Goal: Information Seeking & Learning: Learn about a topic

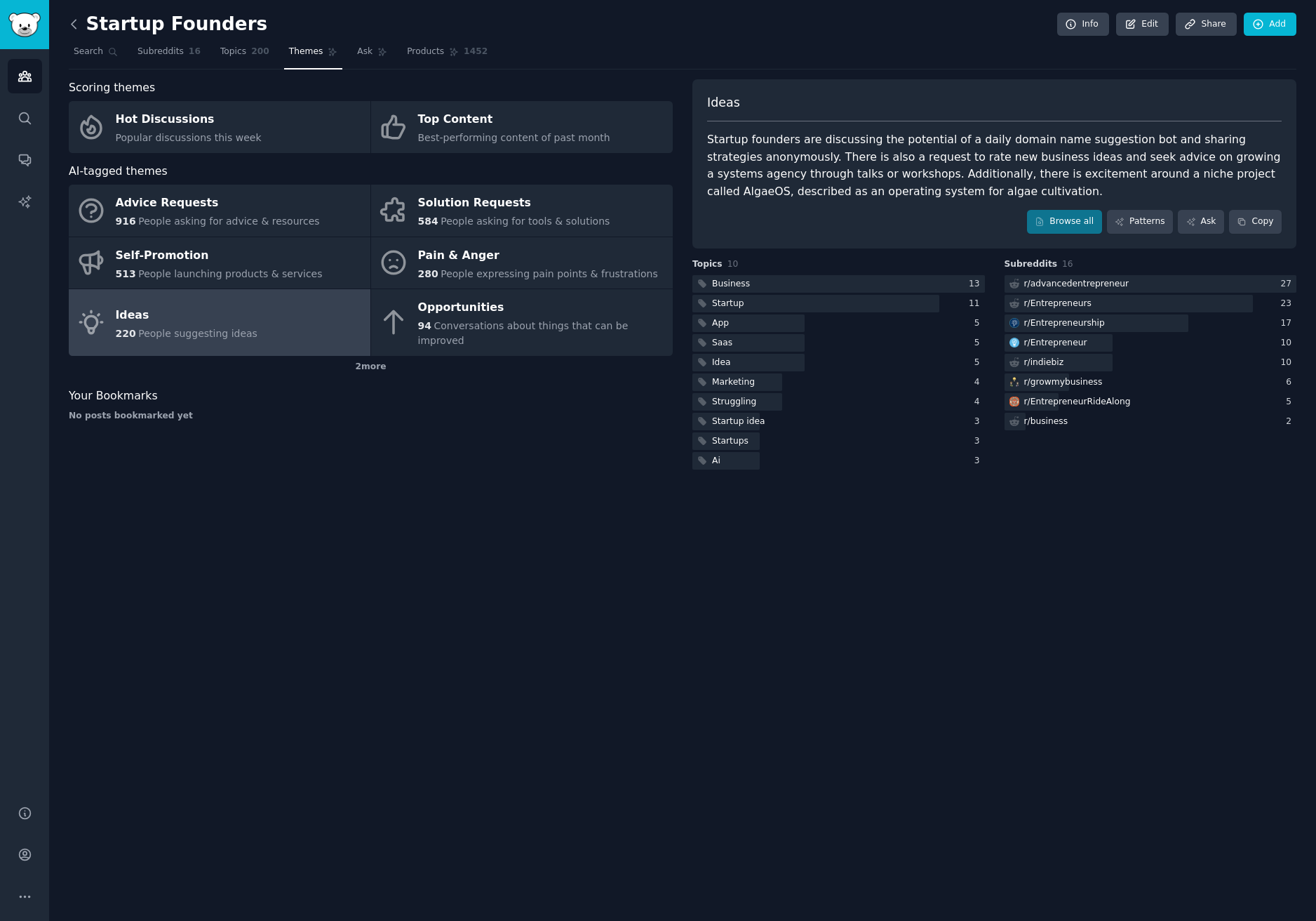
click at [73, 27] on icon at bounding box center [74, 24] width 14 height 14
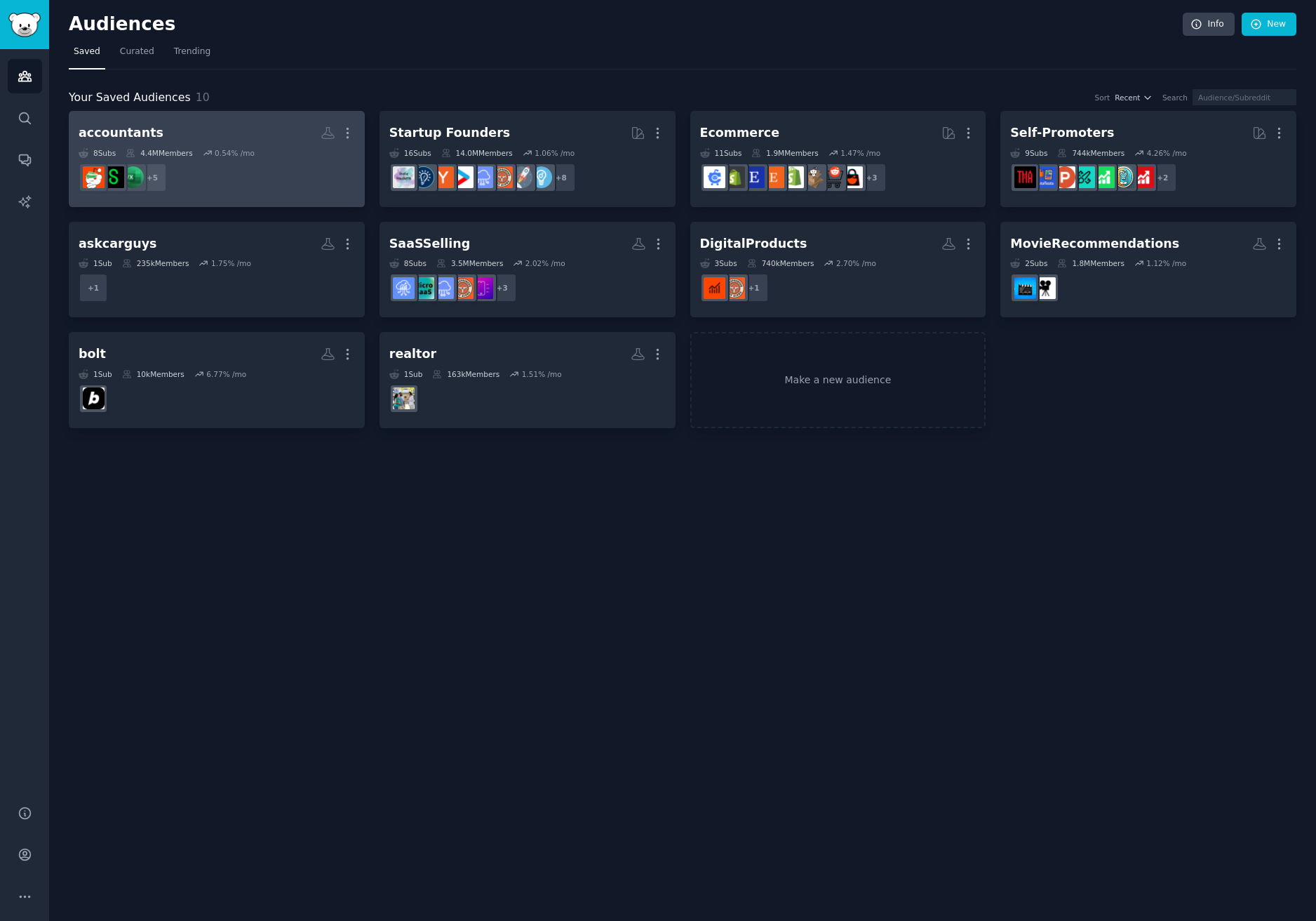
click at [226, 135] on h2 "accountants More" at bounding box center [217, 133] width 276 height 24
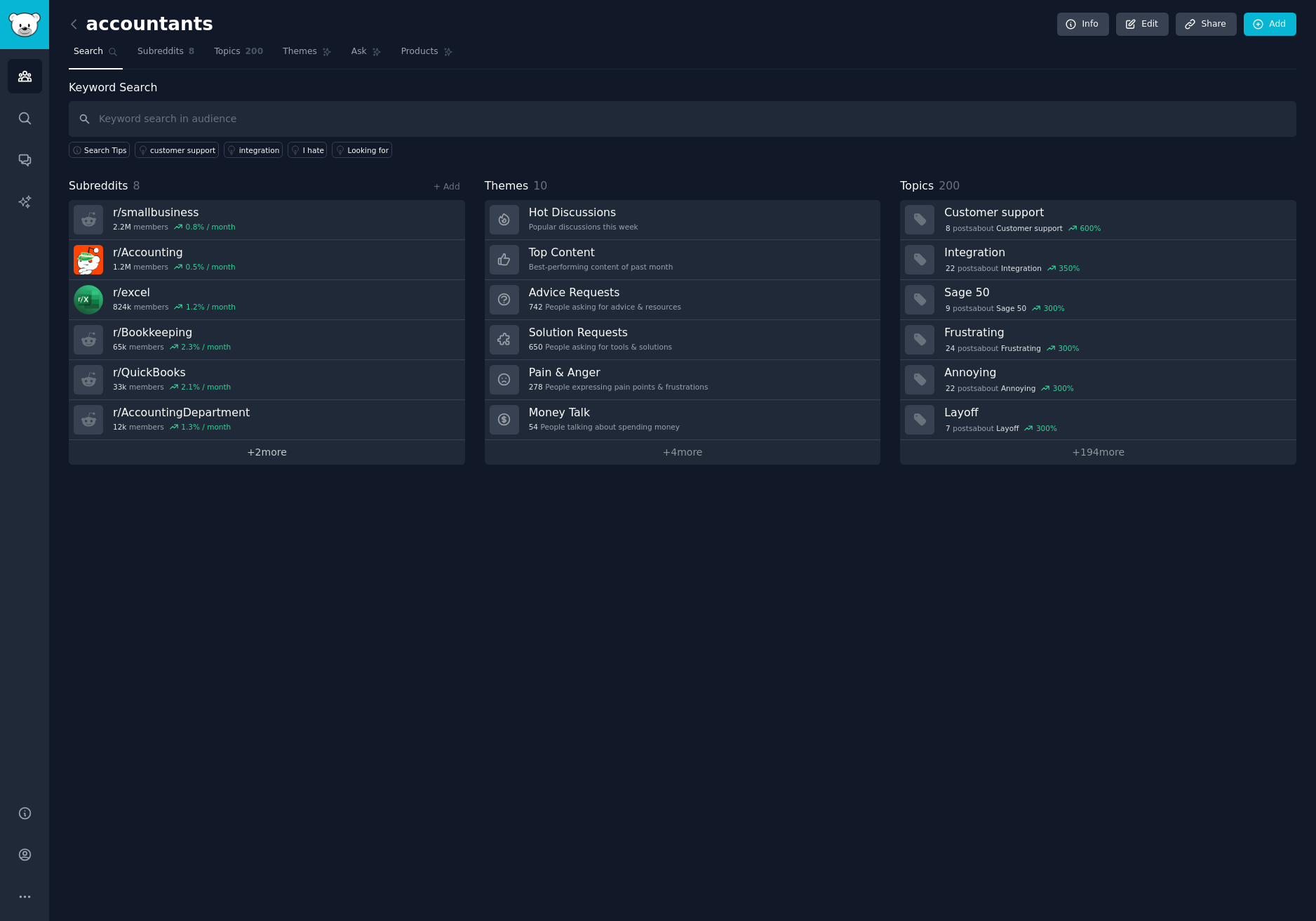
click at [282, 452] on link "+ 2 more" at bounding box center [267, 452] width 396 height 24
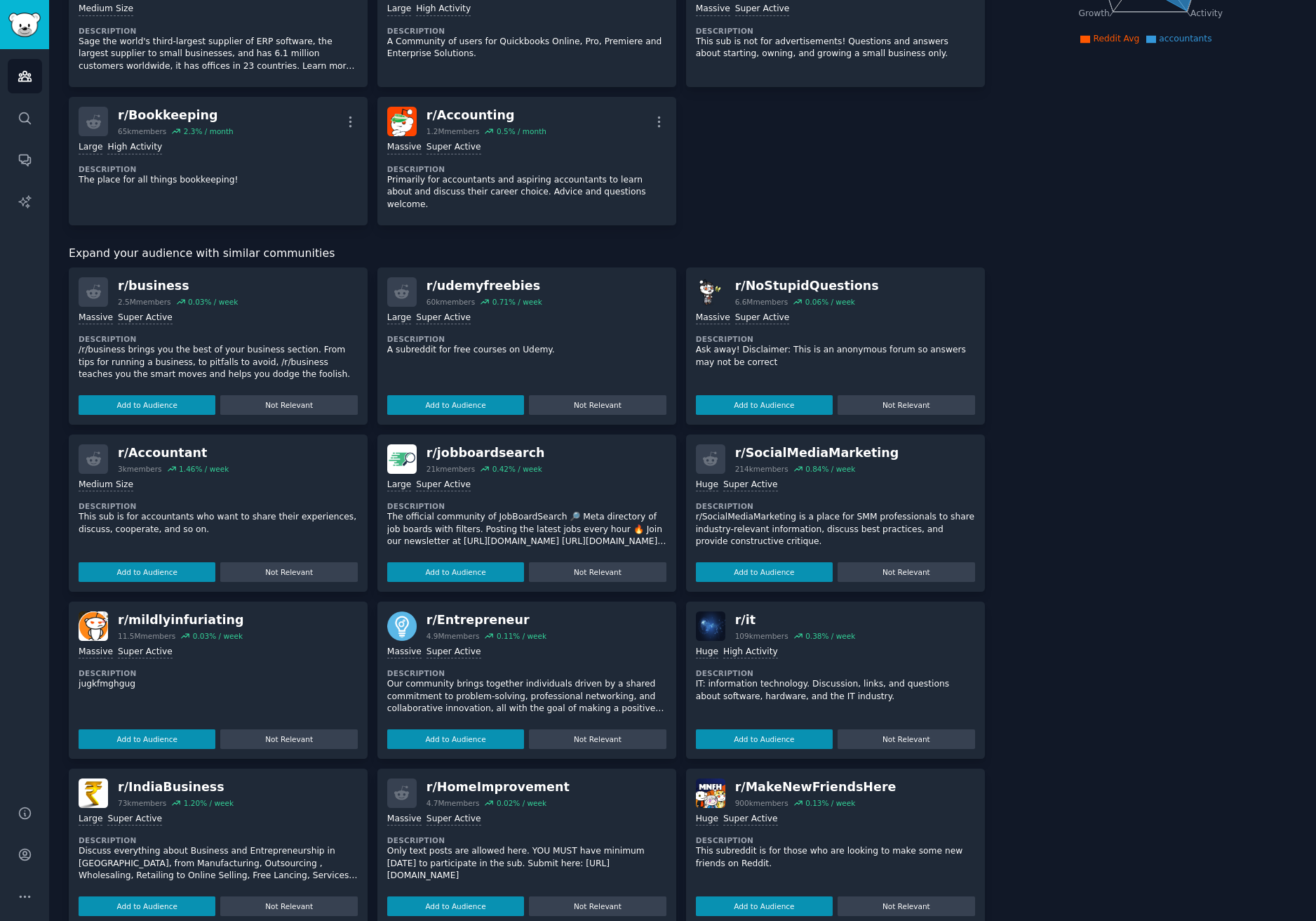
scroll to position [292, 0]
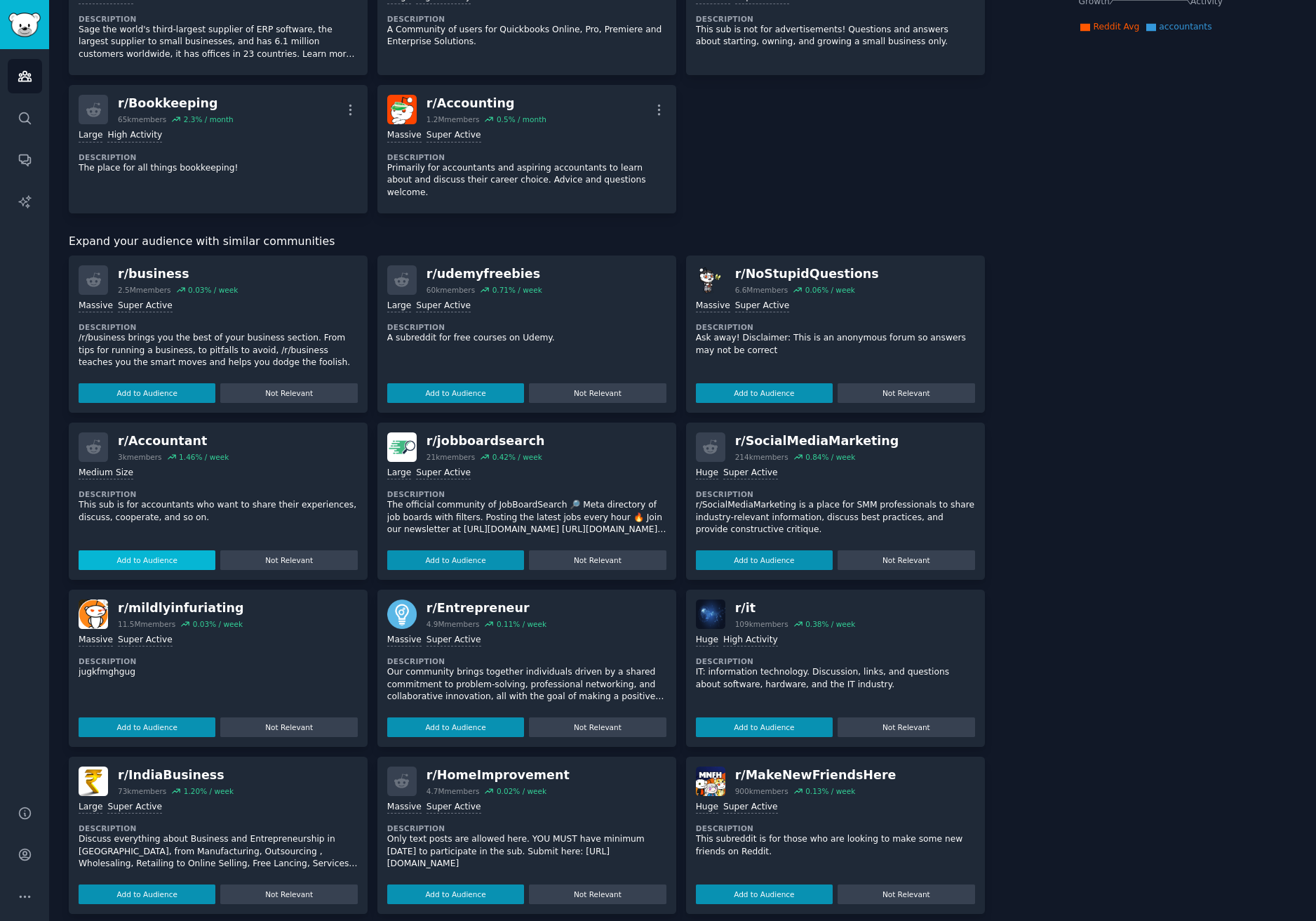
click at [177, 551] on button "Add to Audience" at bounding box center [147, 560] width 137 height 20
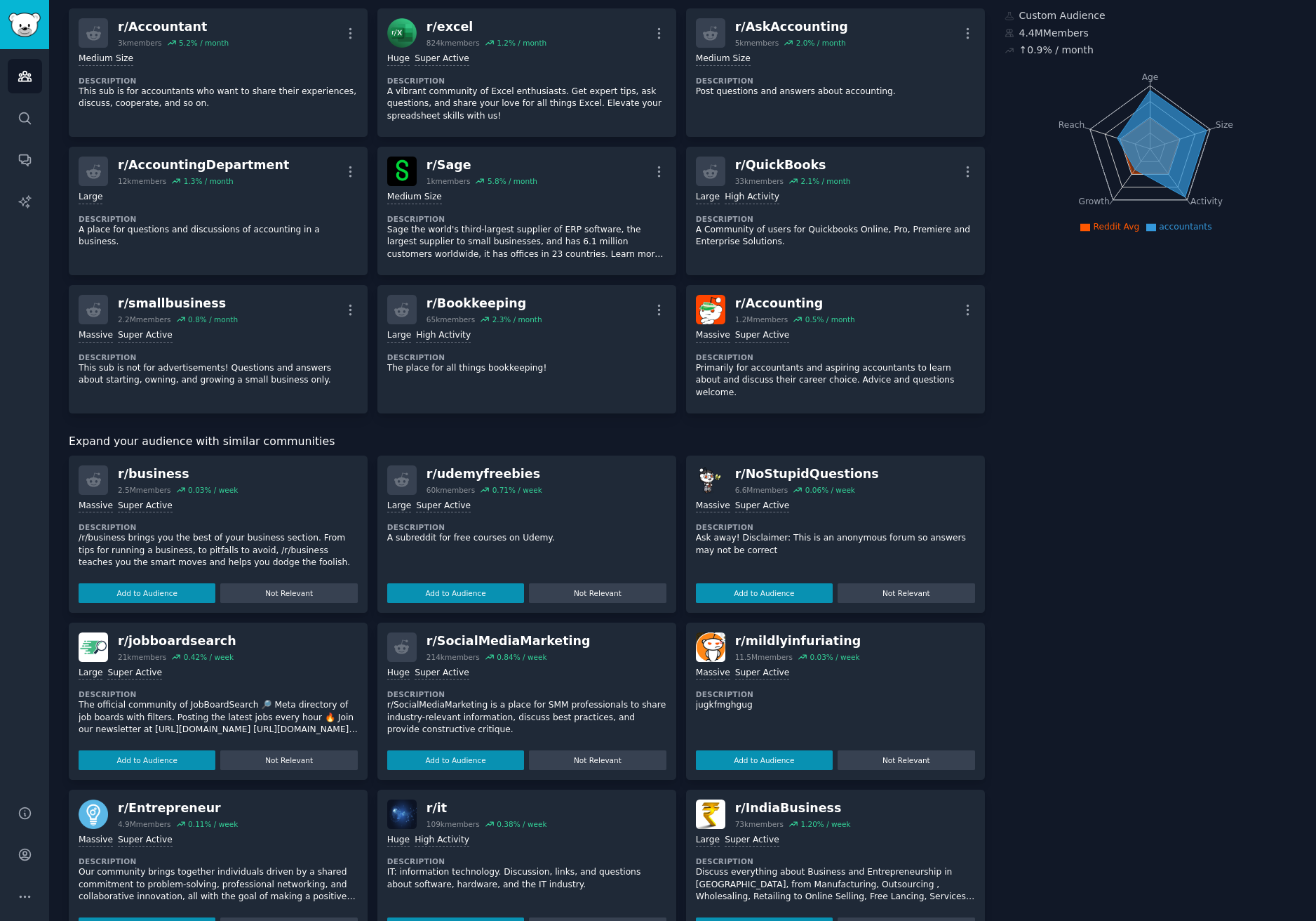
scroll to position [0, 0]
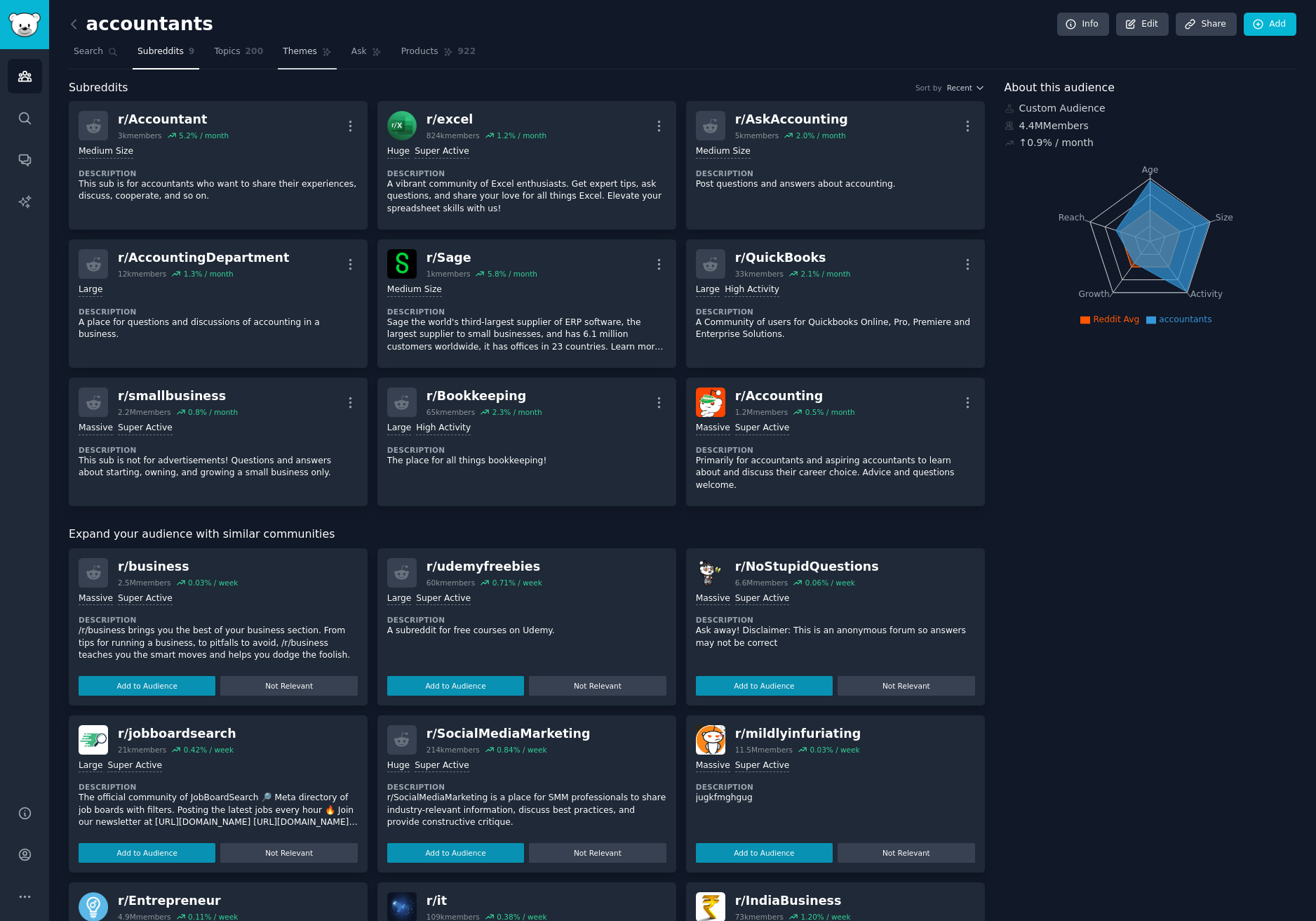
drag, startPoint x: 229, startPoint y: 47, endPoint x: 298, endPoint y: 57, distance: 69.7
click at [229, 47] on span "Topics" at bounding box center [227, 52] width 26 height 13
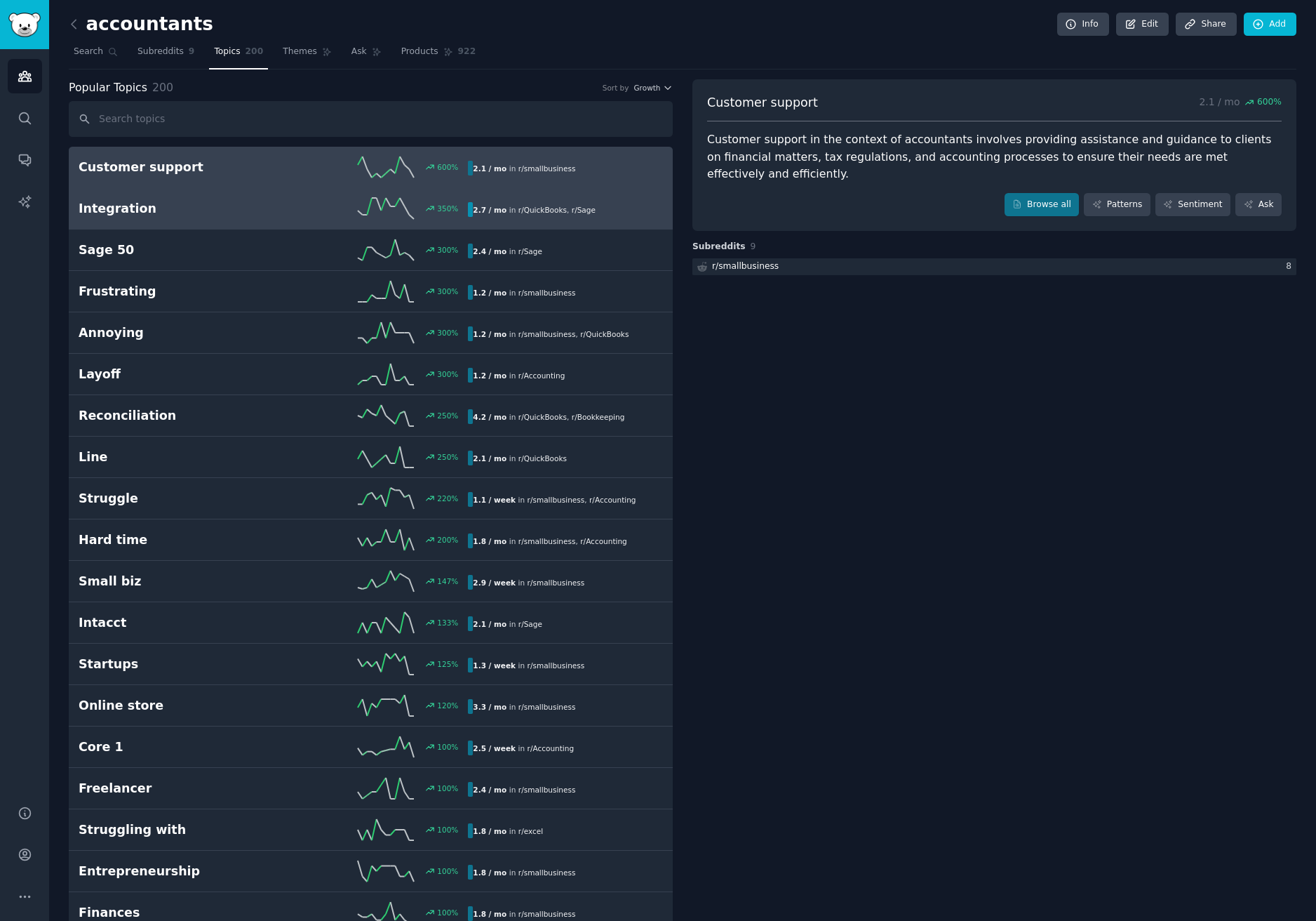
click at [207, 216] on h2 "Integration" at bounding box center [177, 209] width 195 height 18
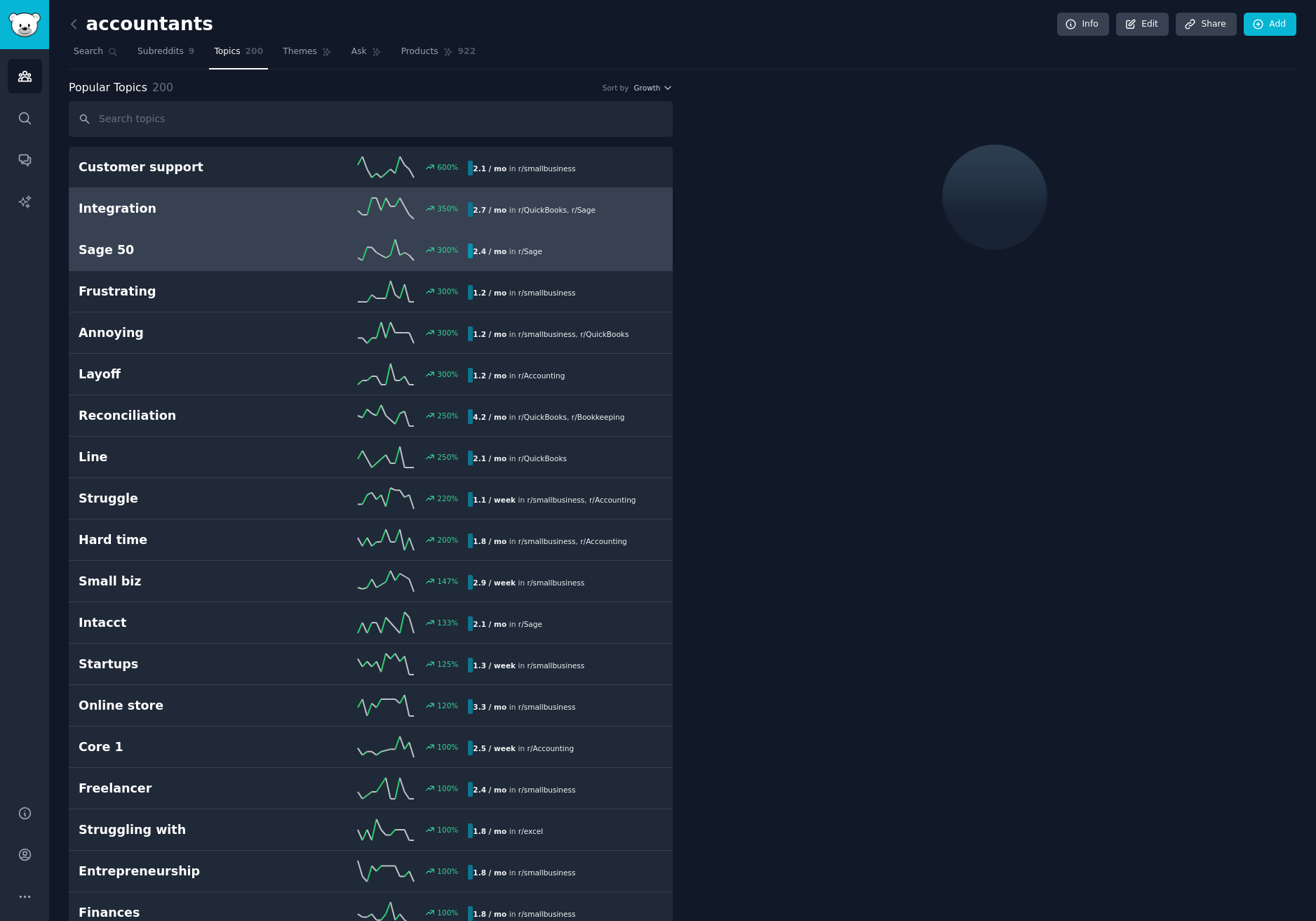
click at [214, 252] on h2 "Sage 50" at bounding box center [177, 250] width 195 height 18
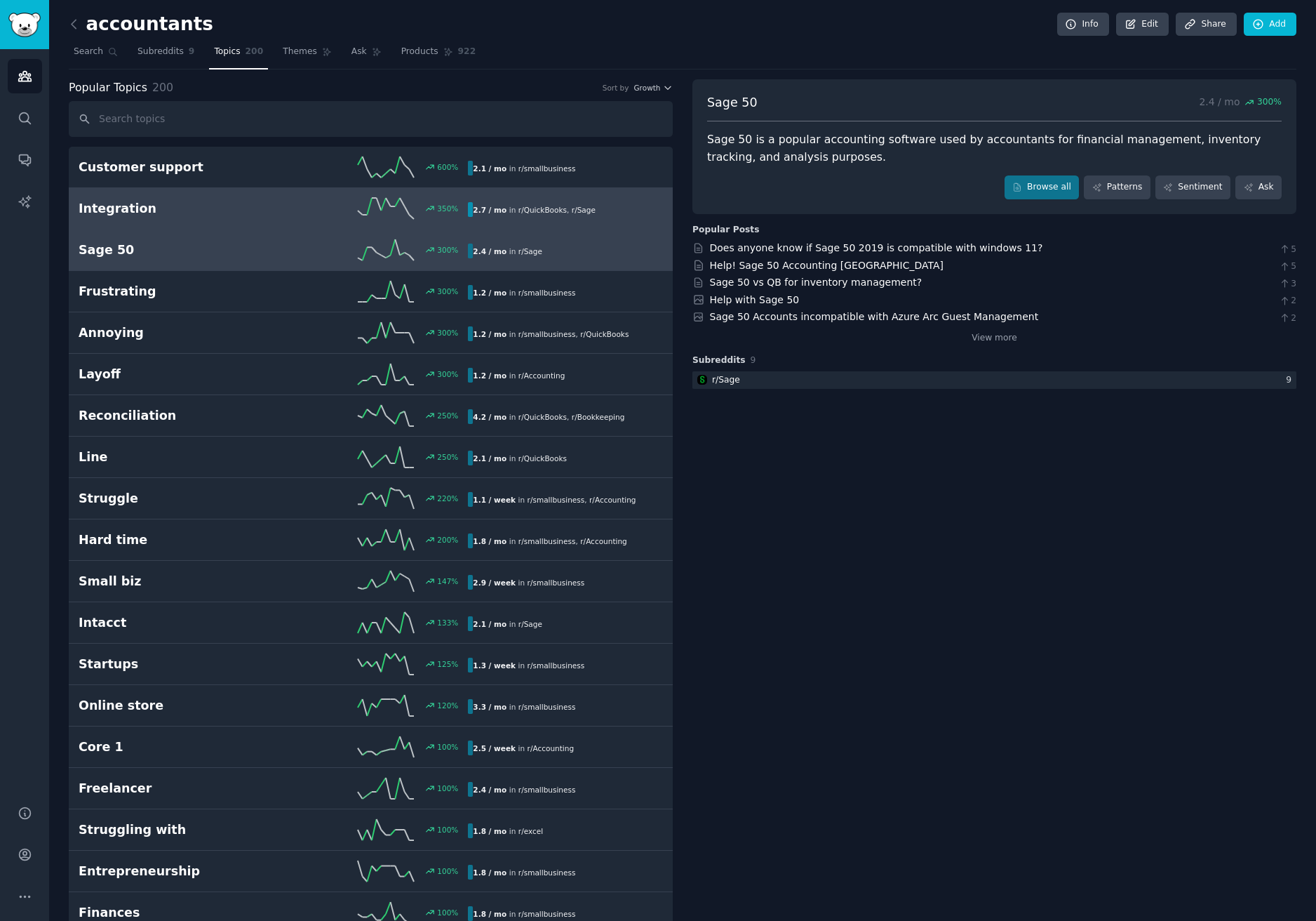
click at [250, 212] on h2 "Integration" at bounding box center [177, 209] width 195 height 18
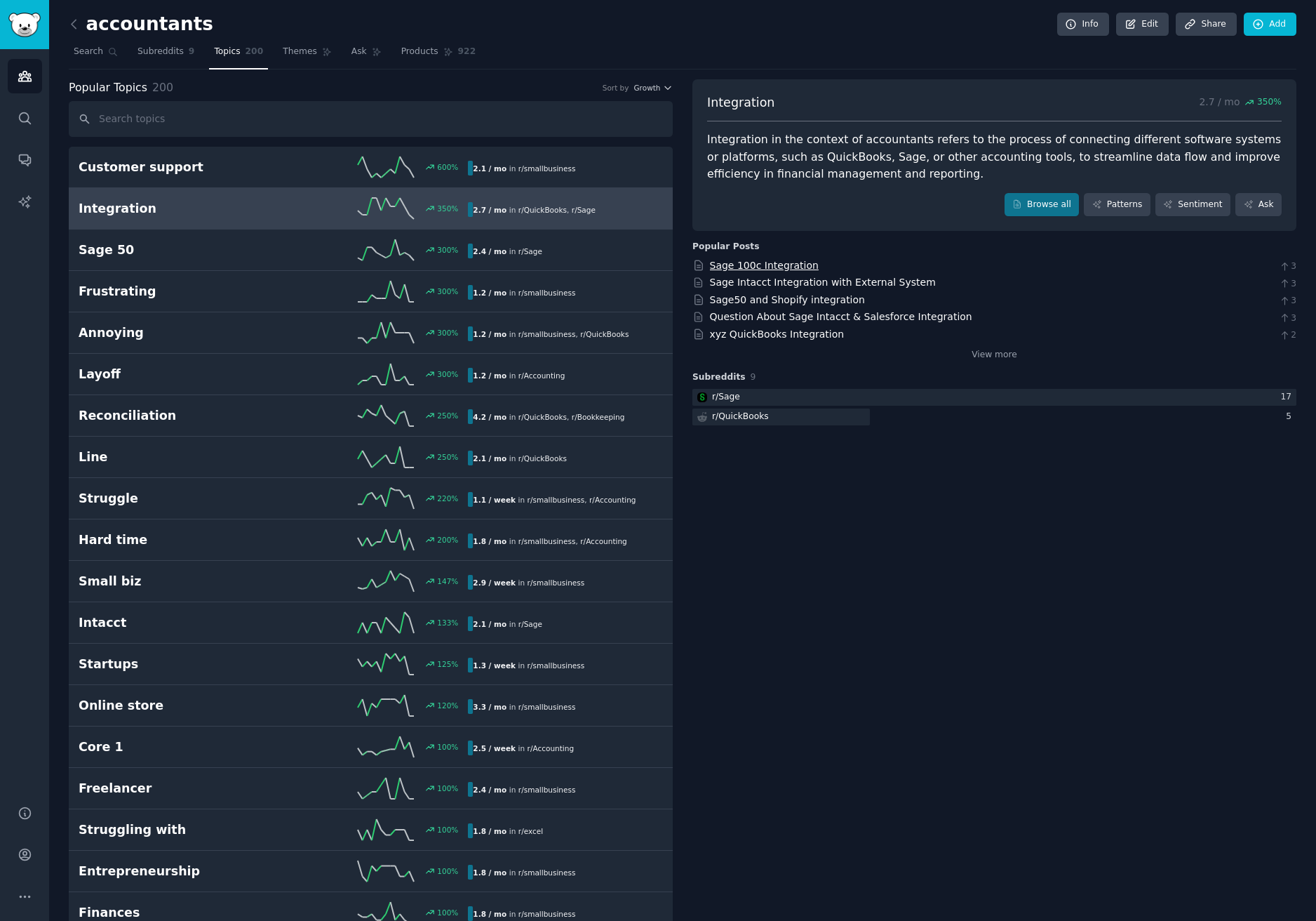
click at [750, 260] on link "Sage 100c Integration" at bounding box center [764, 265] width 108 height 12
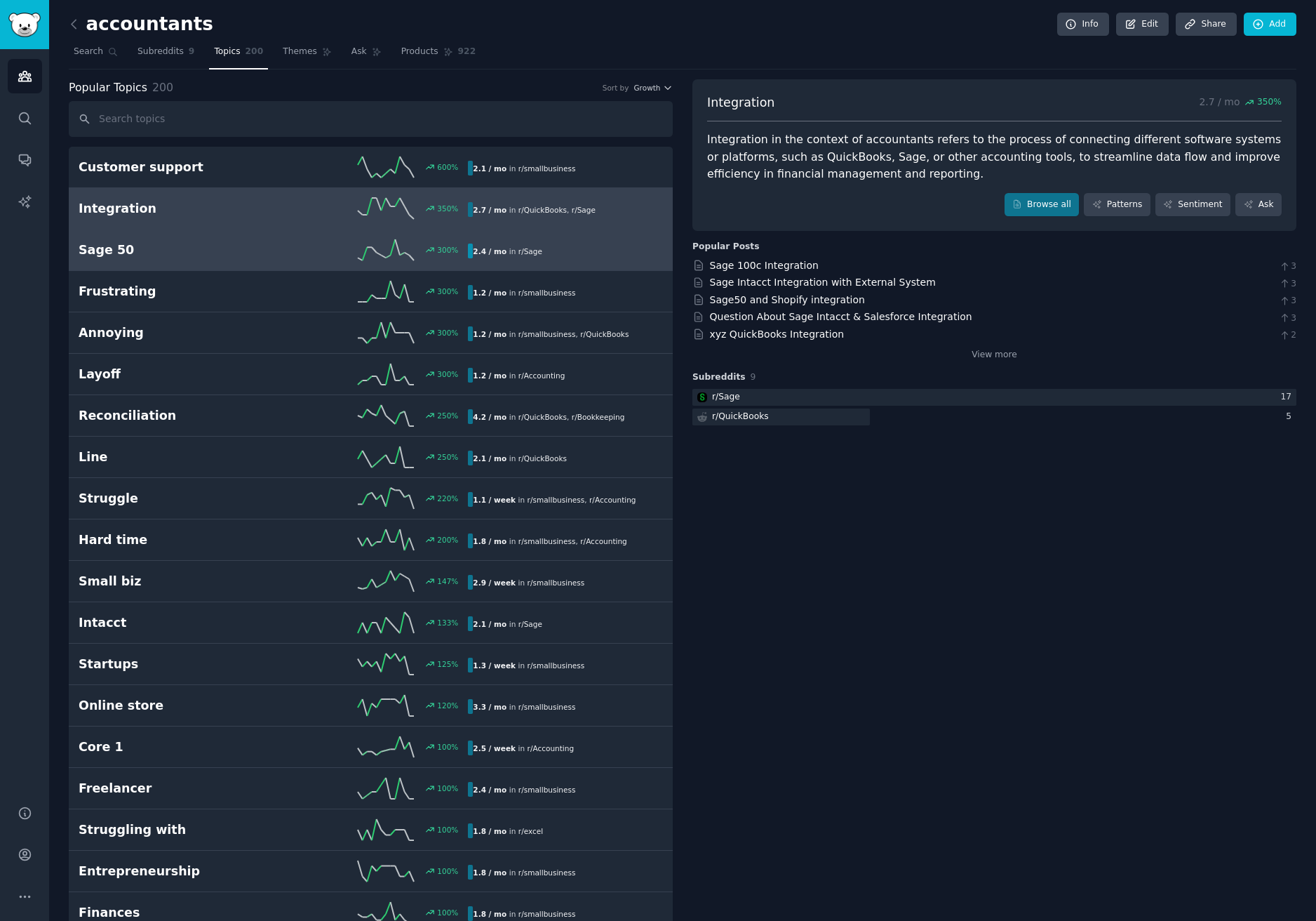
click at [250, 252] on h2 "Sage 50" at bounding box center [177, 250] width 195 height 18
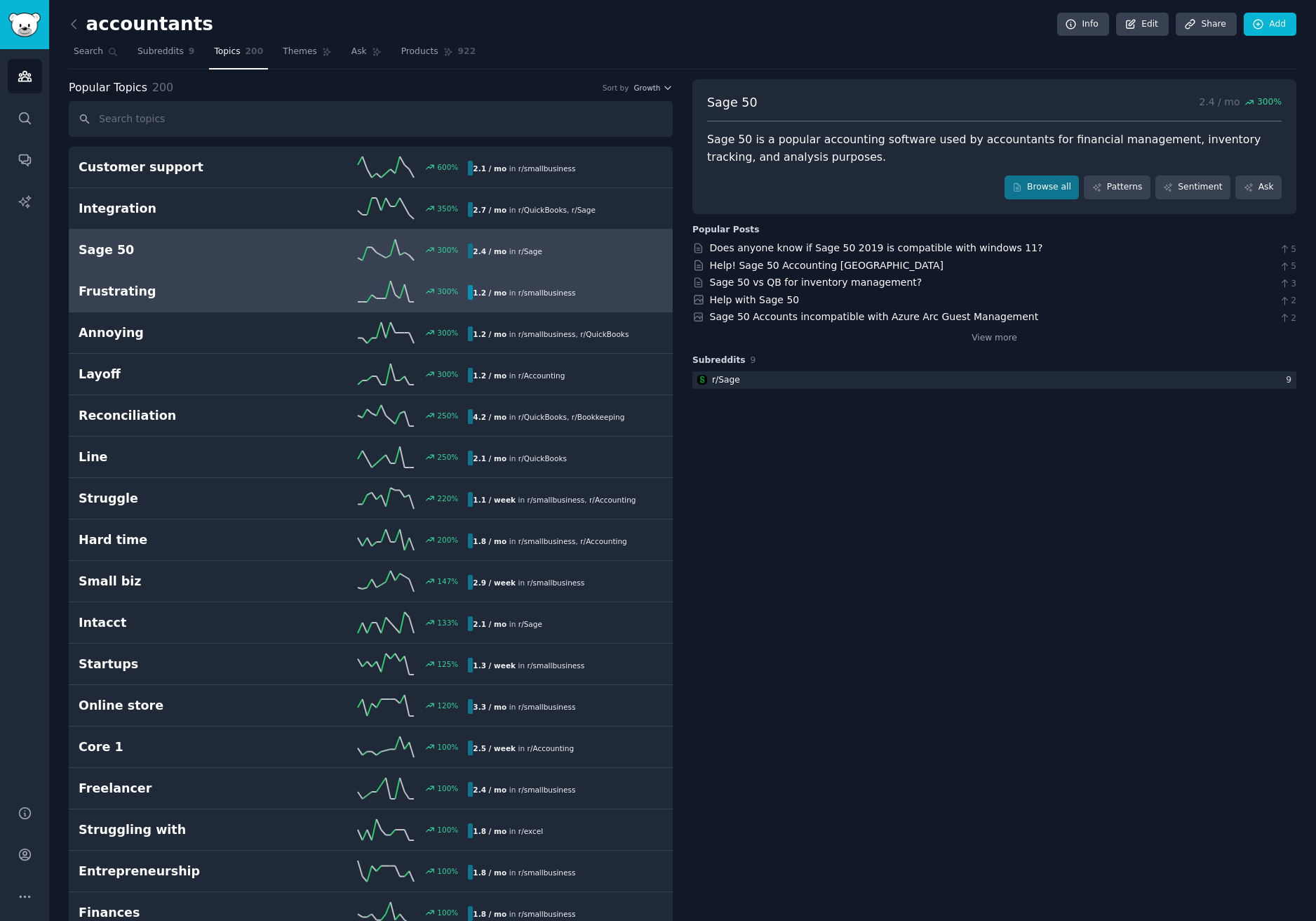
click at [256, 288] on h2 "Frustrating" at bounding box center [177, 291] width 195 height 18
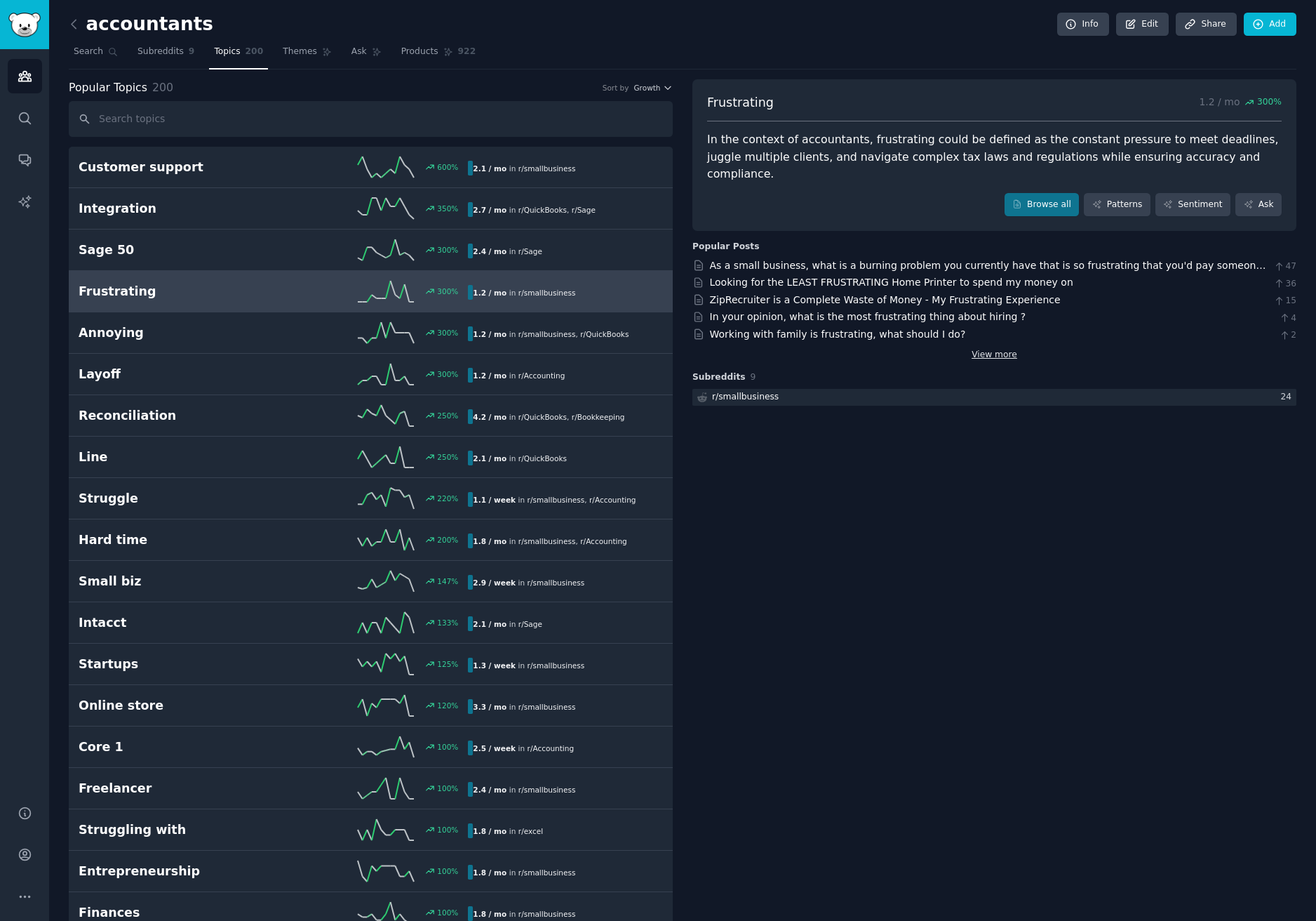
click at [991, 349] on link "View more" at bounding box center [994, 355] width 46 height 13
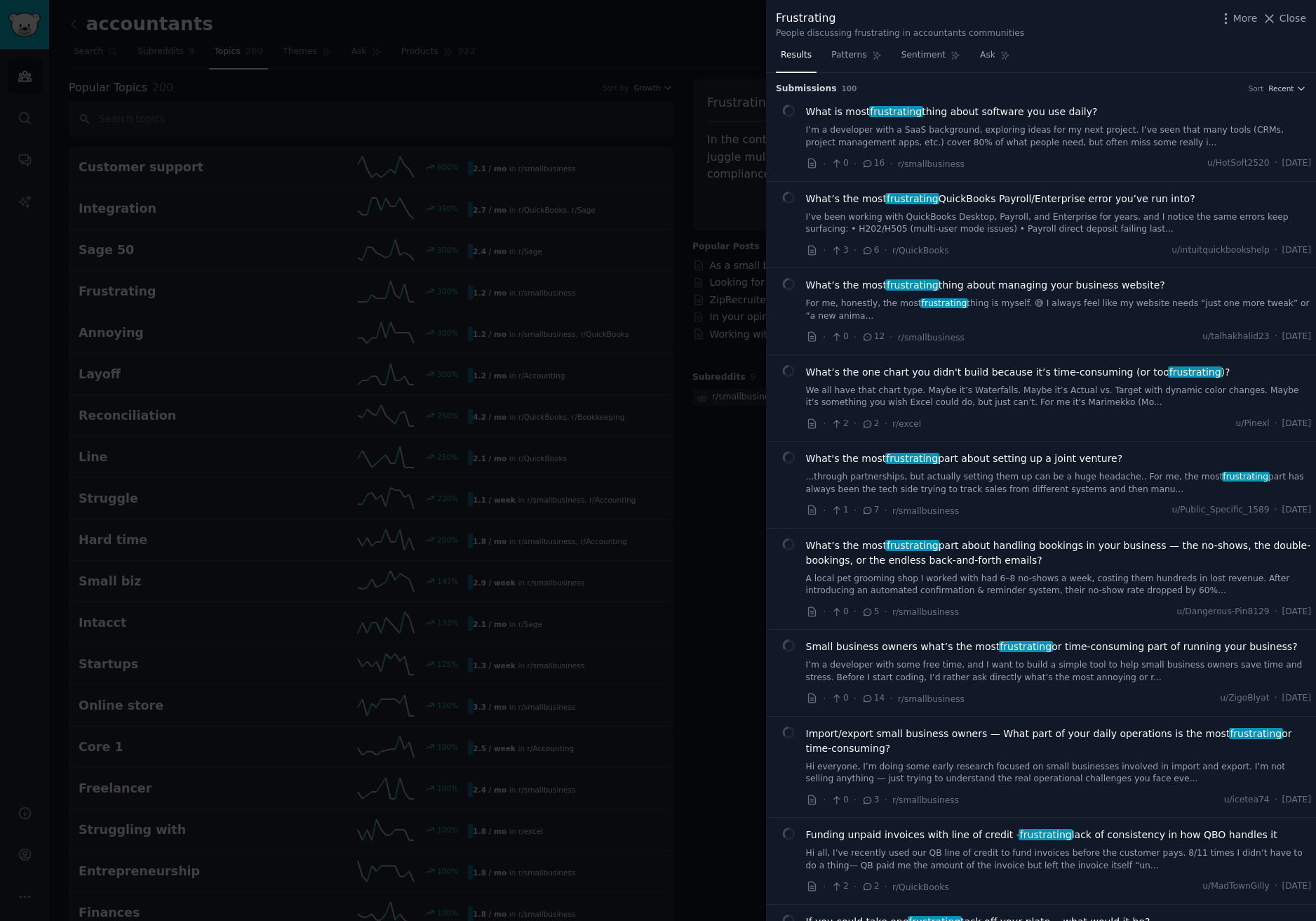
click at [711, 439] on div at bounding box center [658, 460] width 1316 height 921
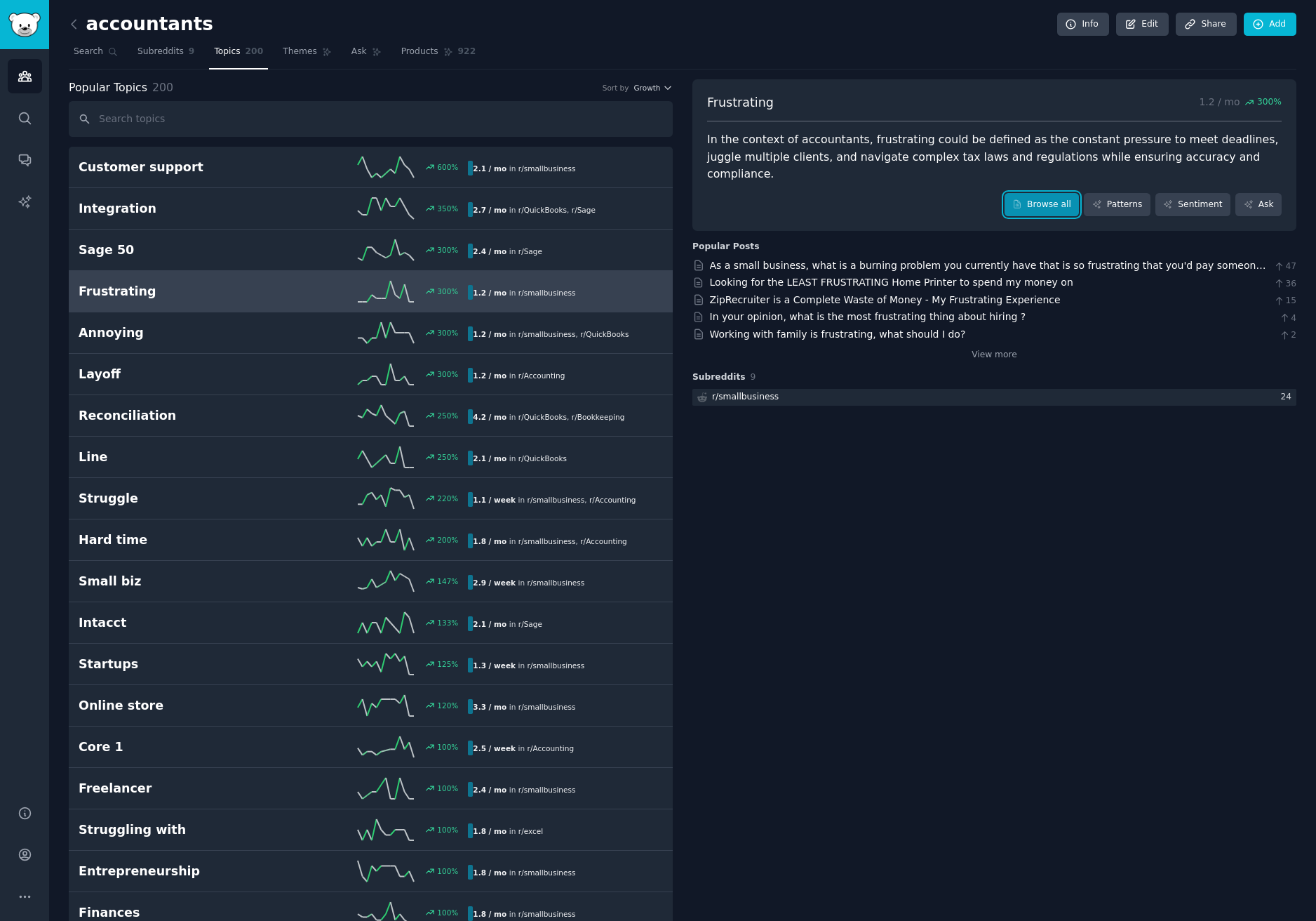
click at [1042, 195] on link "Browse all" at bounding box center [1043, 204] width 75 height 24
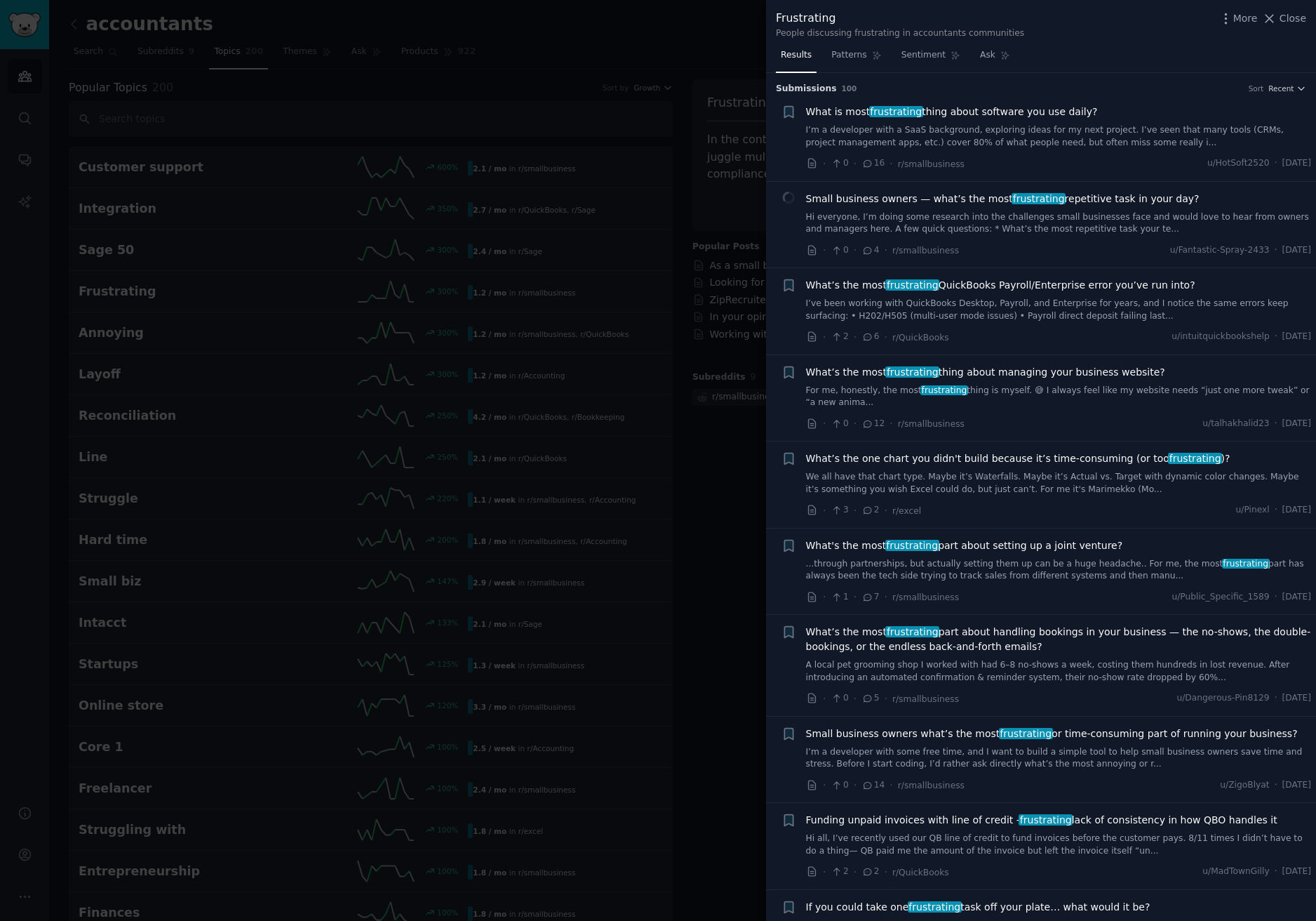
click at [938, 112] on span "What is most frustrating thing about software you use daily?" at bounding box center [952, 112] width 292 height 14
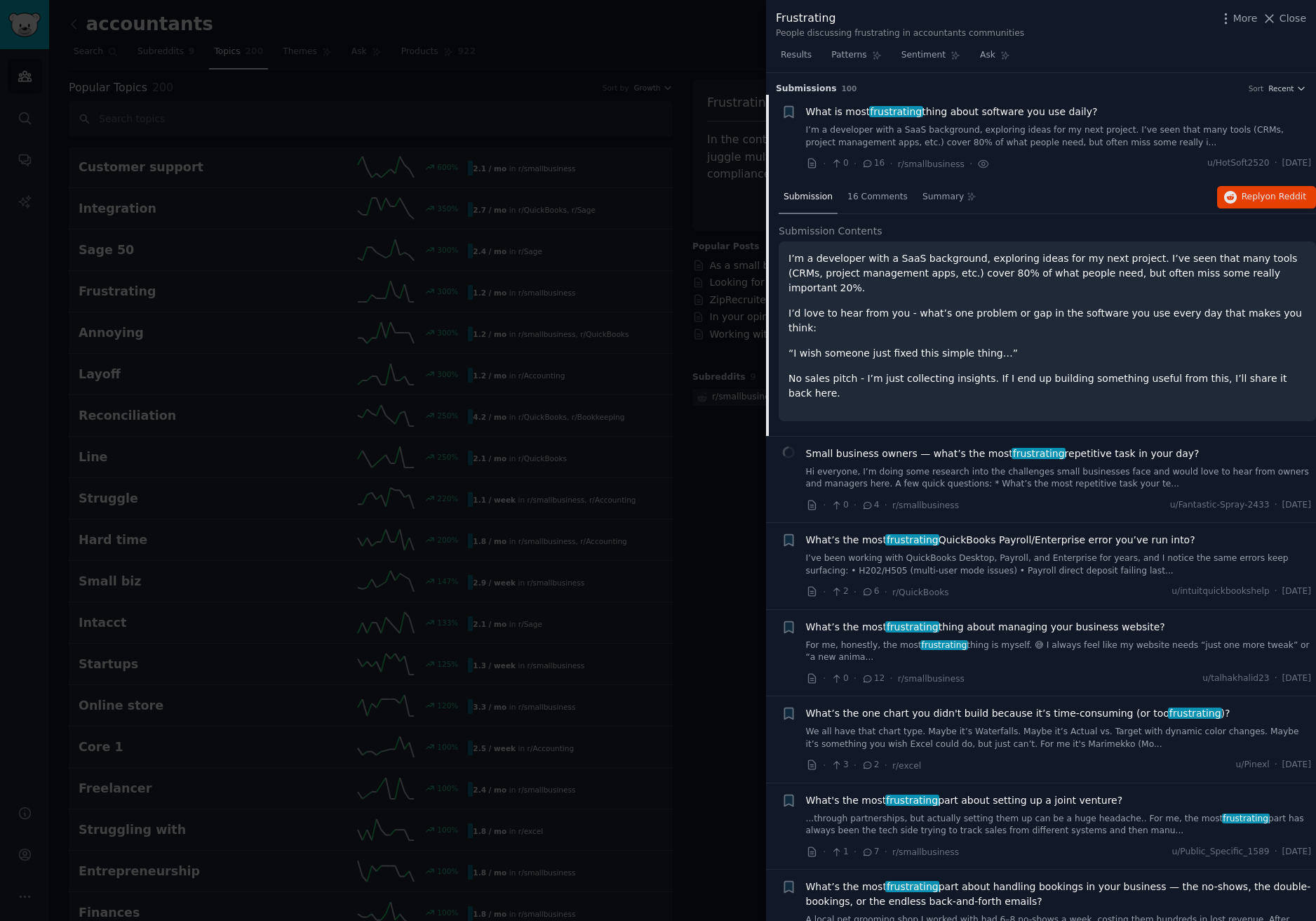
scroll to position [22, 0]
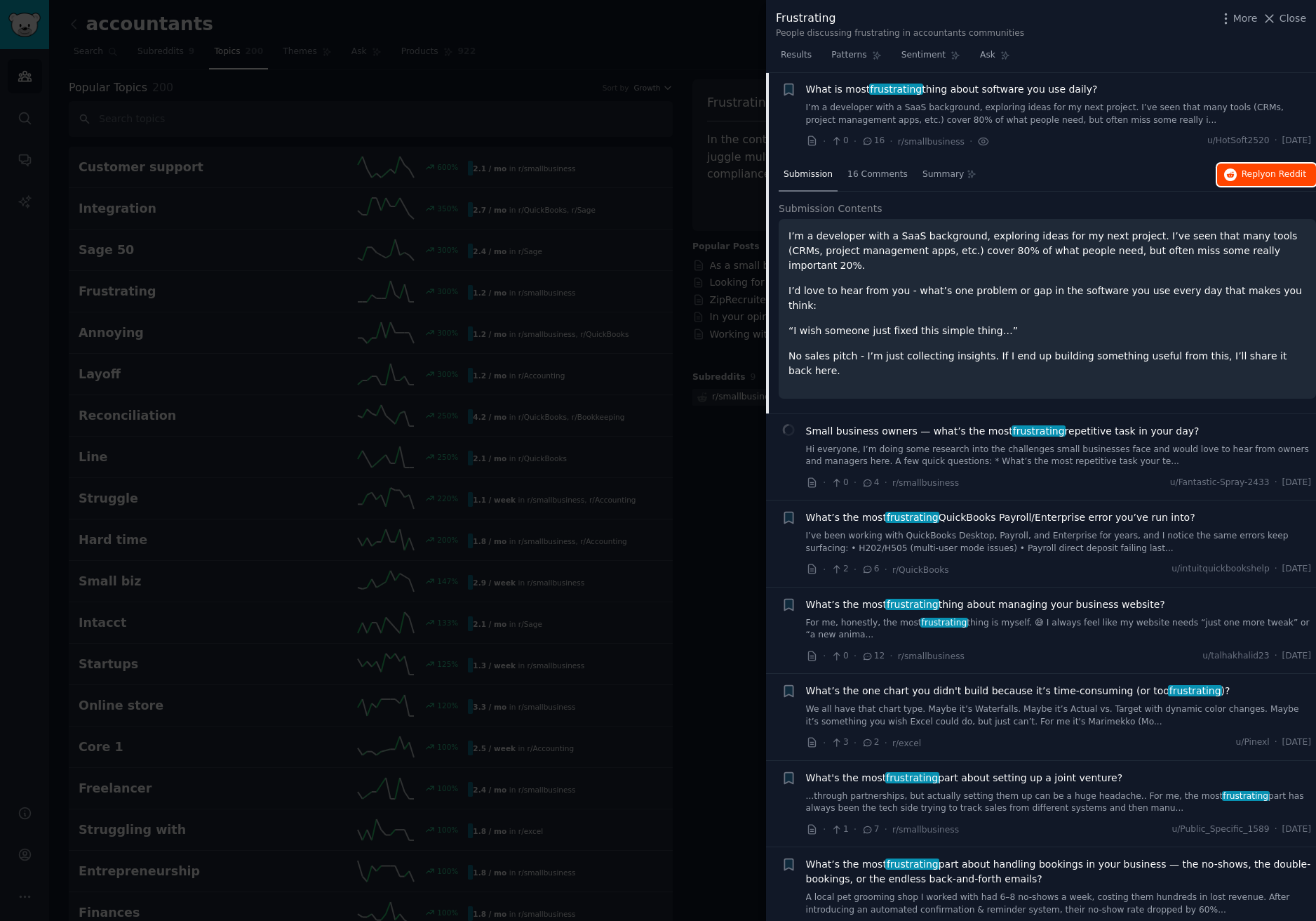
click at [1239, 169] on button "Reply on Reddit" at bounding box center [1267, 174] width 99 height 22
click at [716, 523] on div at bounding box center [658, 460] width 1316 height 921
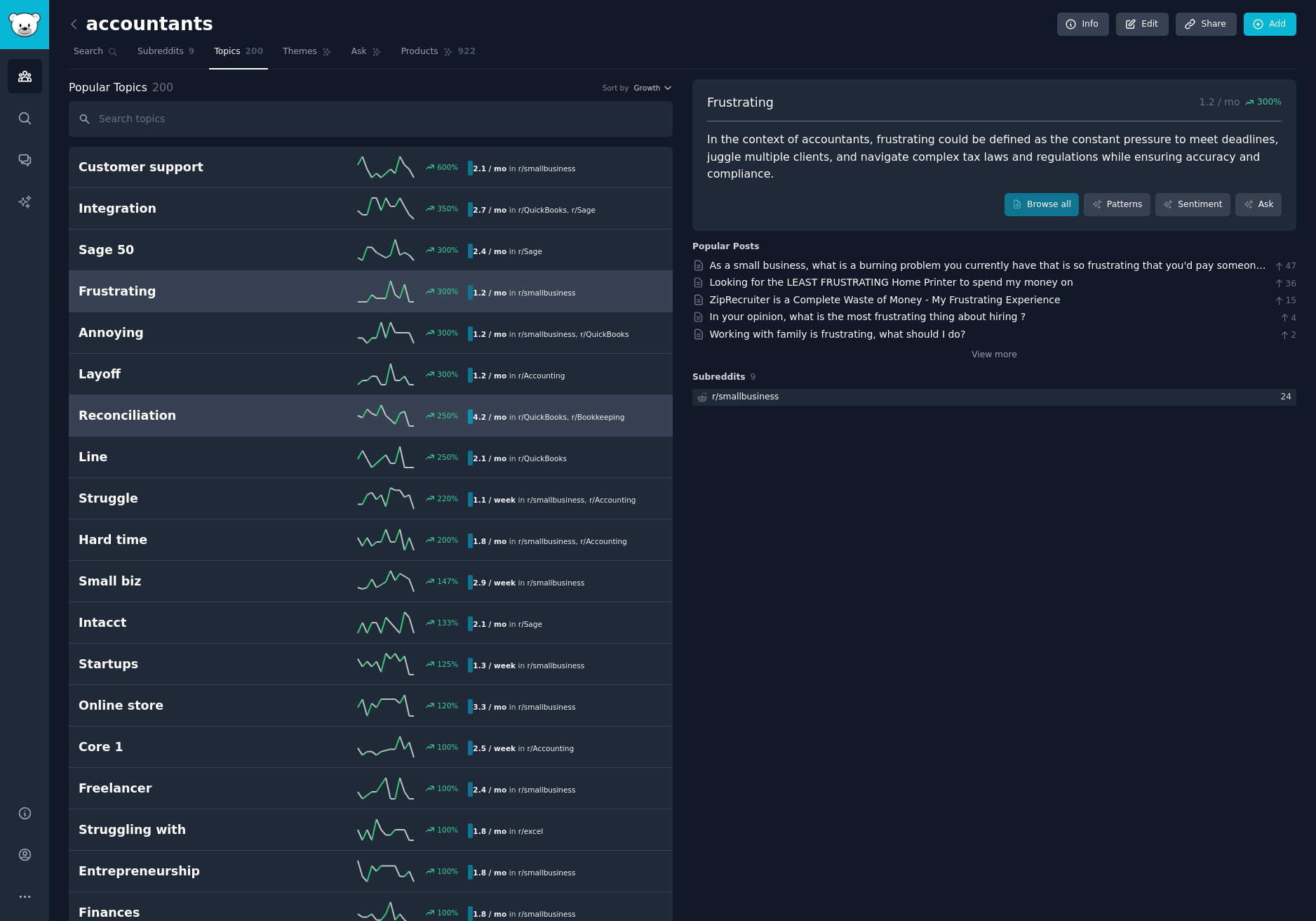
click at [254, 397] on link "Reconciliation 250 % 4.2 / mo in r/ QuickBooks , r/ Bookkeeping" at bounding box center [371, 416] width 604 height 41
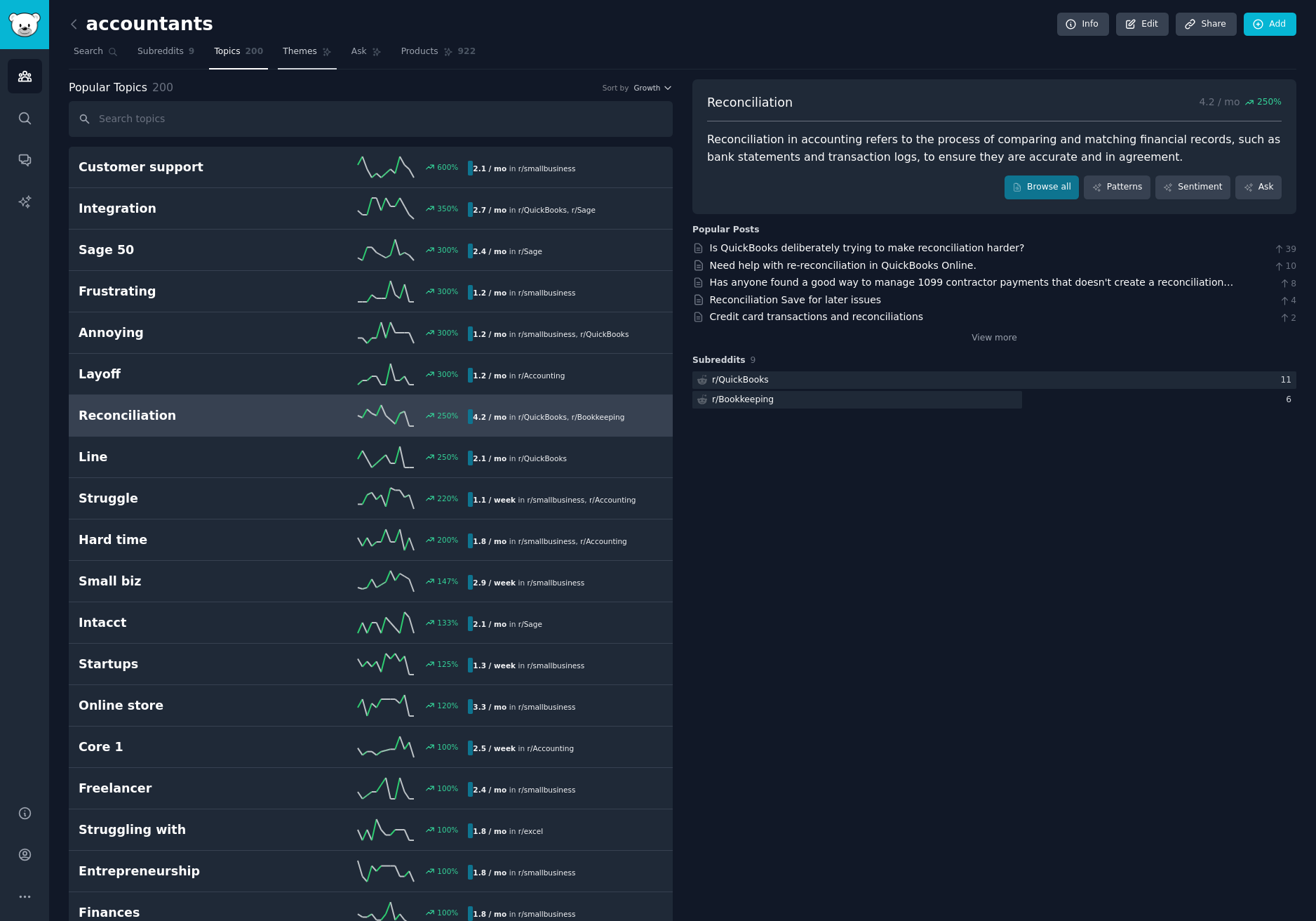
click at [297, 53] on span "Themes" at bounding box center [299, 52] width 34 height 13
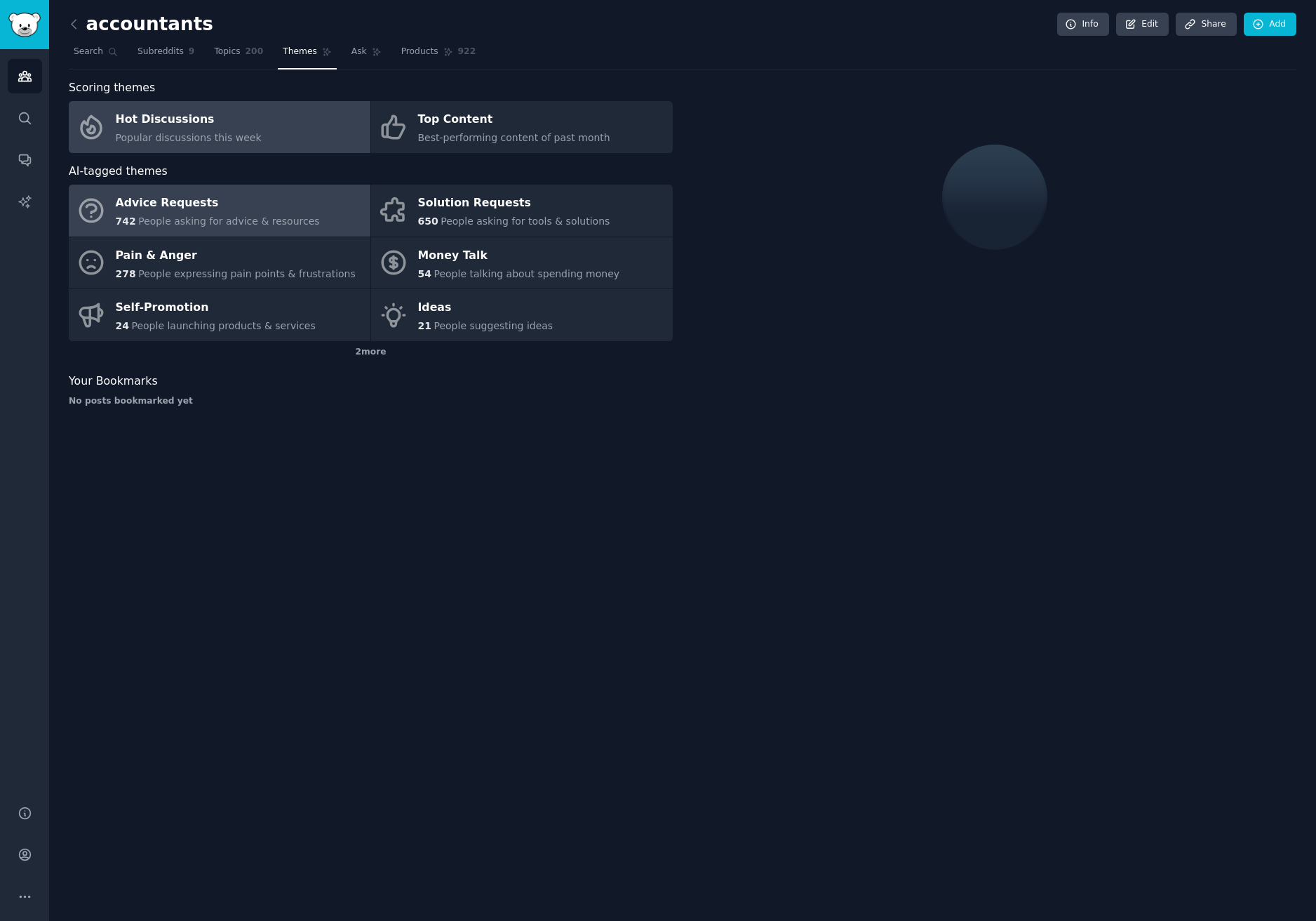
click at [260, 218] on span "People asking for advice & resources" at bounding box center [229, 221] width 181 height 12
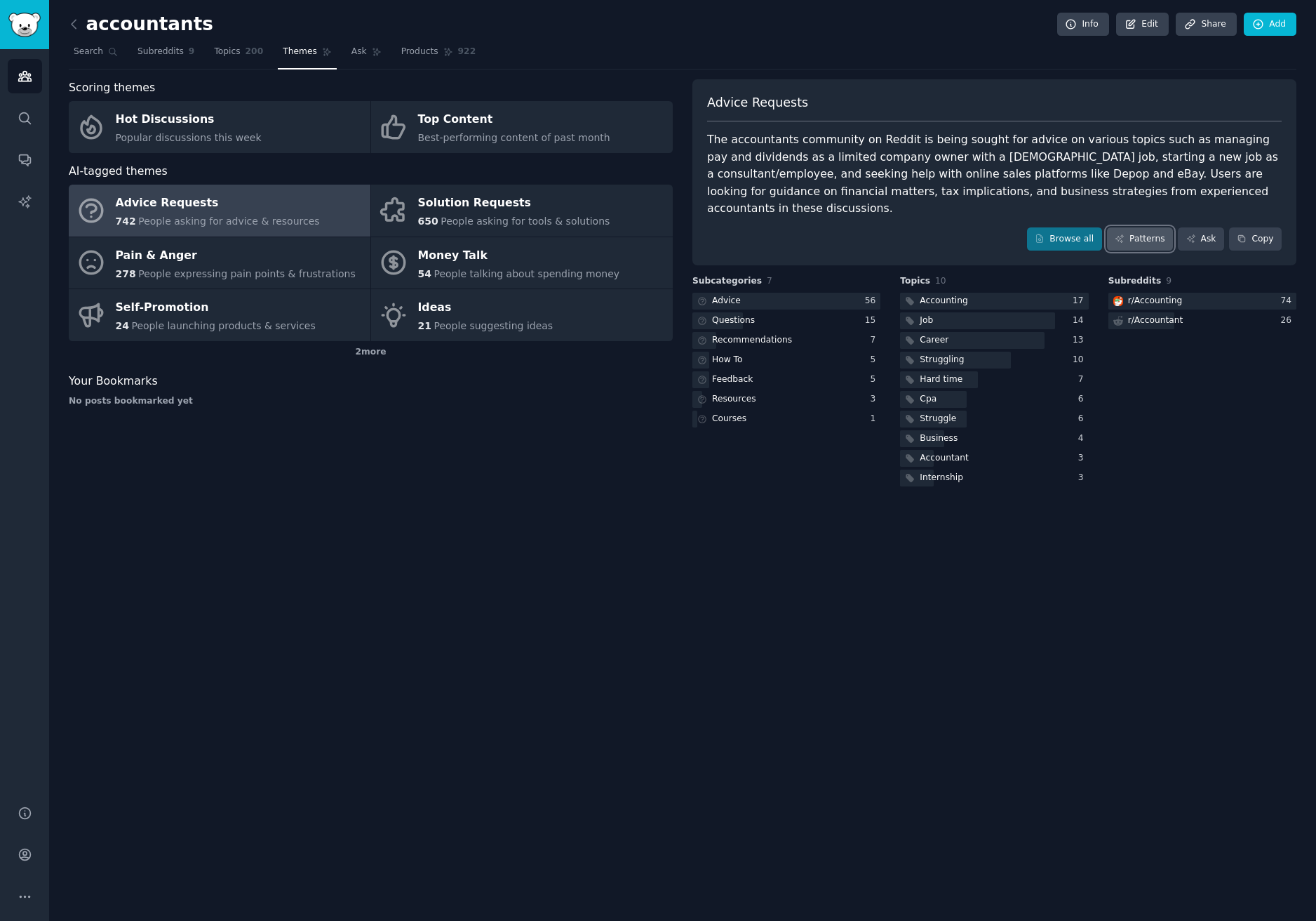
click at [1125, 234] on icon at bounding box center [1120, 239] width 10 height 10
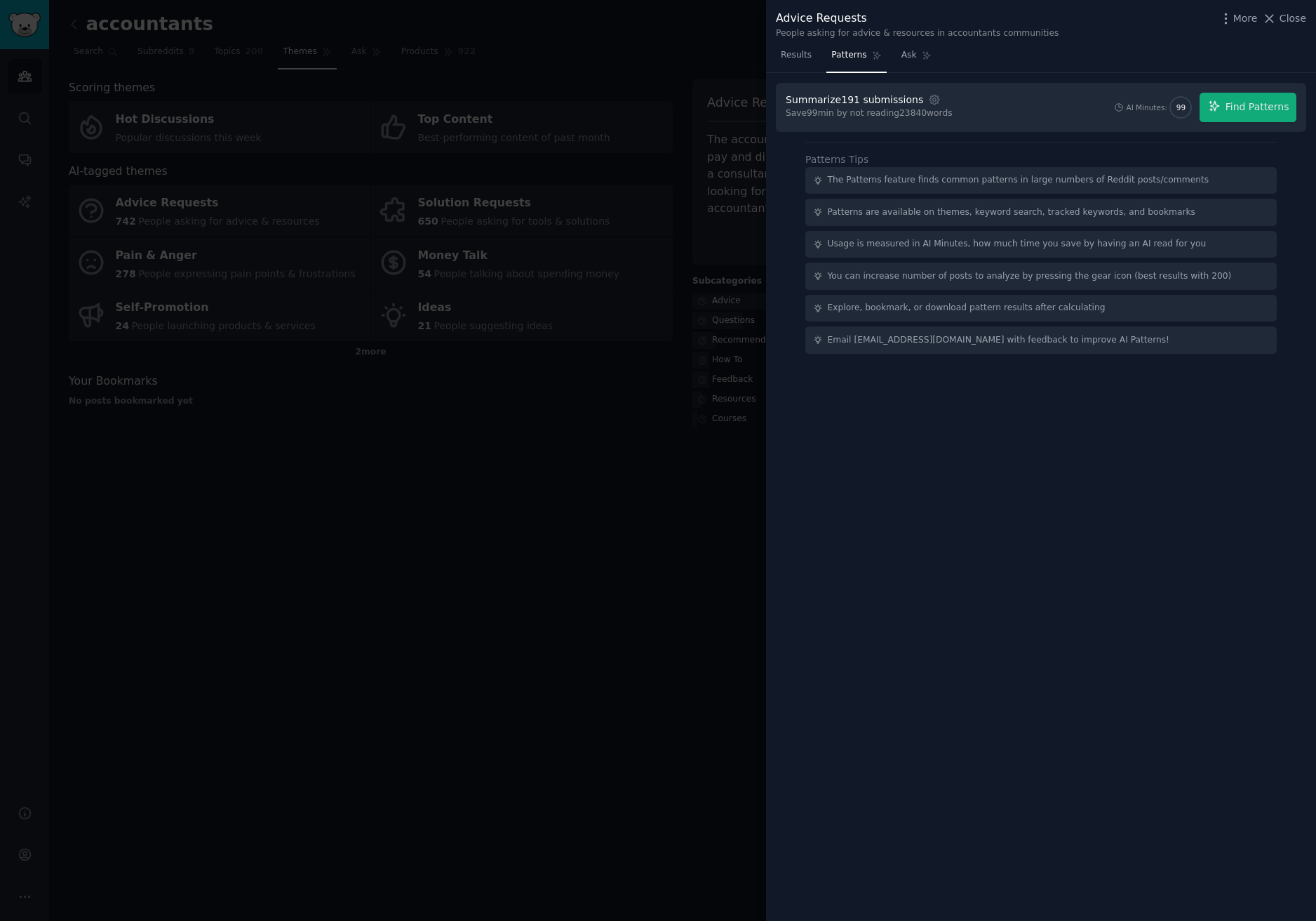
click at [1083, 114] on div "Summarize 191 submissions Settings Save 99 min by not reading 23840 words AI Mi…" at bounding box center [1042, 107] width 511 height 30
click at [1247, 110] on span "Find Patterns" at bounding box center [1257, 107] width 64 height 14
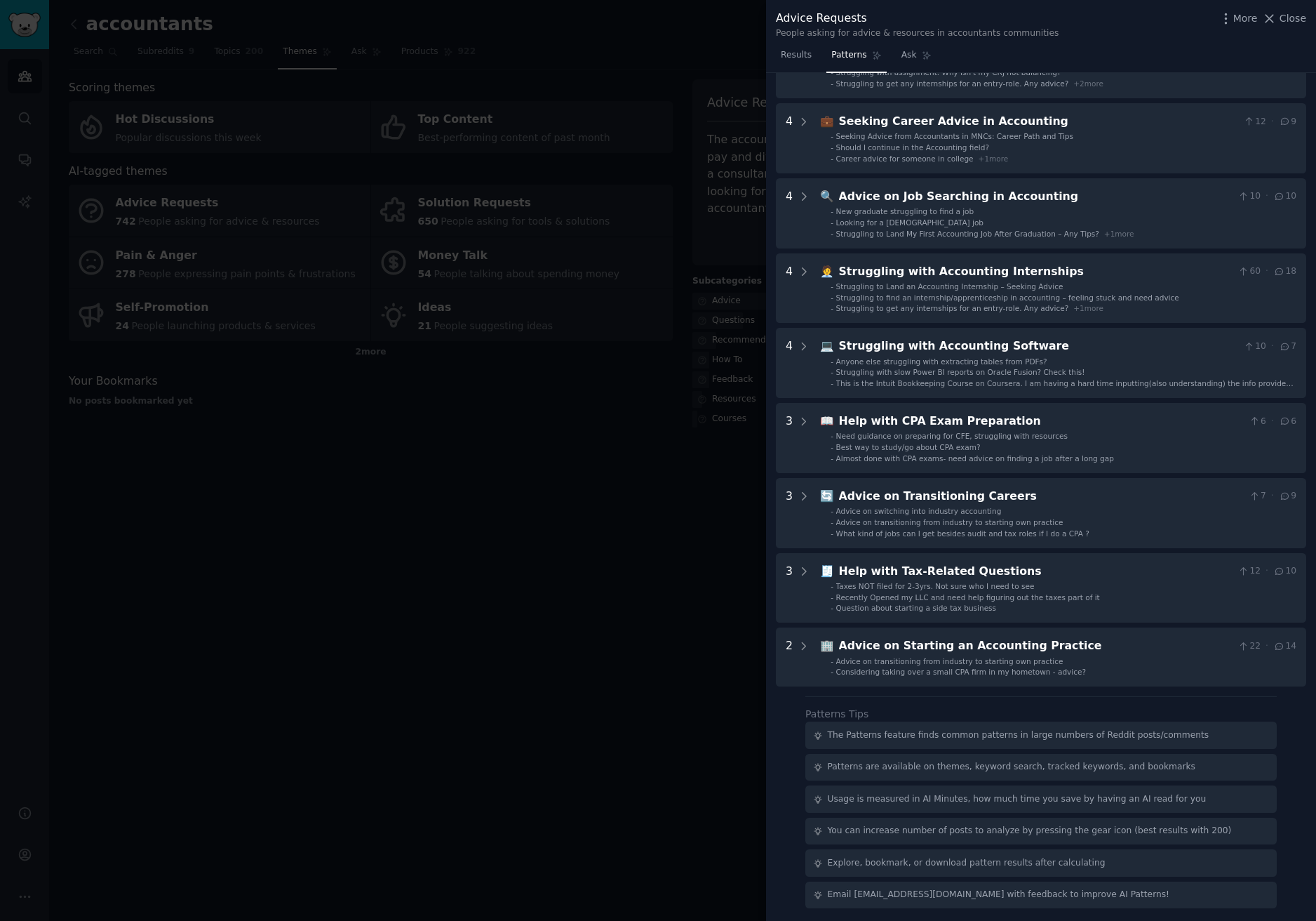
scroll to position [186, 0]
click at [499, 537] on div at bounding box center [658, 460] width 1316 height 921
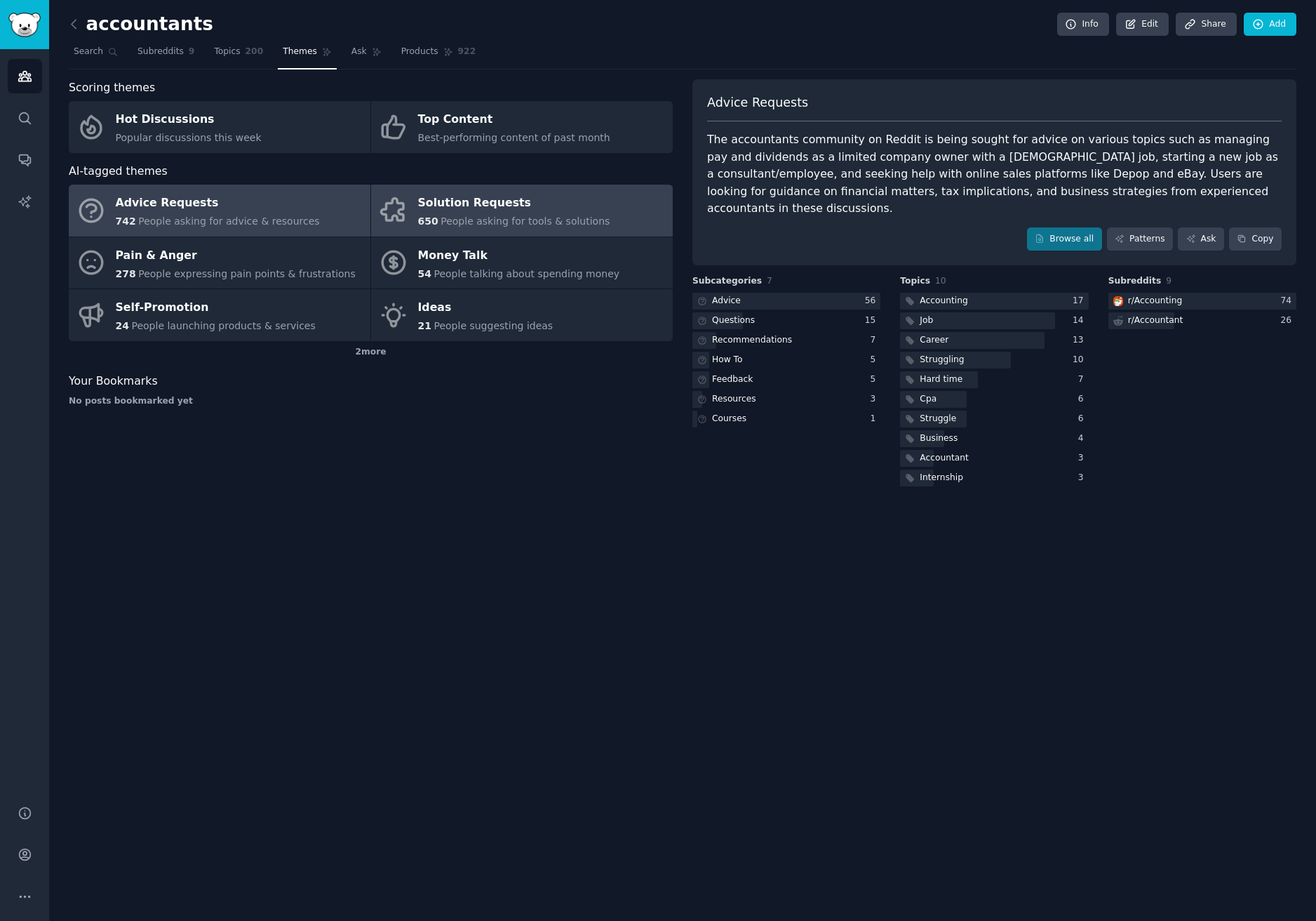
click at [541, 205] on div "Solution Requests" at bounding box center [514, 203] width 192 height 22
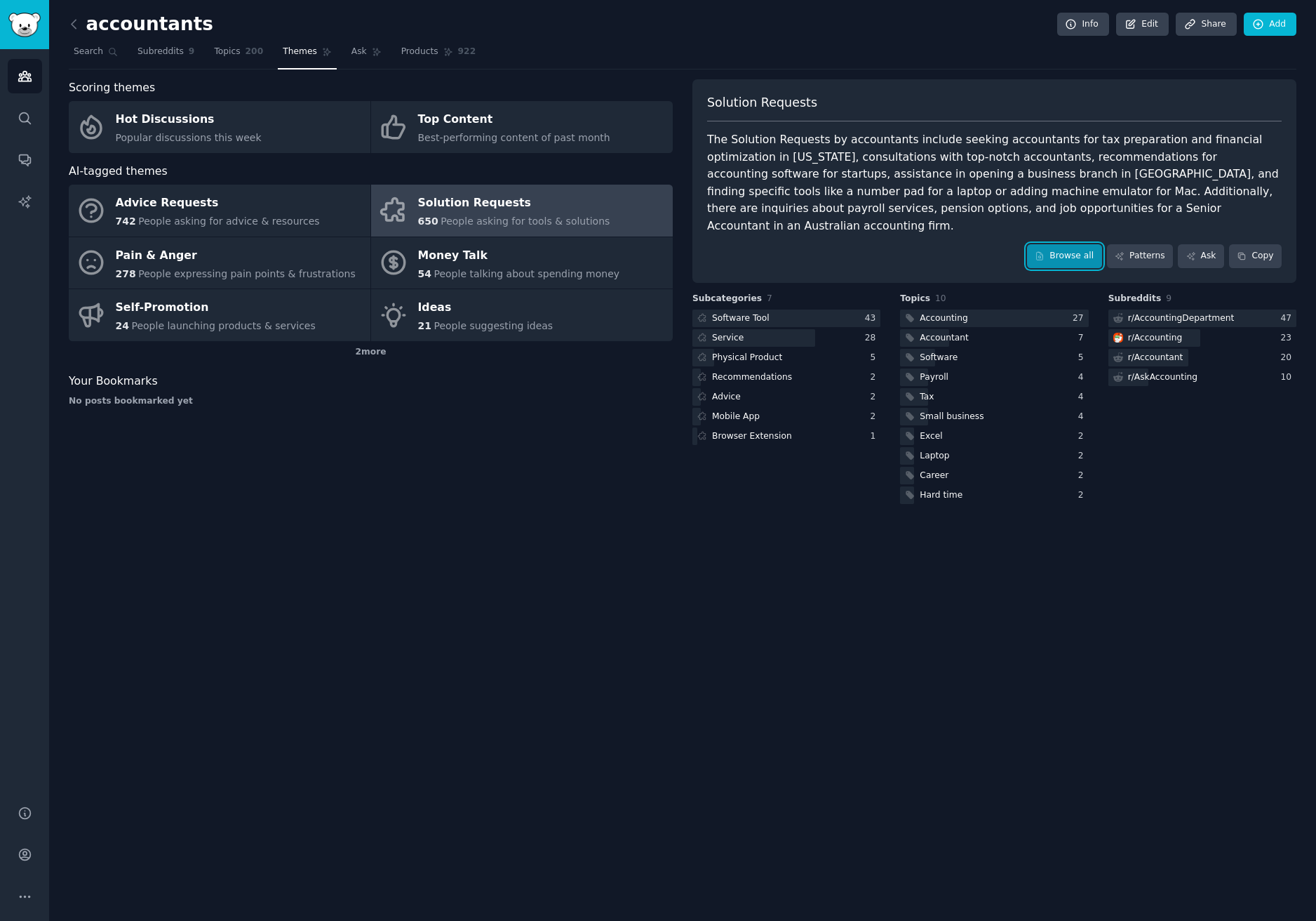
click at [1087, 244] on link "Browse all" at bounding box center [1065, 256] width 75 height 24
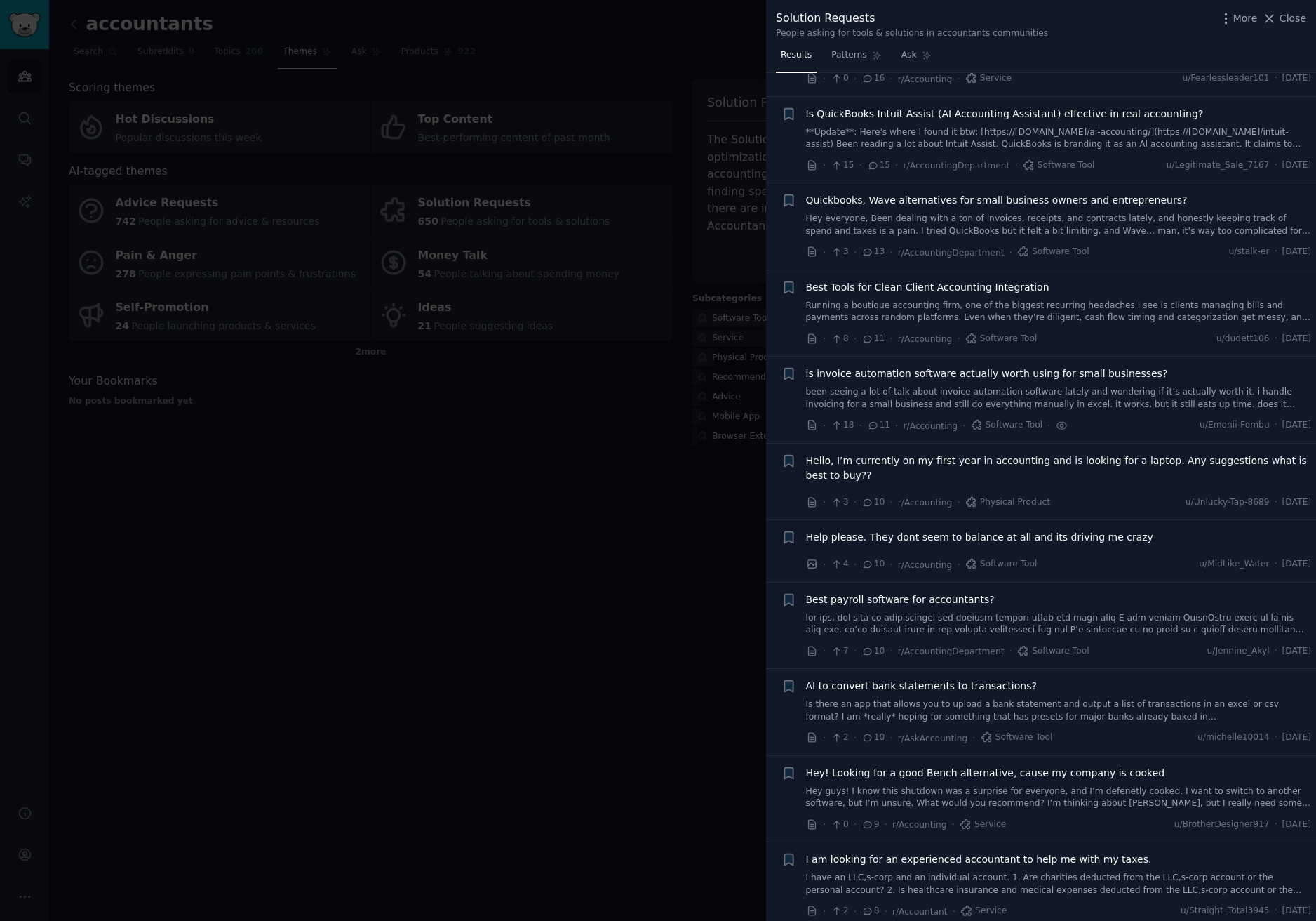
scroll to position [491, 0]
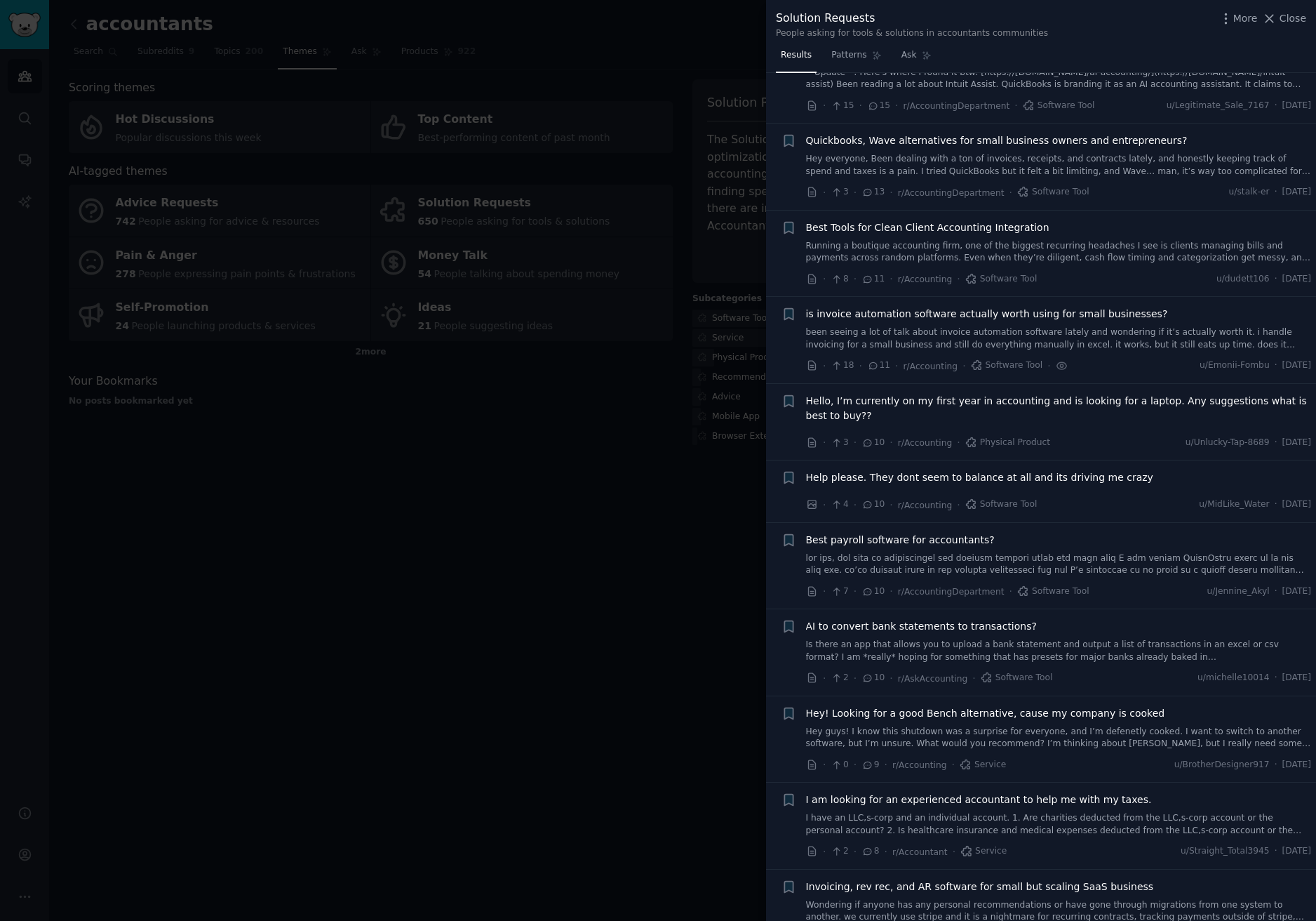
click at [857, 615] on li "+ AI to convert bank statements to transactions? · 2 · 10 · r/AskAccounting · S…" at bounding box center [1042, 652] width 550 height 86
click at [854, 625] on span "AI to convert bank statements to transactions?" at bounding box center [922, 626] width 231 height 14
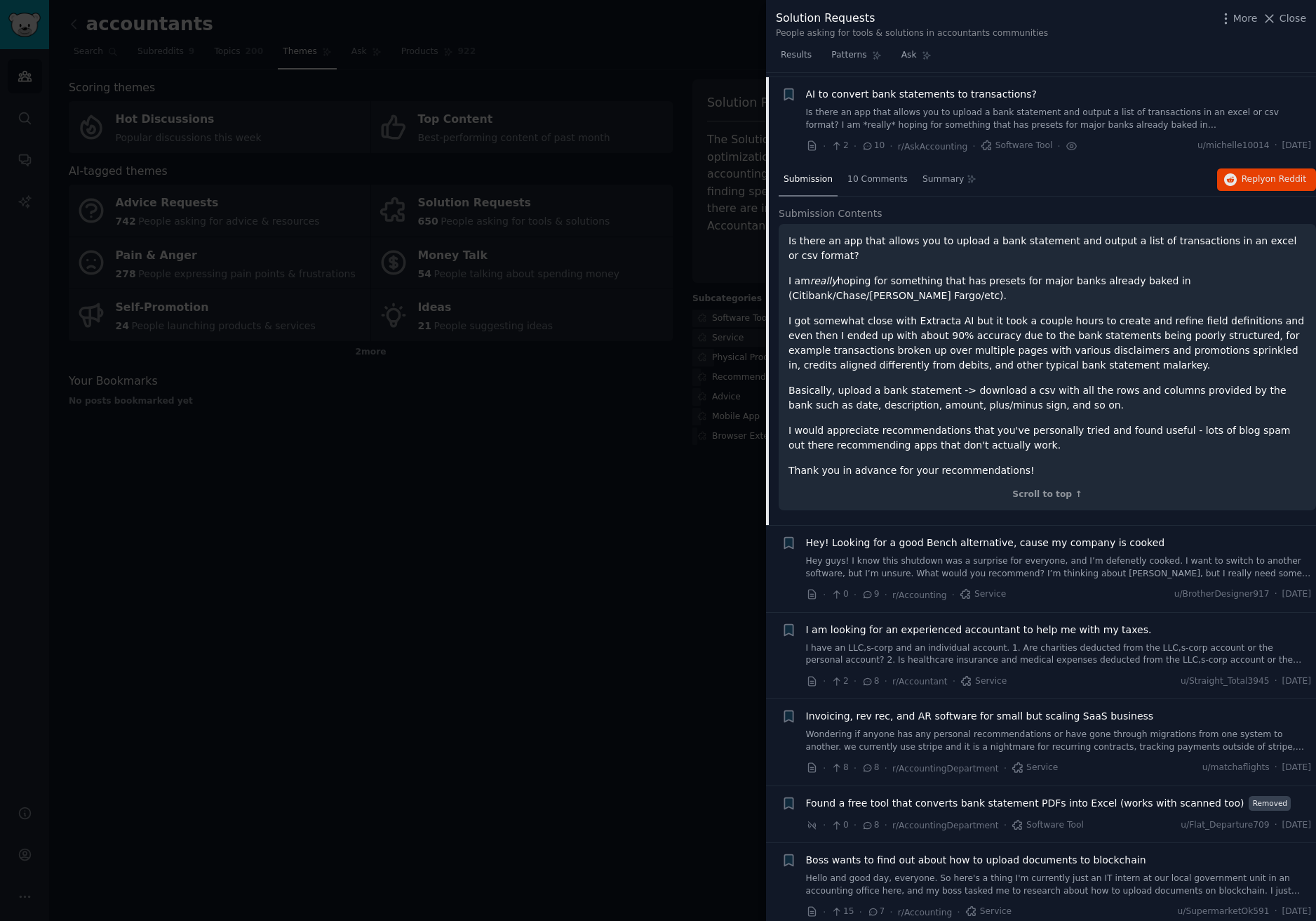
scroll to position [1029, 0]
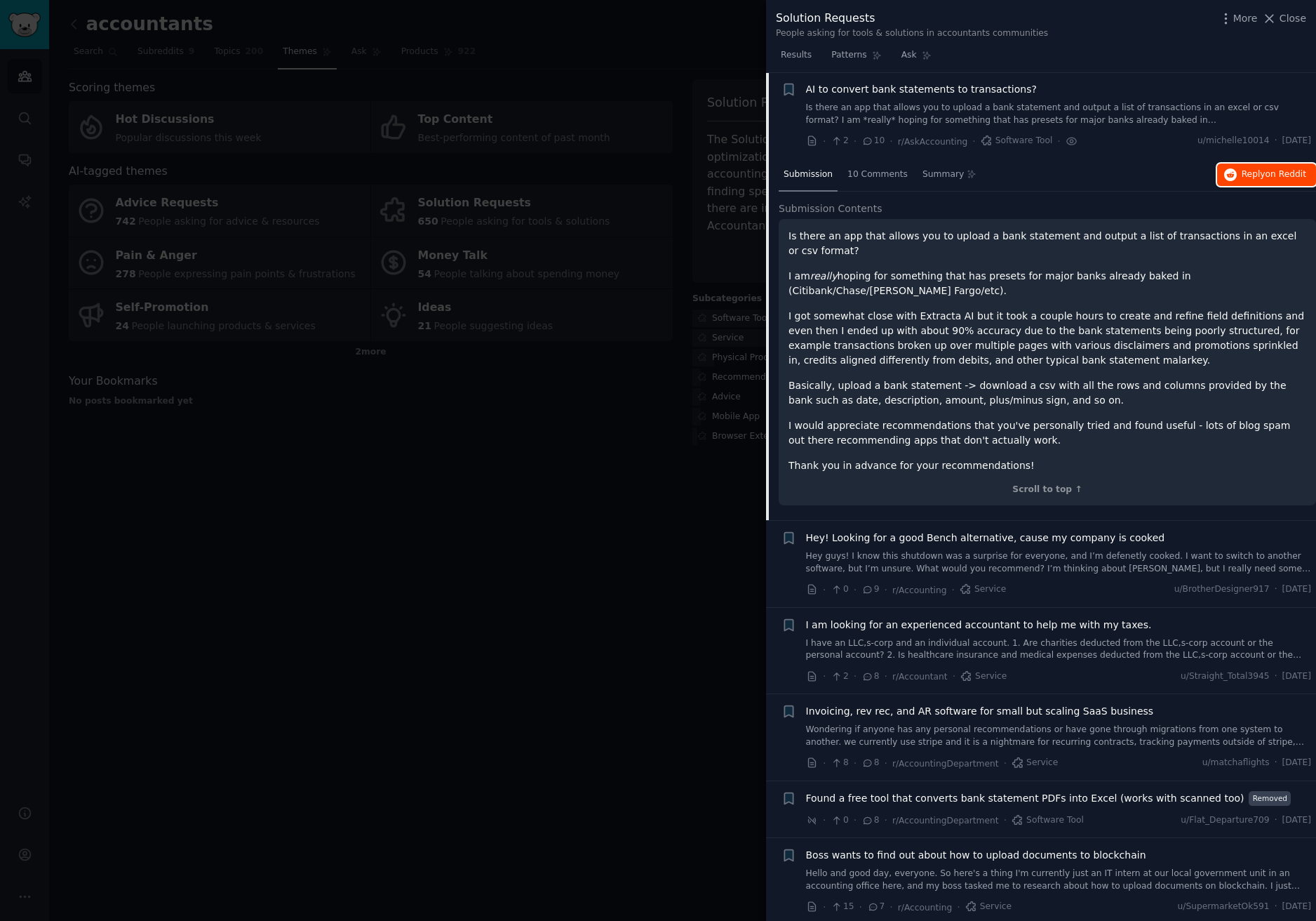
click at [1255, 180] on span "Reply on Reddit" at bounding box center [1274, 175] width 65 height 13
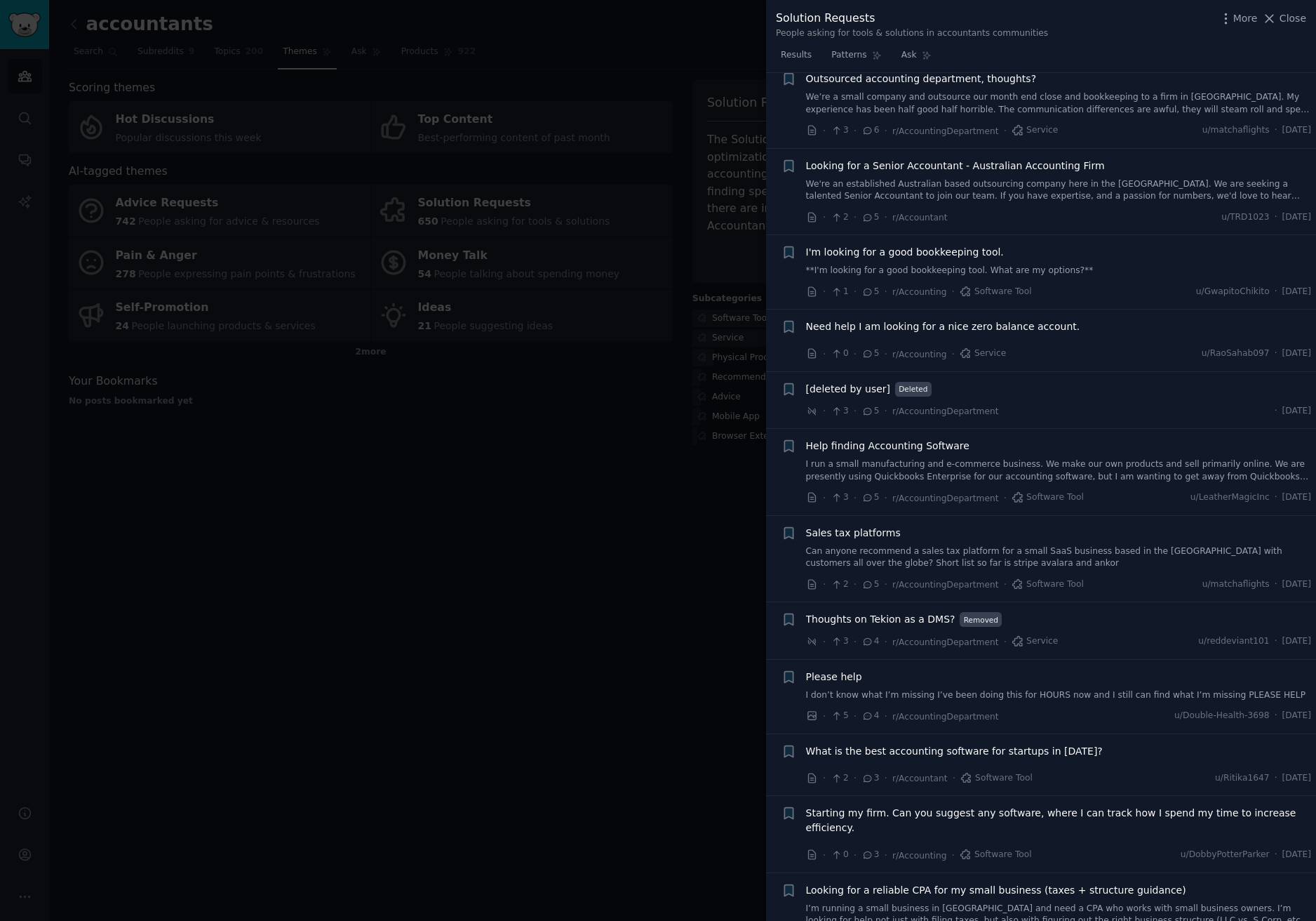
scroll to position [2221, 0]
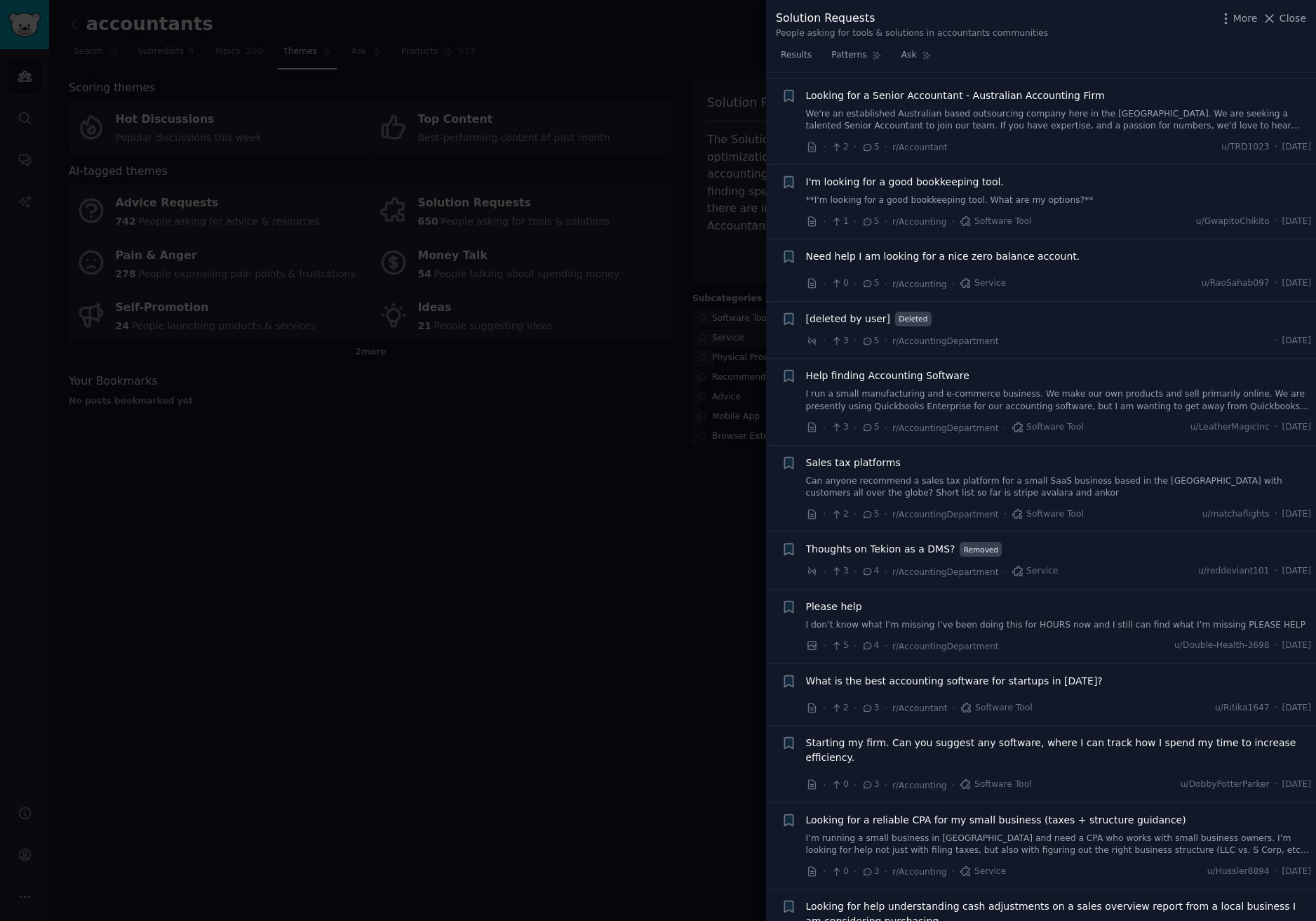
click at [627, 492] on div at bounding box center [658, 460] width 1316 height 921
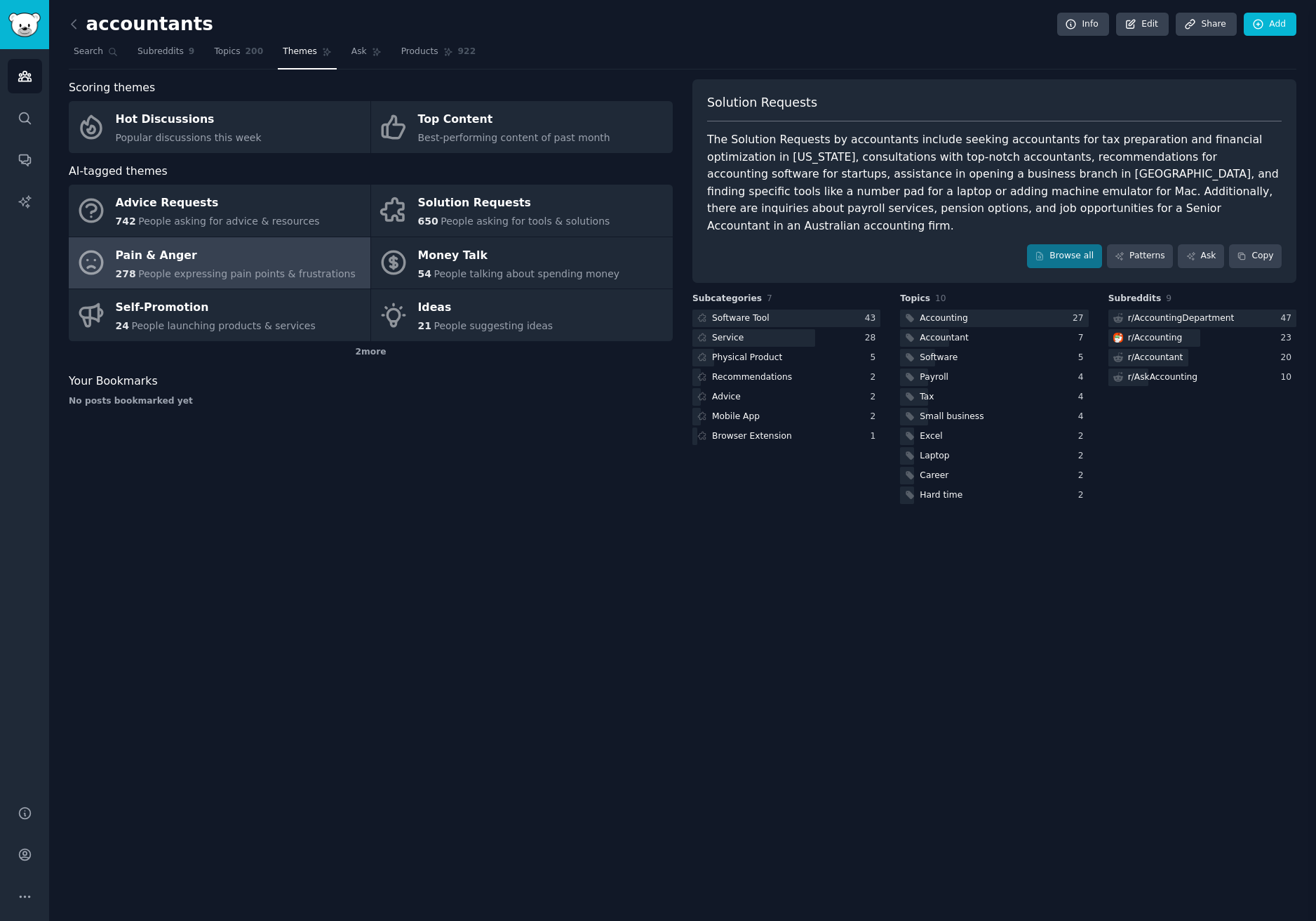
click at [261, 258] on div "Pain & Anger" at bounding box center [236, 255] width 240 height 22
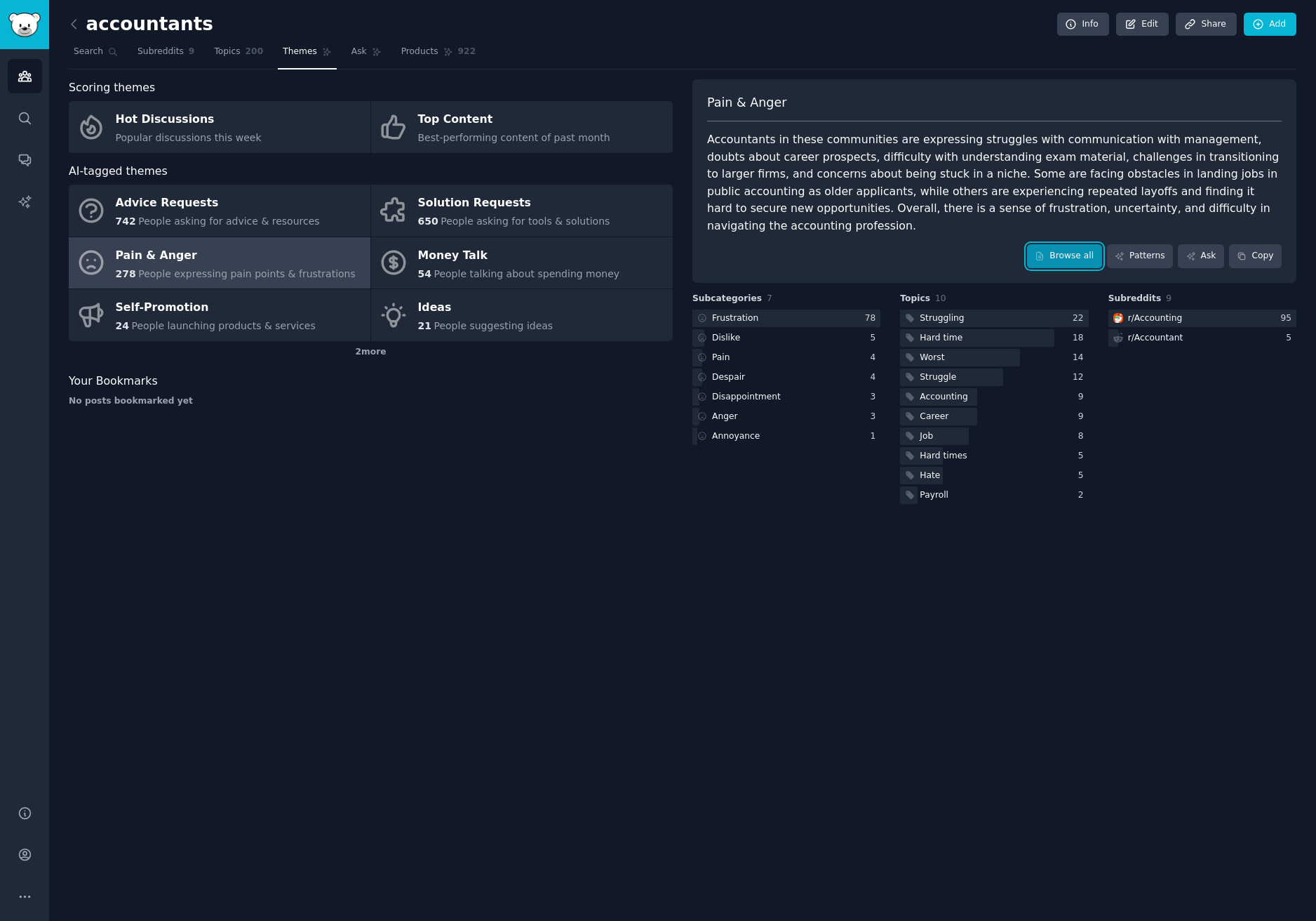
click at [1090, 244] on link "Browse all" at bounding box center [1065, 256] width 75 height 24
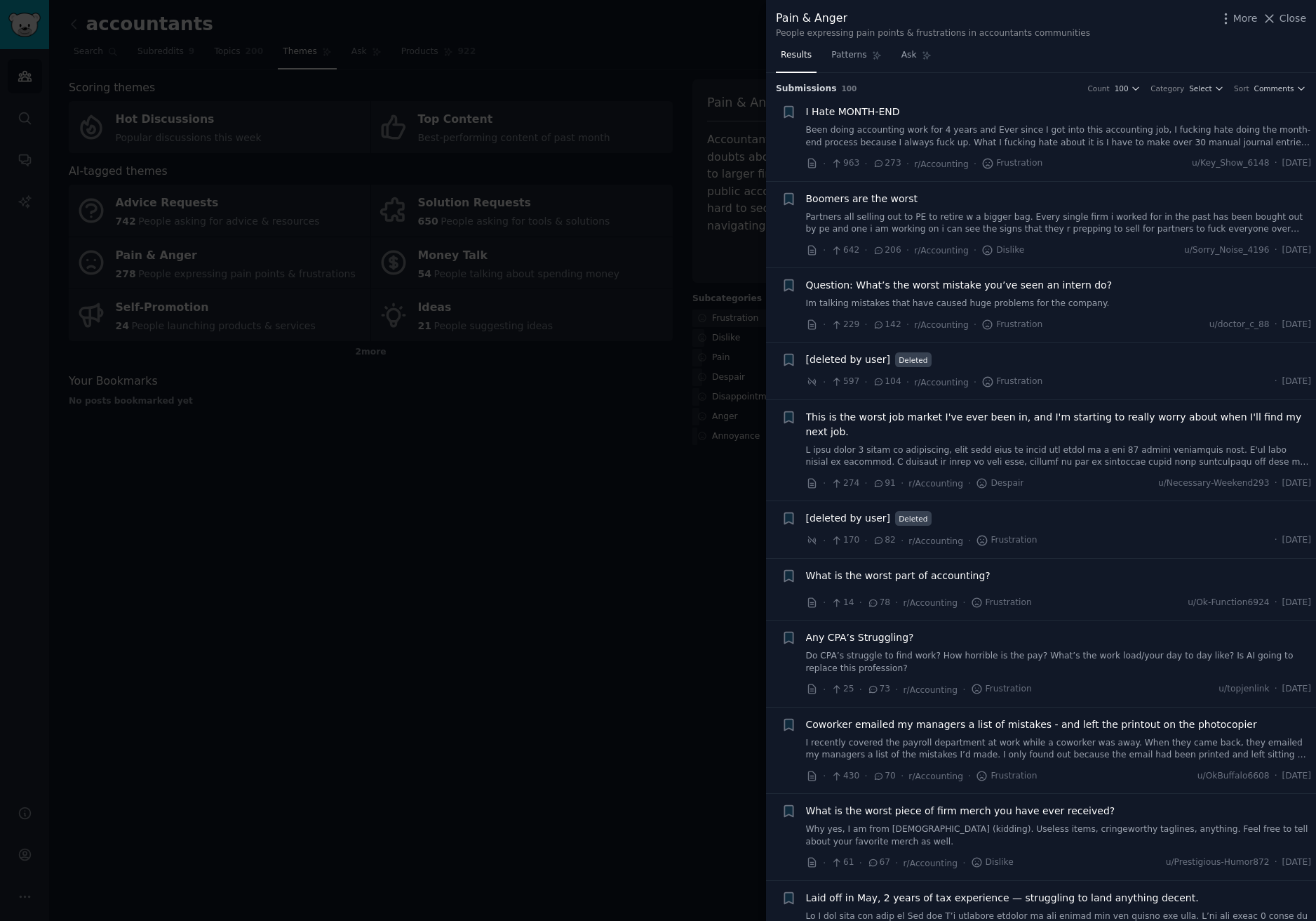
click at [1077, 130] on link "Been doing accounting work for 4 years and Ever since I got into this accountin…" at bounding box center [1059, 136] width 506 height 24
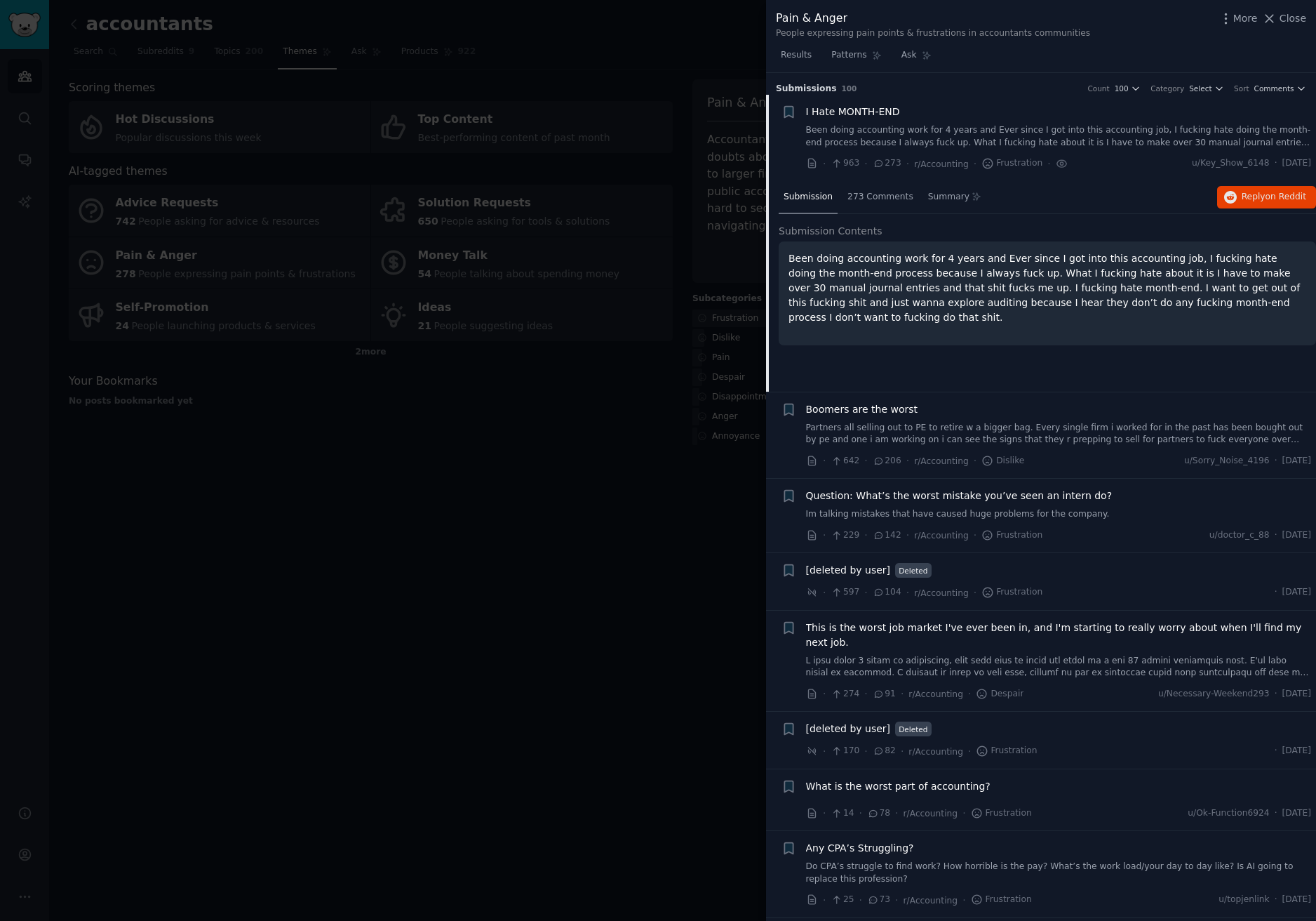
scroll to position [22, 0]
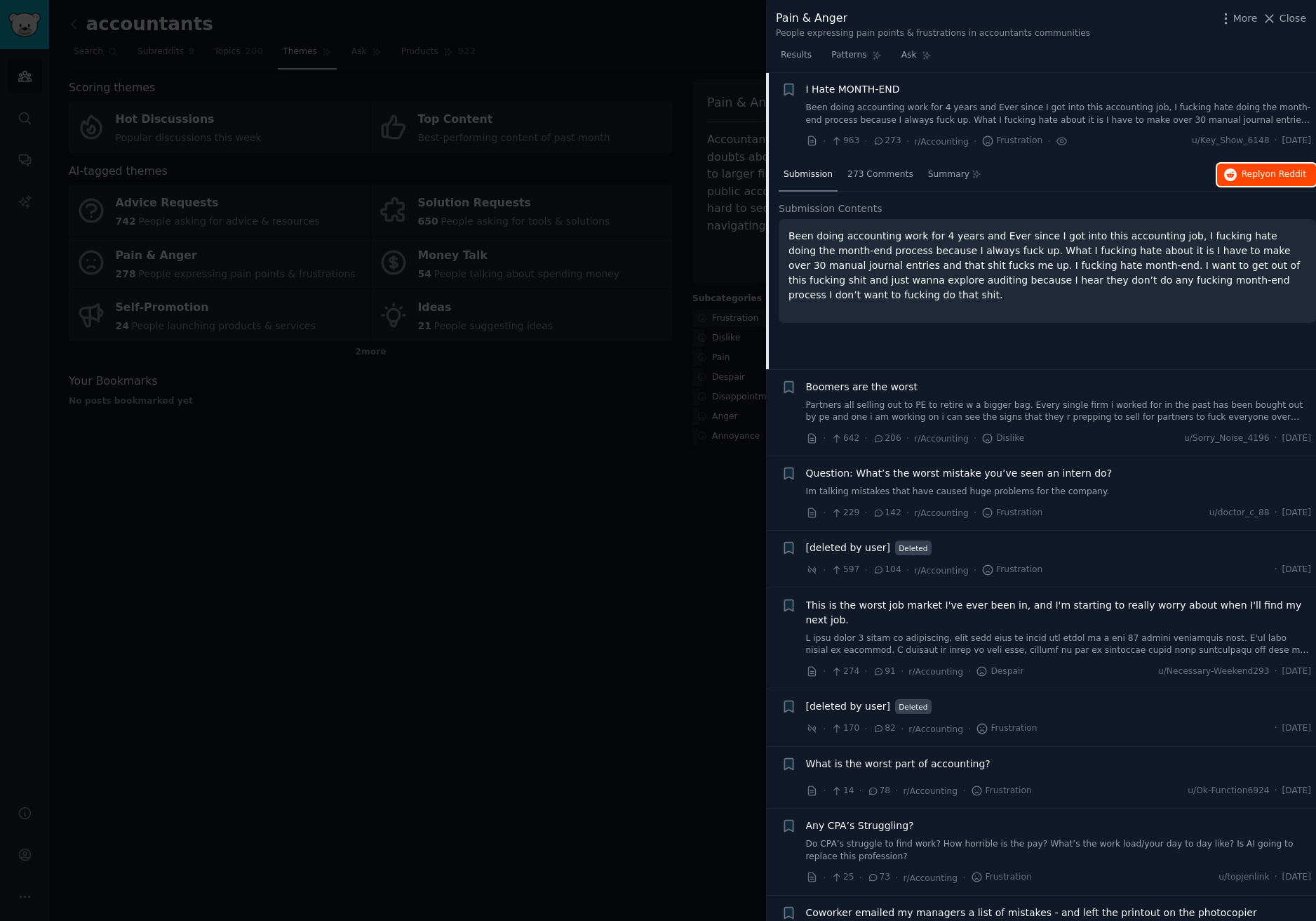
click at [1253, 172] on span "Reply on Reddit" at bounding box center [1274, 175] width 65 height 13
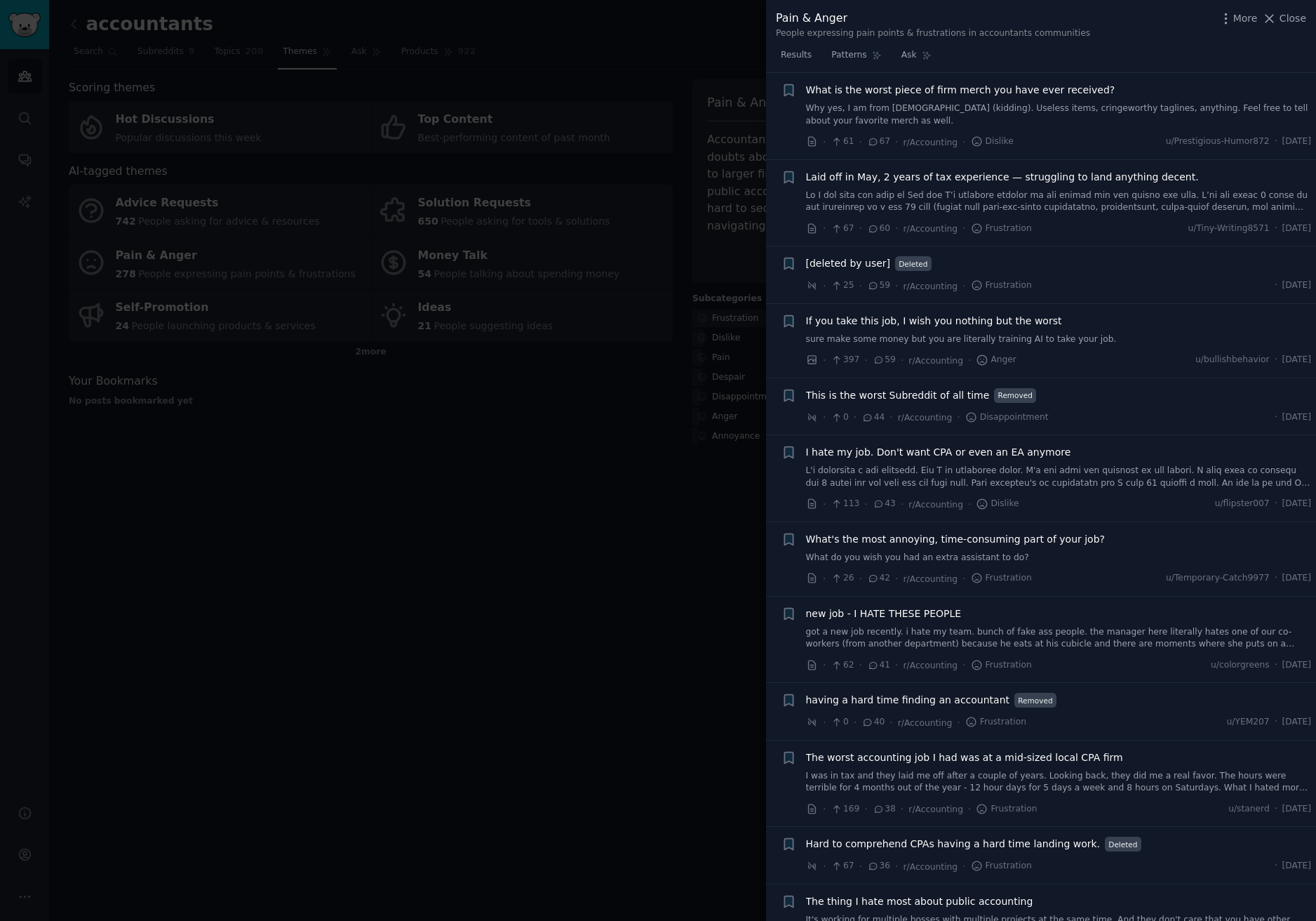
scroll to position [1005, 0]
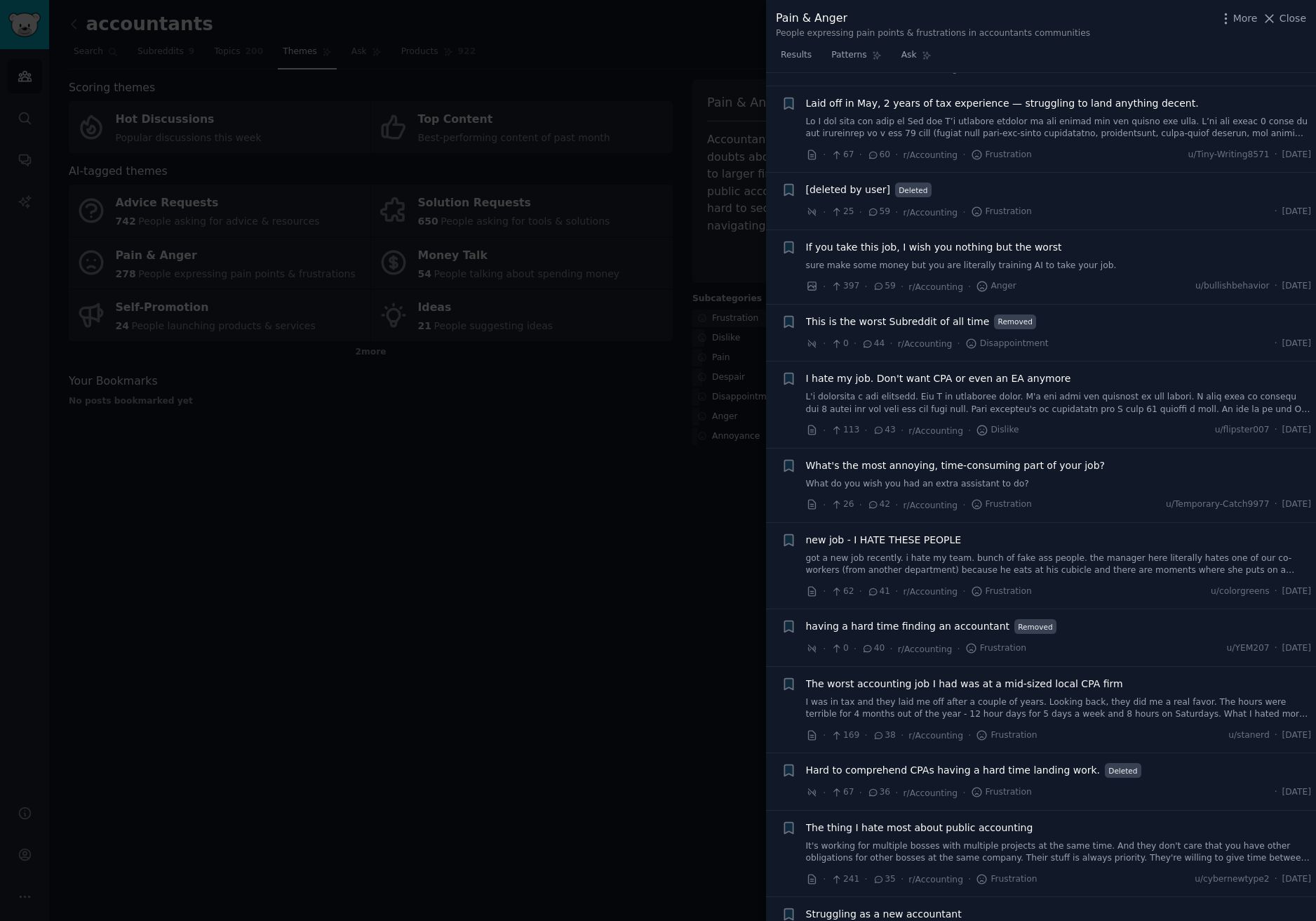
click at [1048, 458] on span "What's the most annoying, time-consuming part of your job?" at bounding box center [956, 465] width 299 height 14
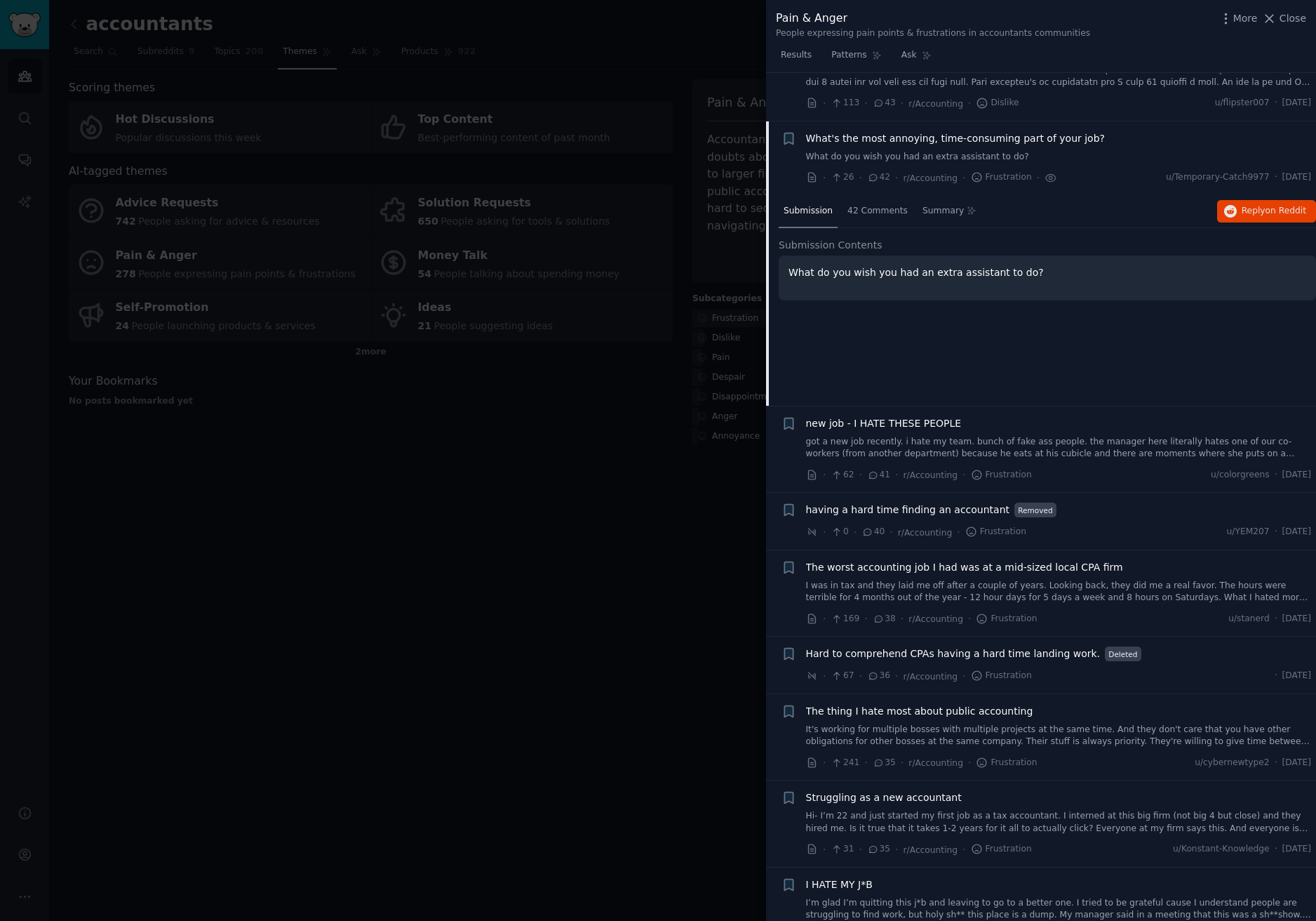
scroll to position [1143, 0]
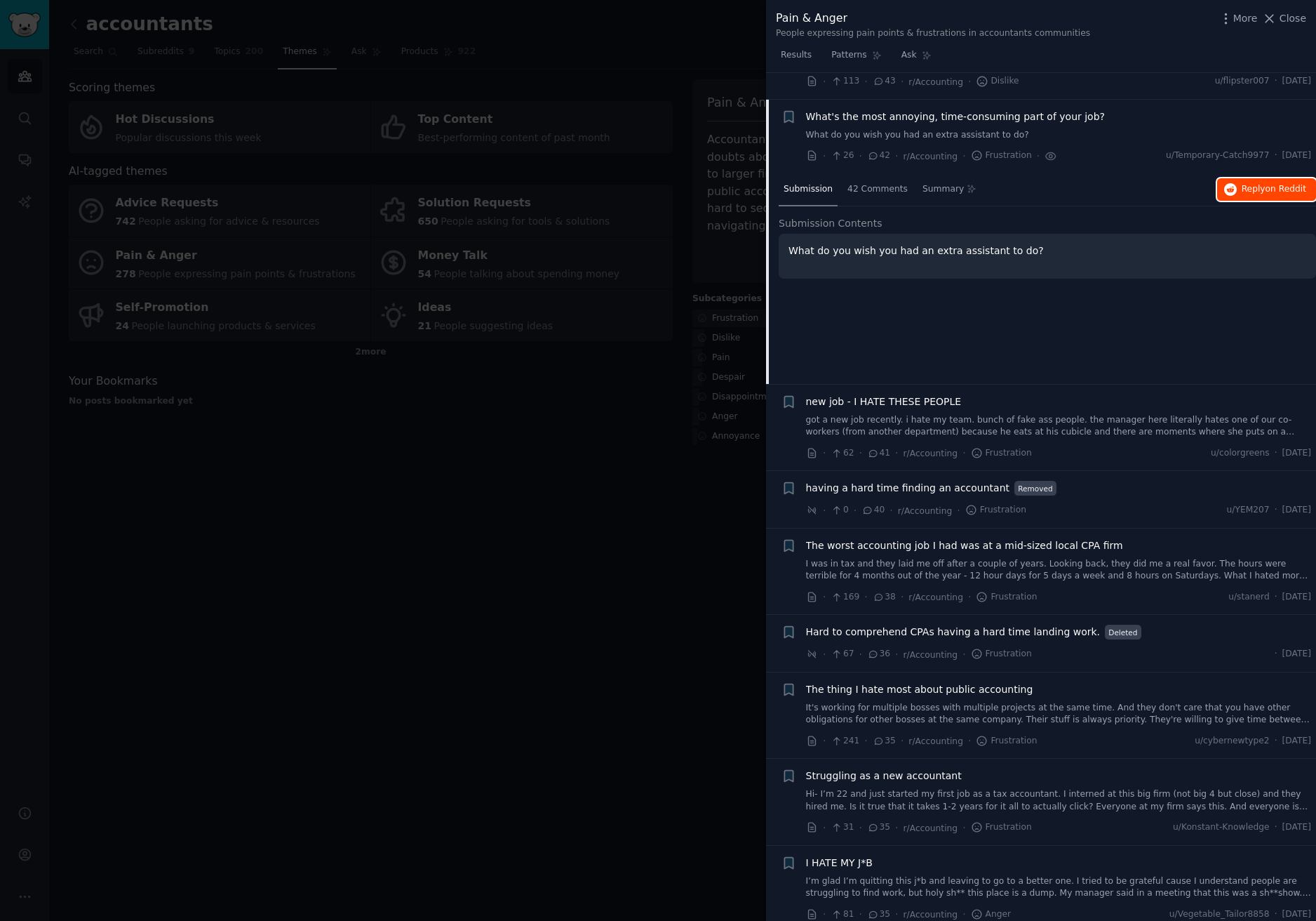
click at [1263, 183] on span "Reply on Reddit" at bounding box center [1274, 189] width 65 height 13
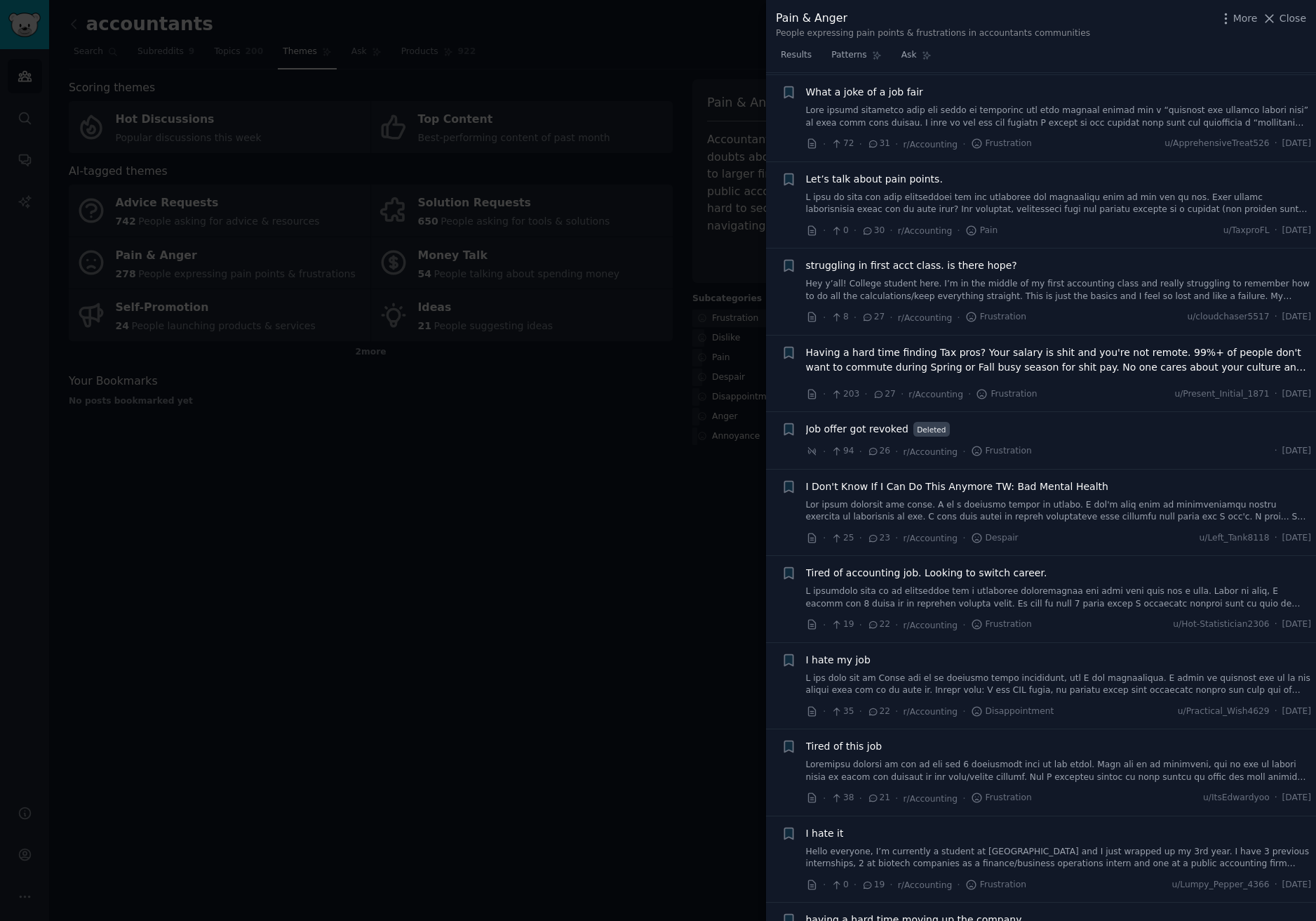
scroll to position [2407, 0]
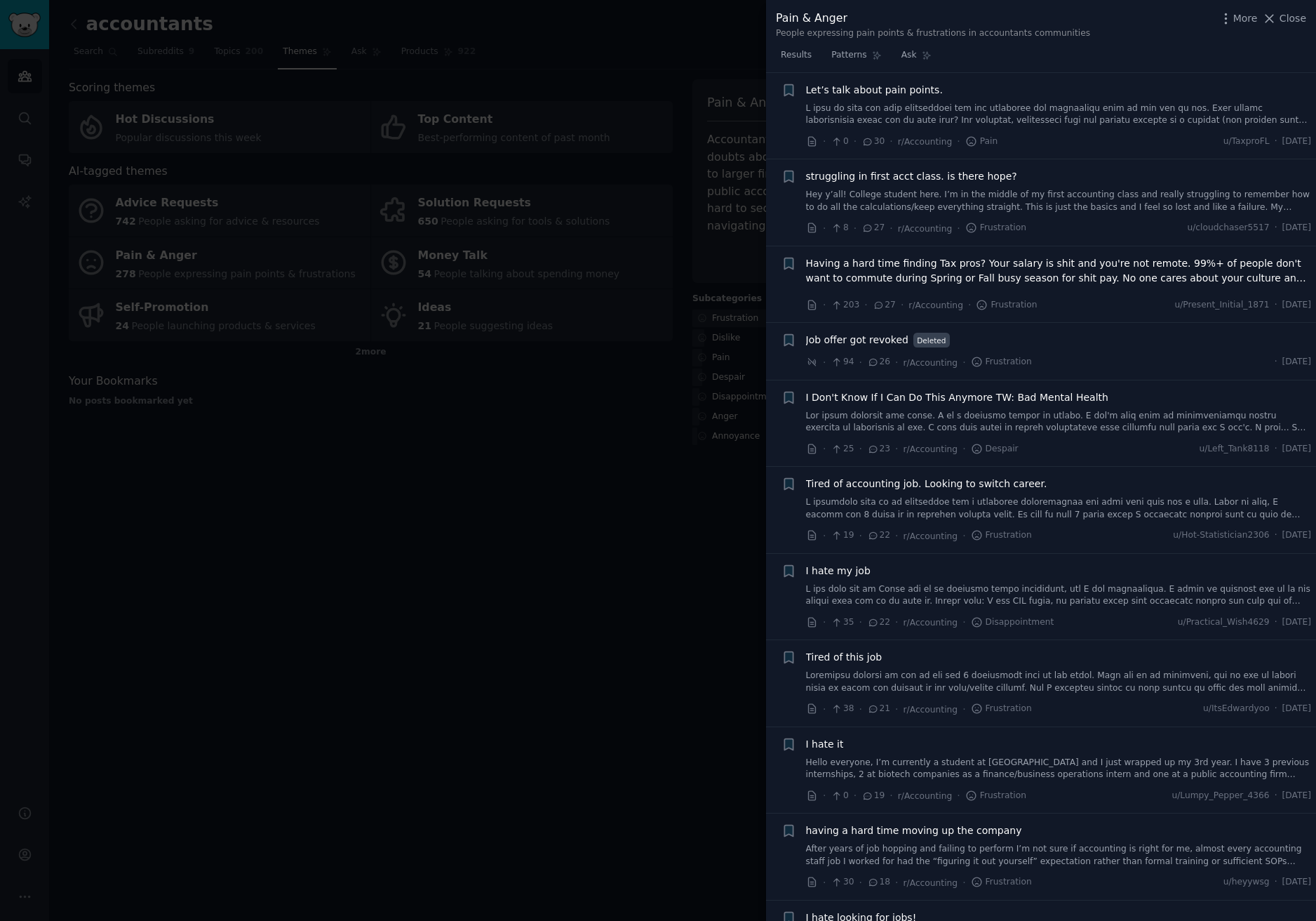
click at [593, 421] on div at bounding box center [658, 460] width 1316 height 921
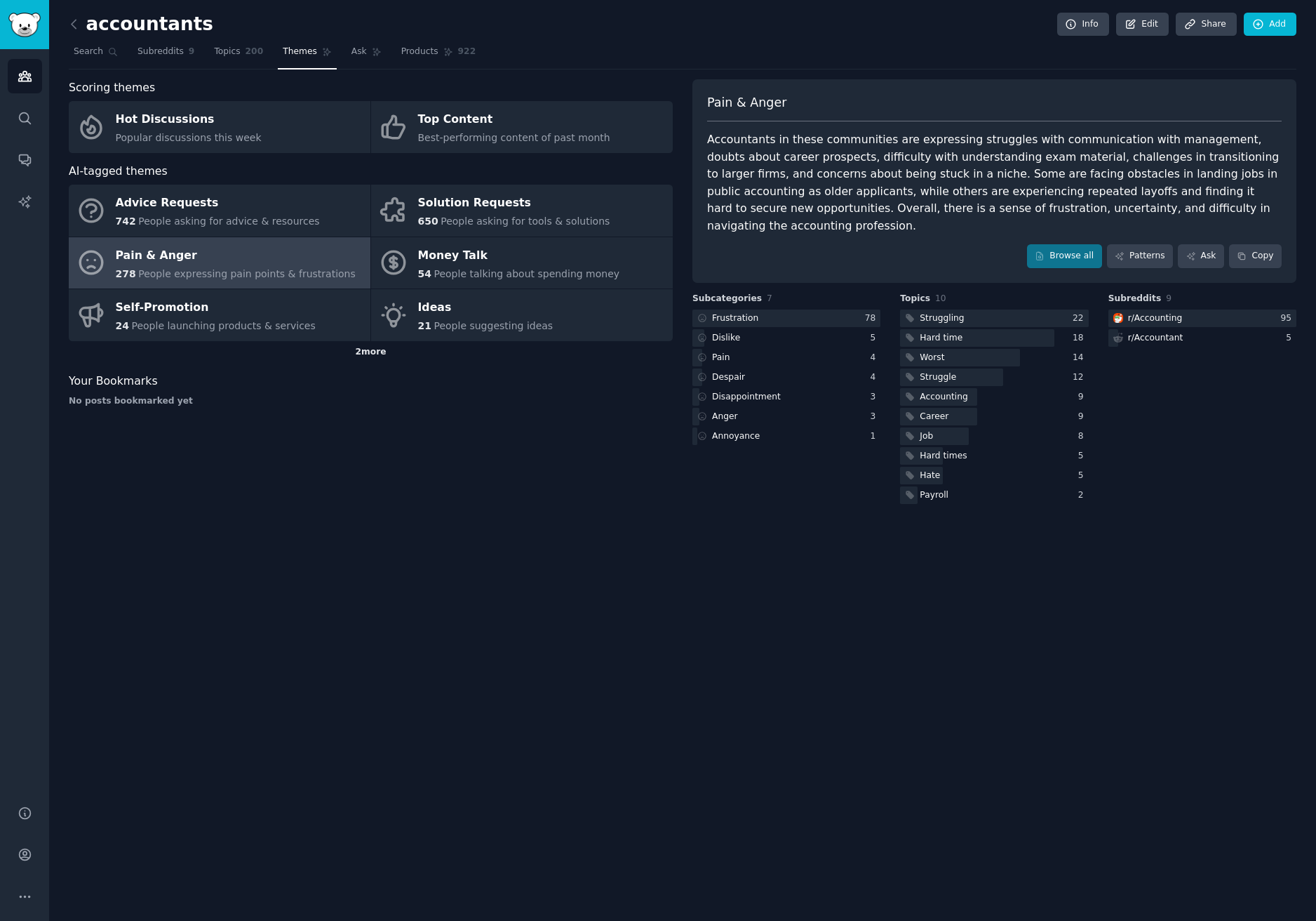
click at [390, 343] on div "2 more" at bounding box center [371, 352] width 604 height 22
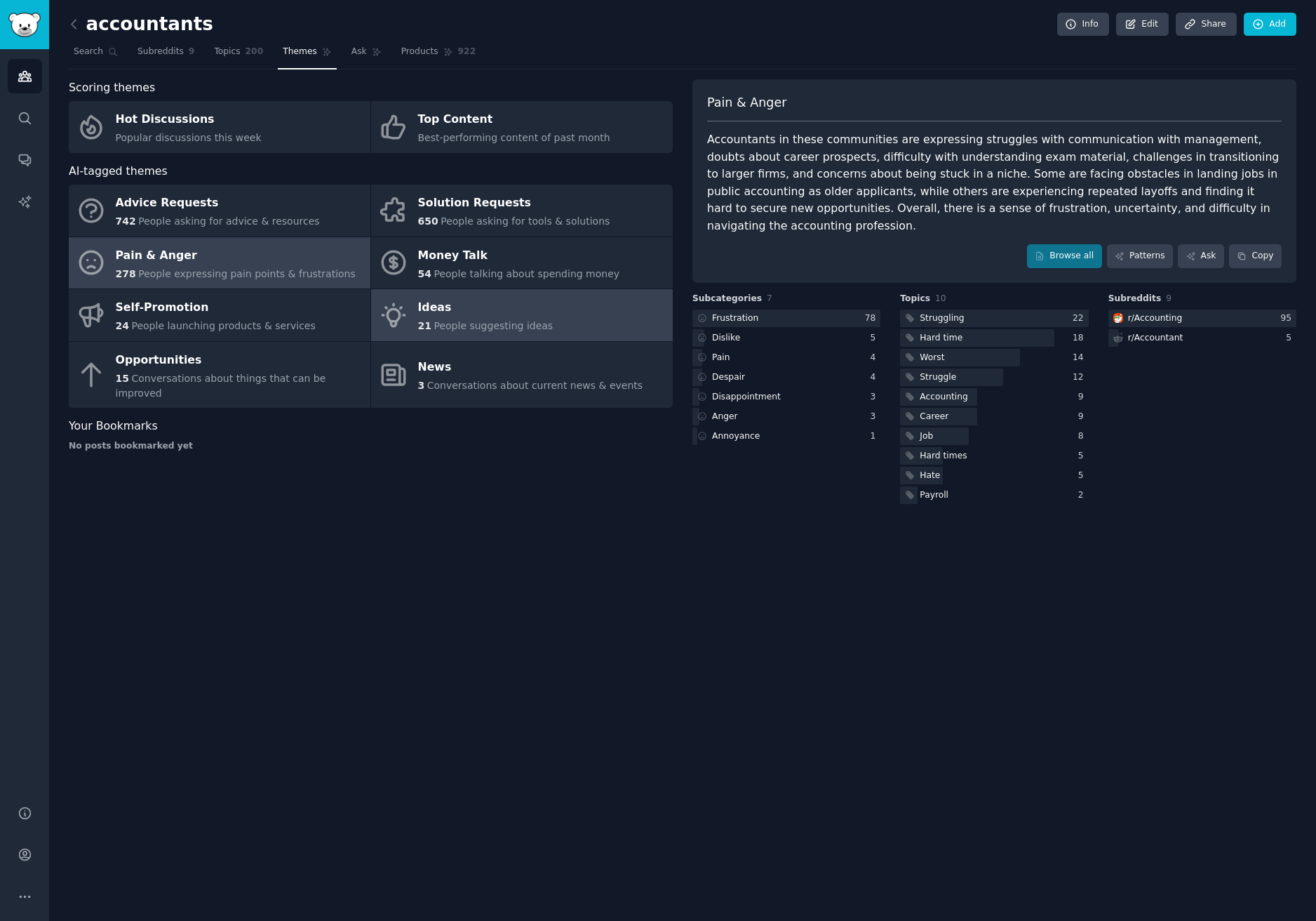
click at [500, 305] on div "Ideas" at bounding box center [485, 308] width 135 height 22
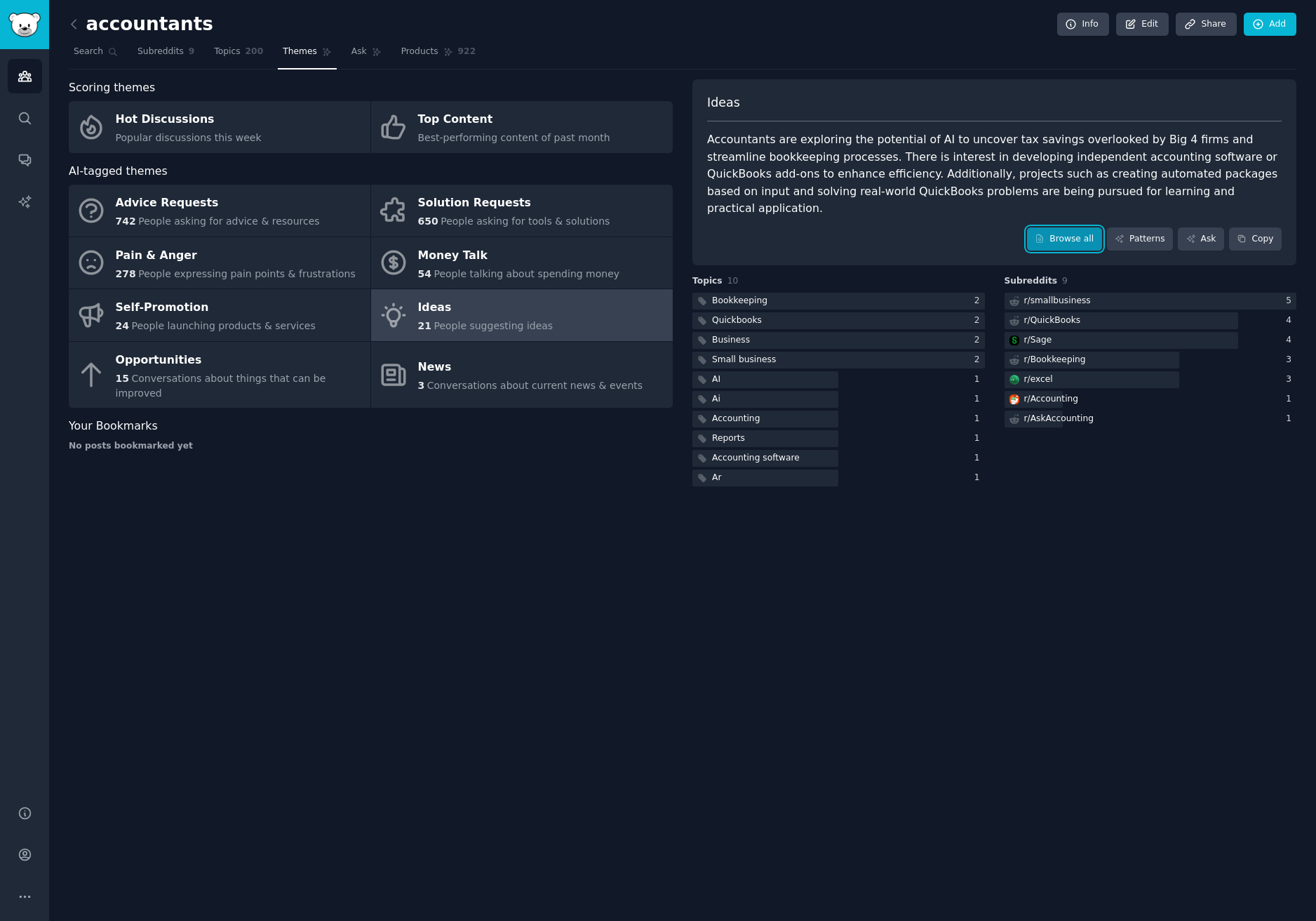
click at [1067, 228] on link "Browse all" at bounding box center [1065, 239] width 75 height 24
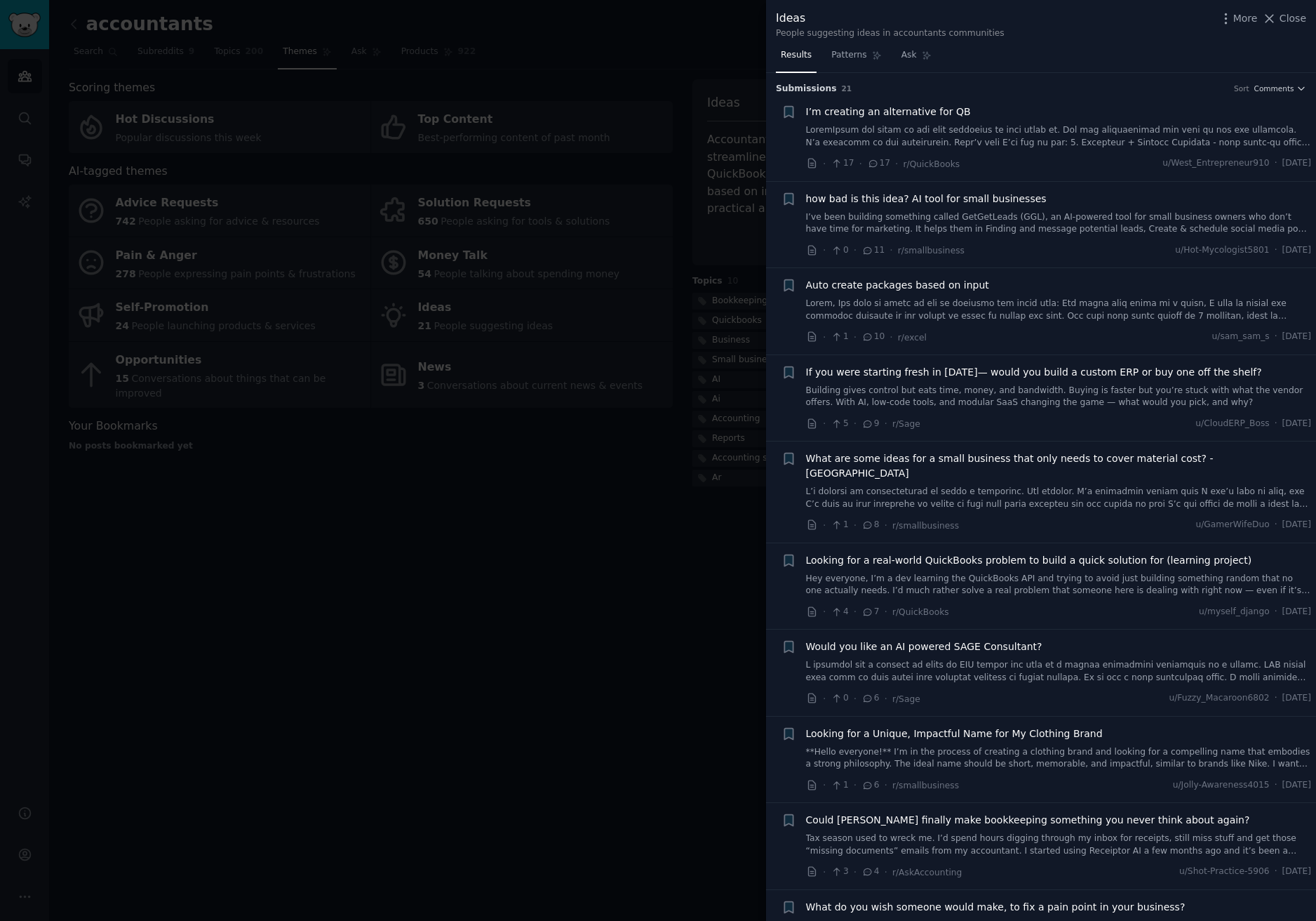
click at [1027, 125] on link at bounding box center [1059, 136] width 506 height 24
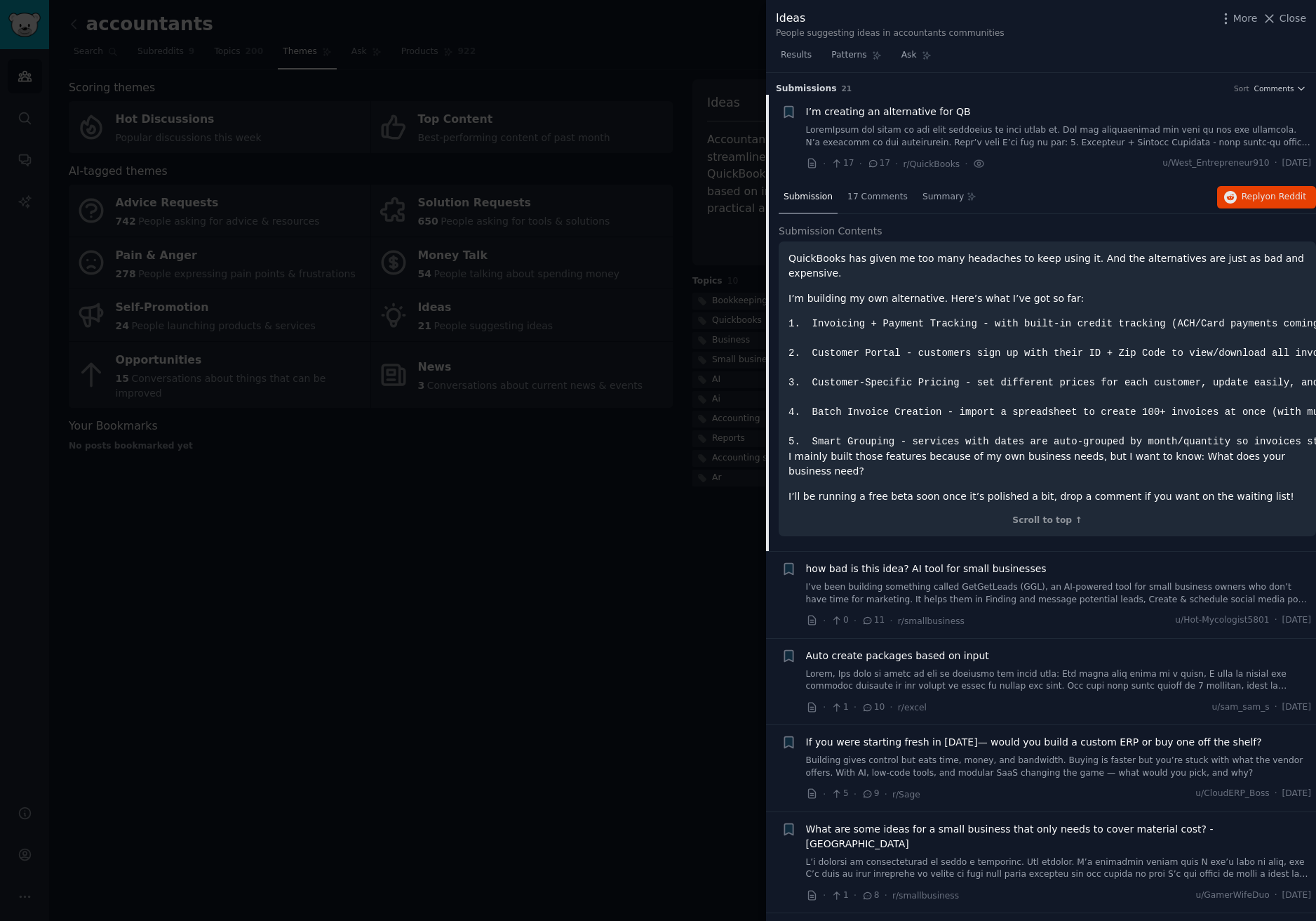
scroll to position [22, 0]
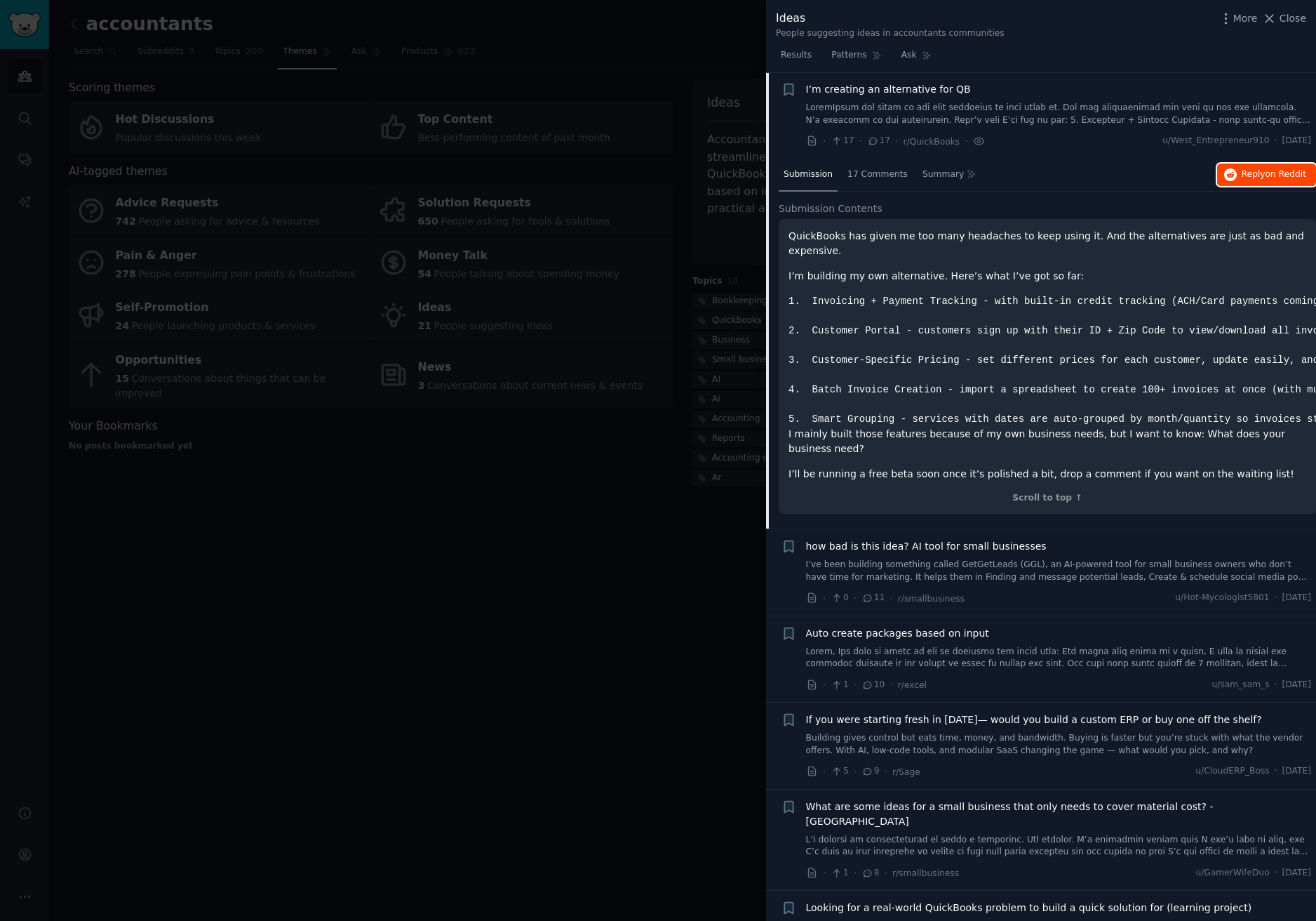
click at [1261, 170] on span "Reply on Reddit" at bounding box center [1274, 175] width 65 height 13
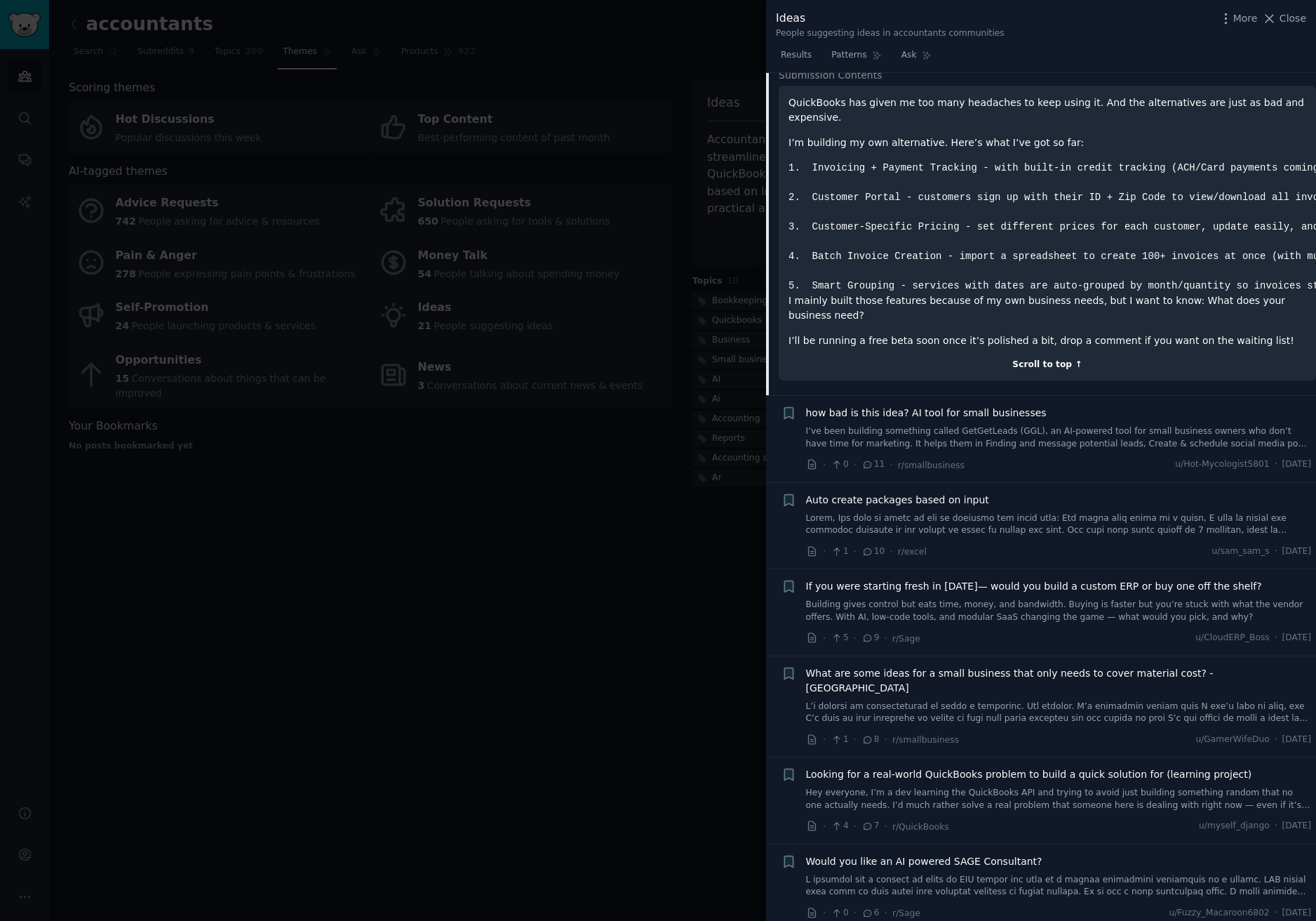
scroll to position [163, 0]
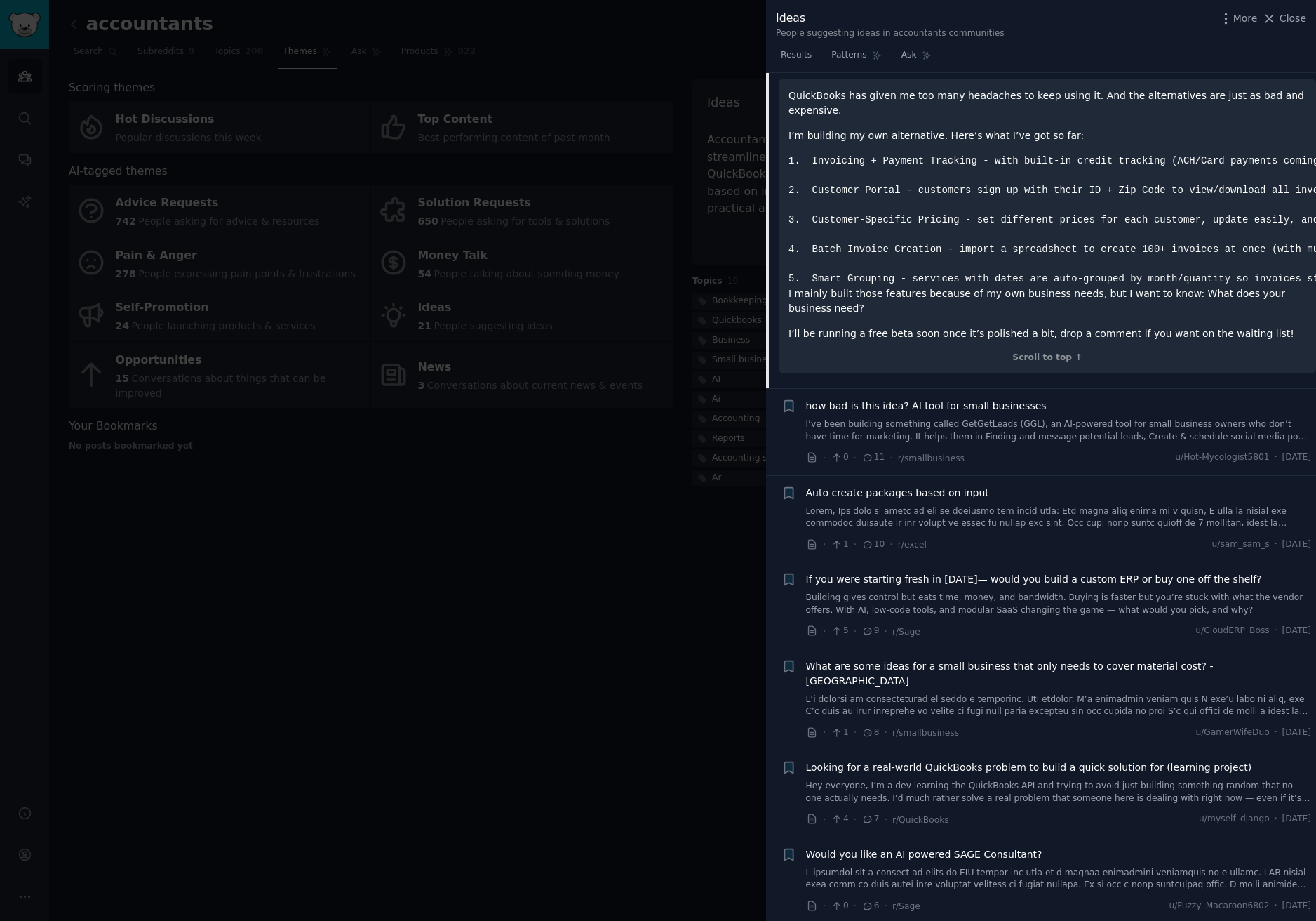
click at [1006, 399] on span "how bad is this idea? AI tool for small businesses" at bounding box center [926, 406] width 240 height 14
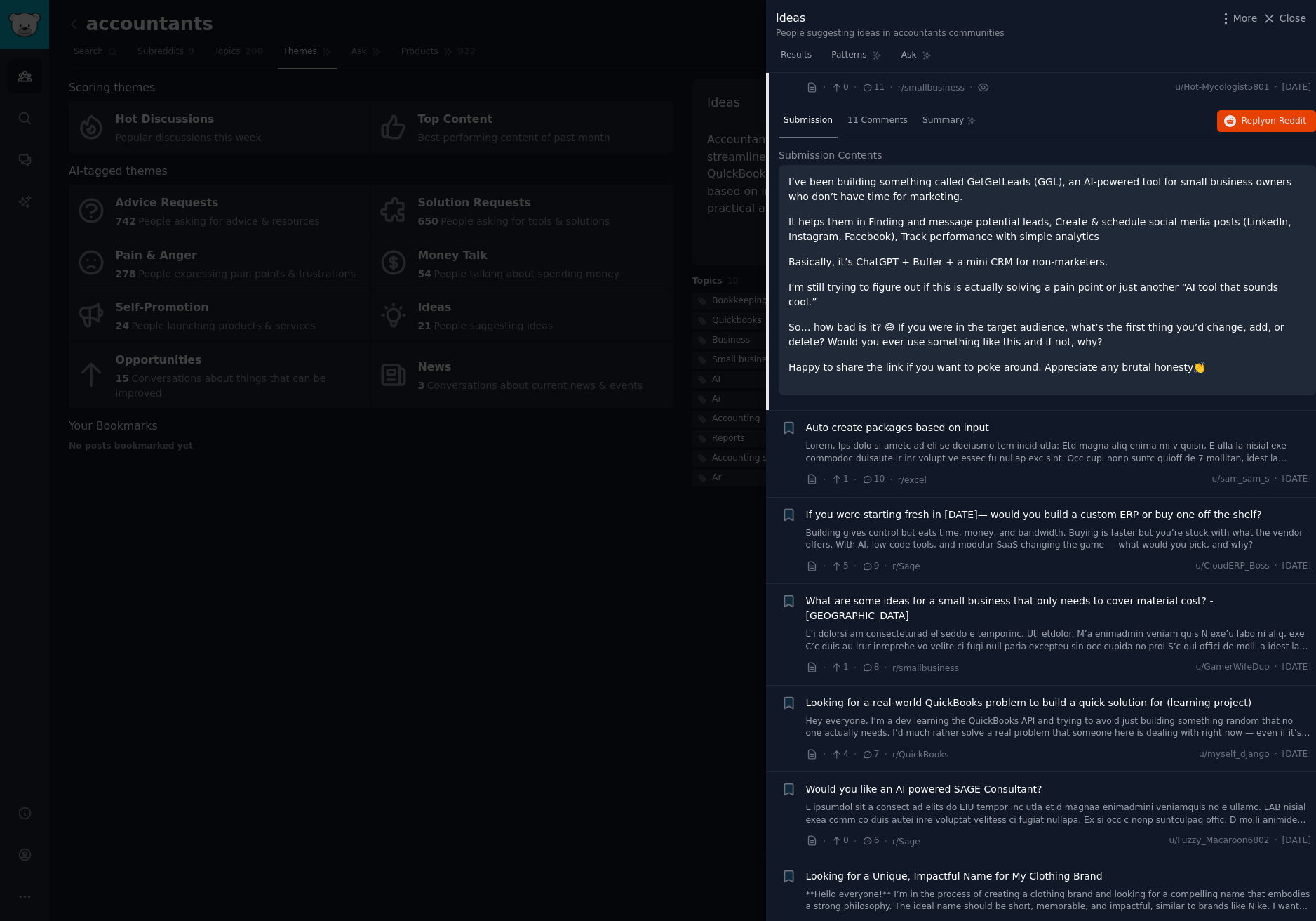
scroll to position [109, 0]
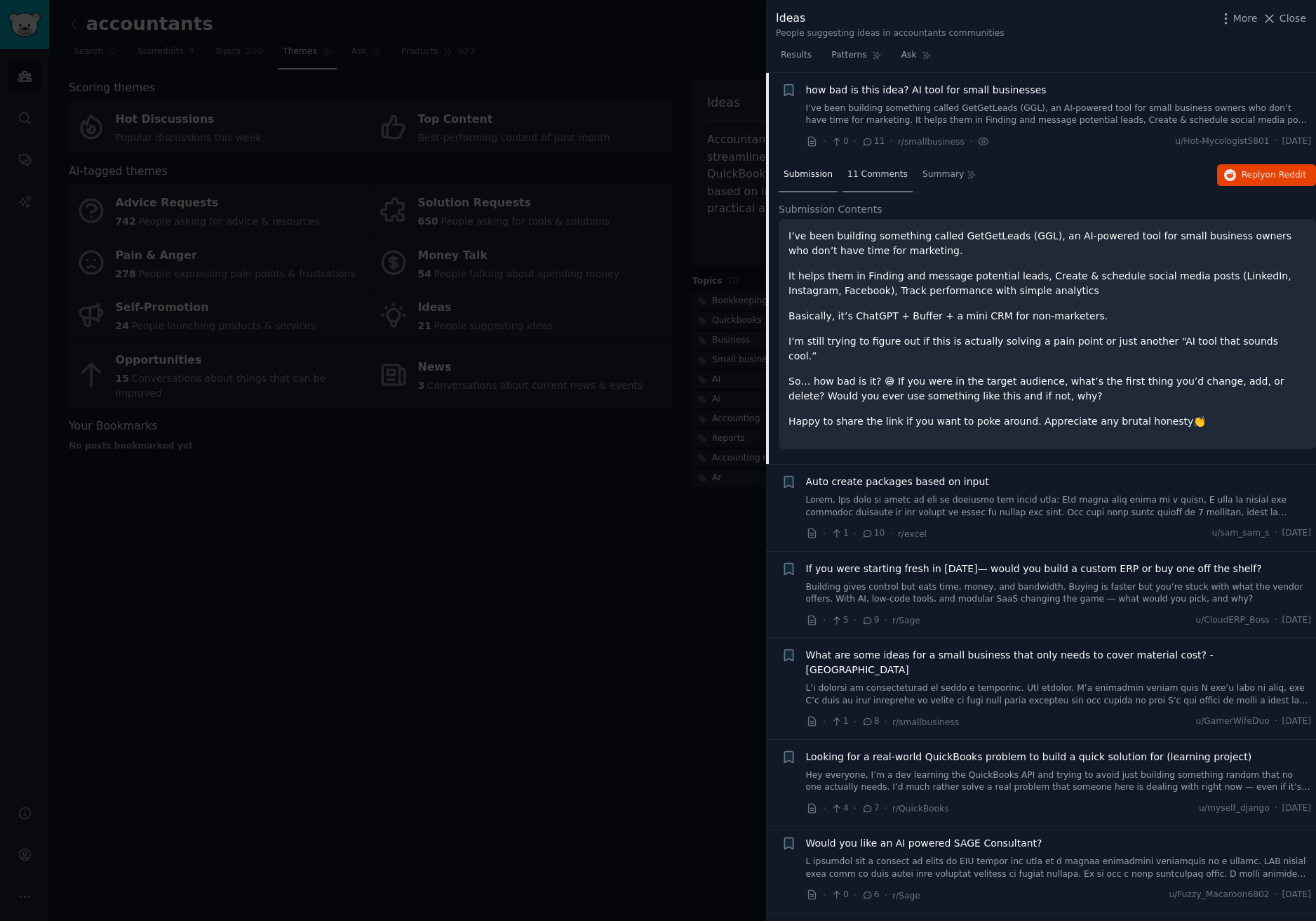
click at [867, 168] on div "11 Comments" at bounding box center [878, 176] width 70 height 34
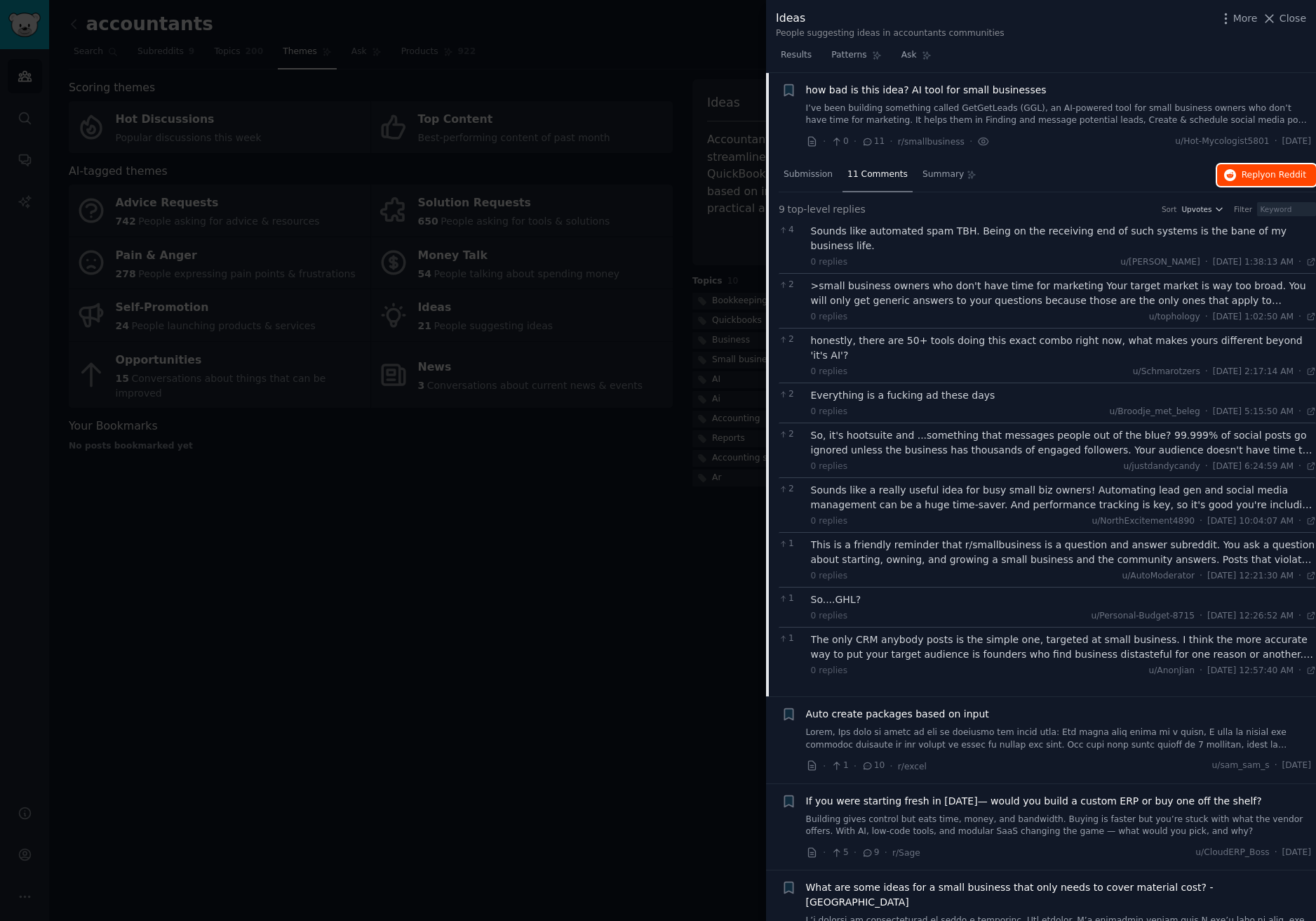
click at [1268, 171] on span "on Reddit" at bounding box center [1286, 174] width 40 height 10
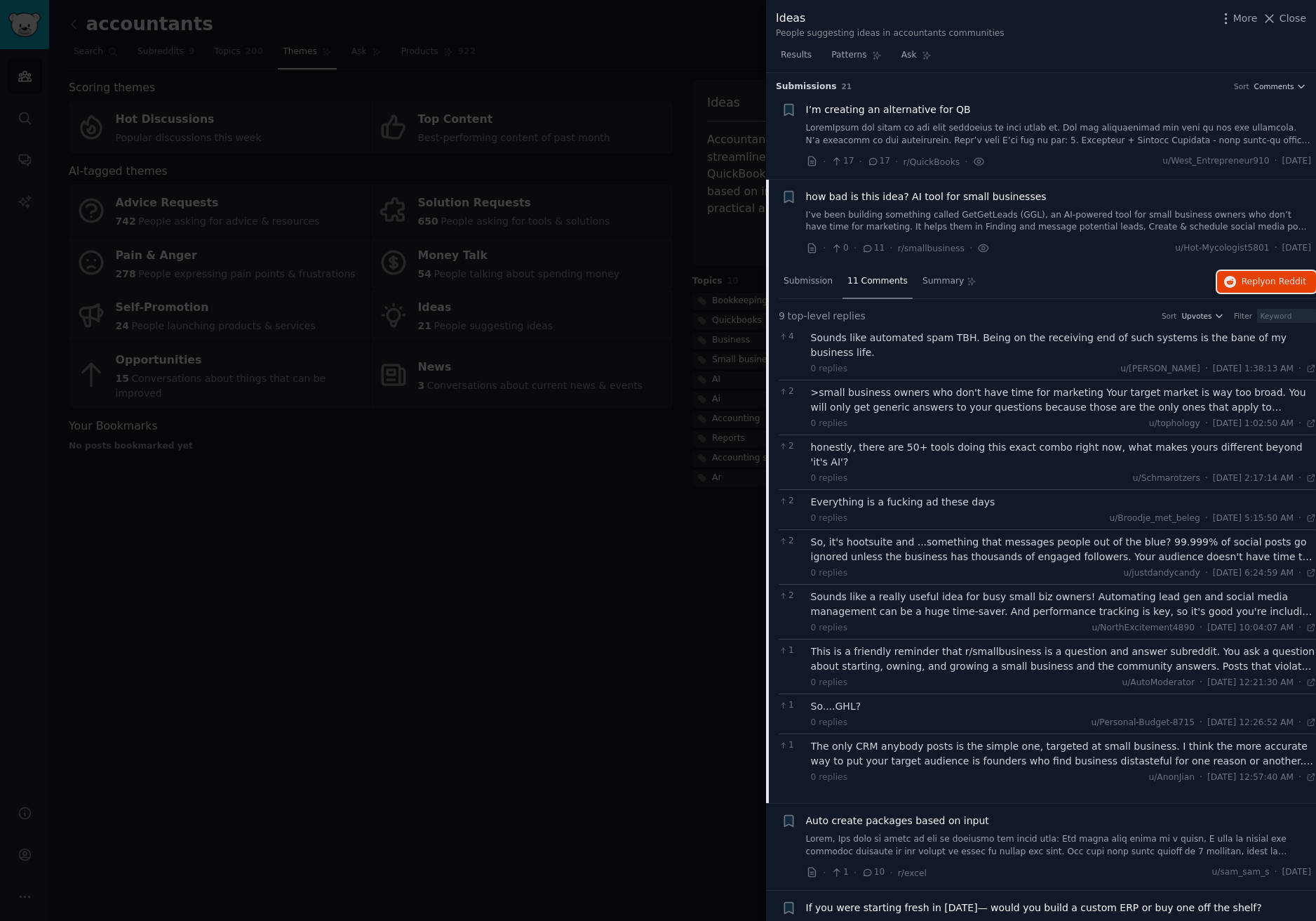
scroll to position [0, 0]
click at [1290, 15] on span "Close" at bounding box center [1294, 19] width 27 height 14
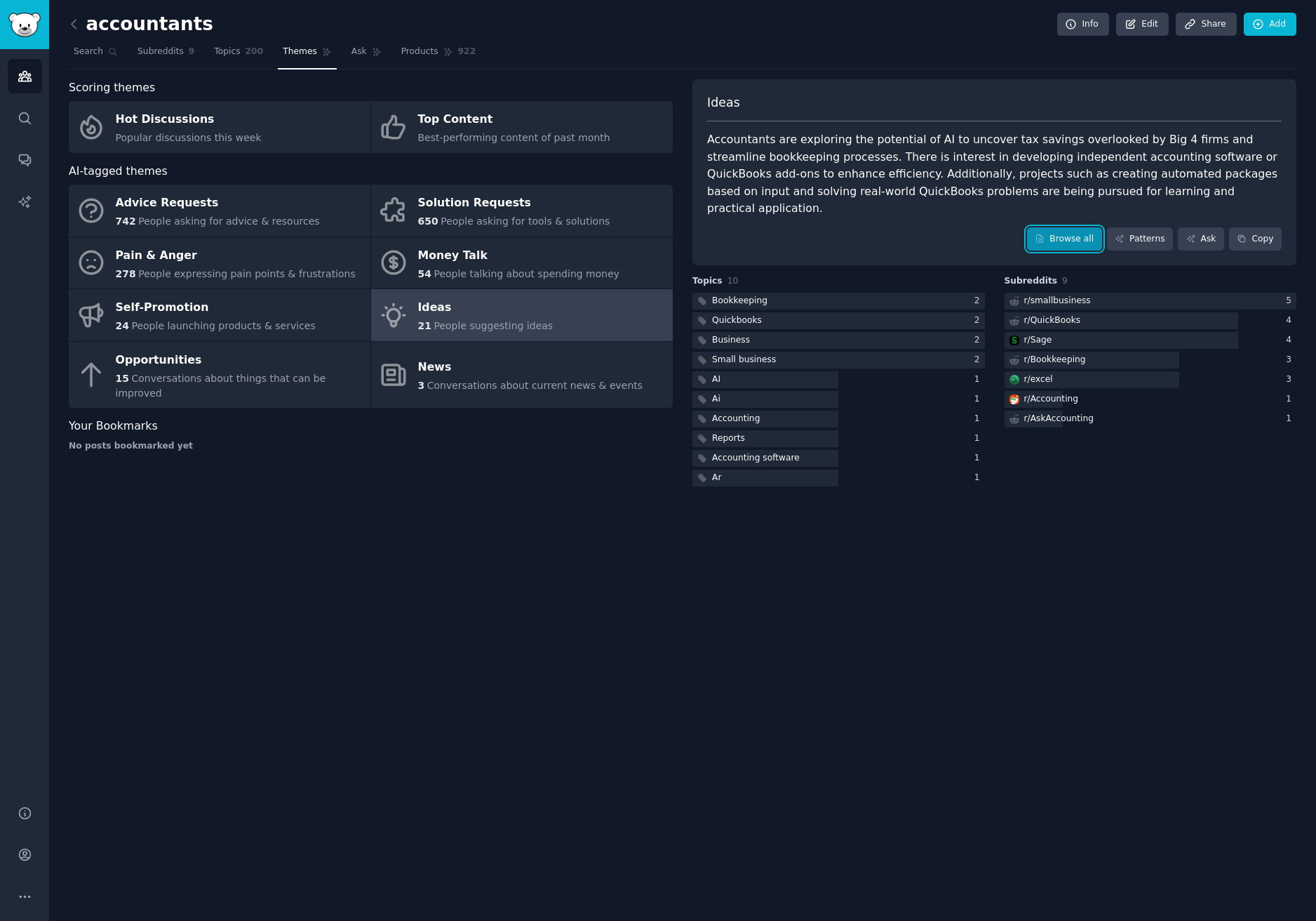
click at [1077, 228] on link "Browse all" at bounding box center [1065, 239] width 75 height 24
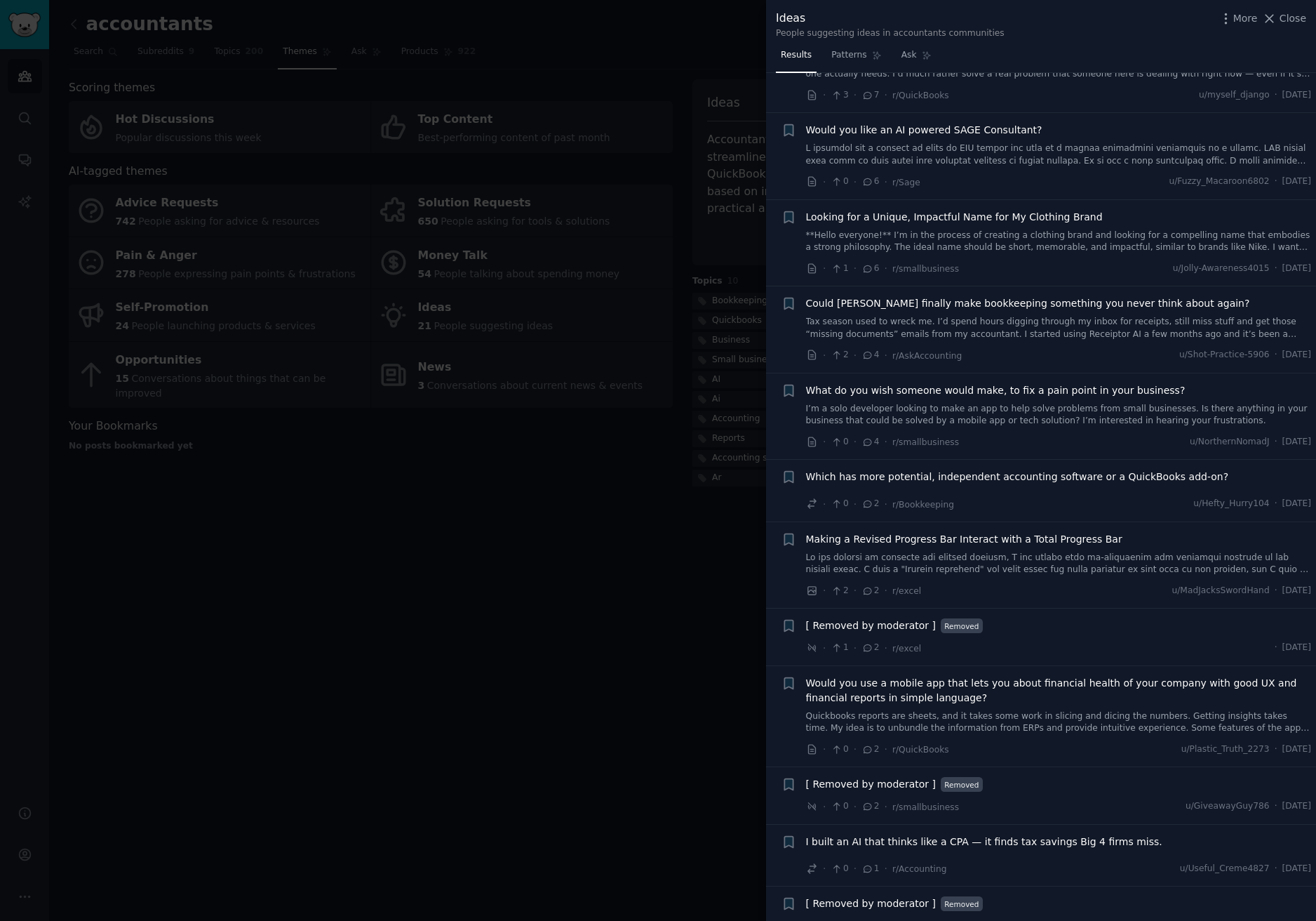
scroll to position [561, 0]
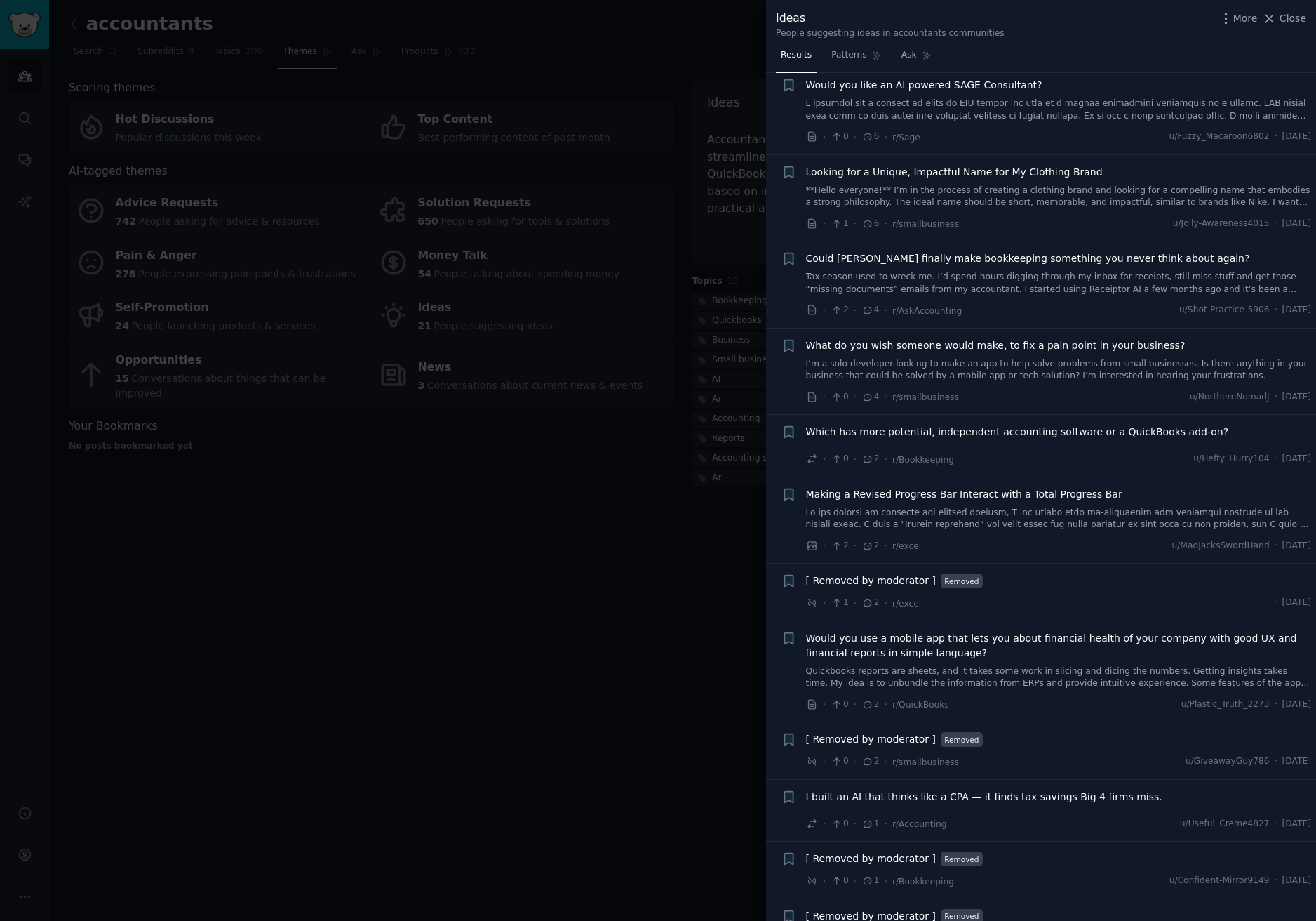
click at [980, 358] on link "I’m a solo developer looking to make an app to help solve problems from small b…" at bounding box center [1059, 369] width 506 height 24
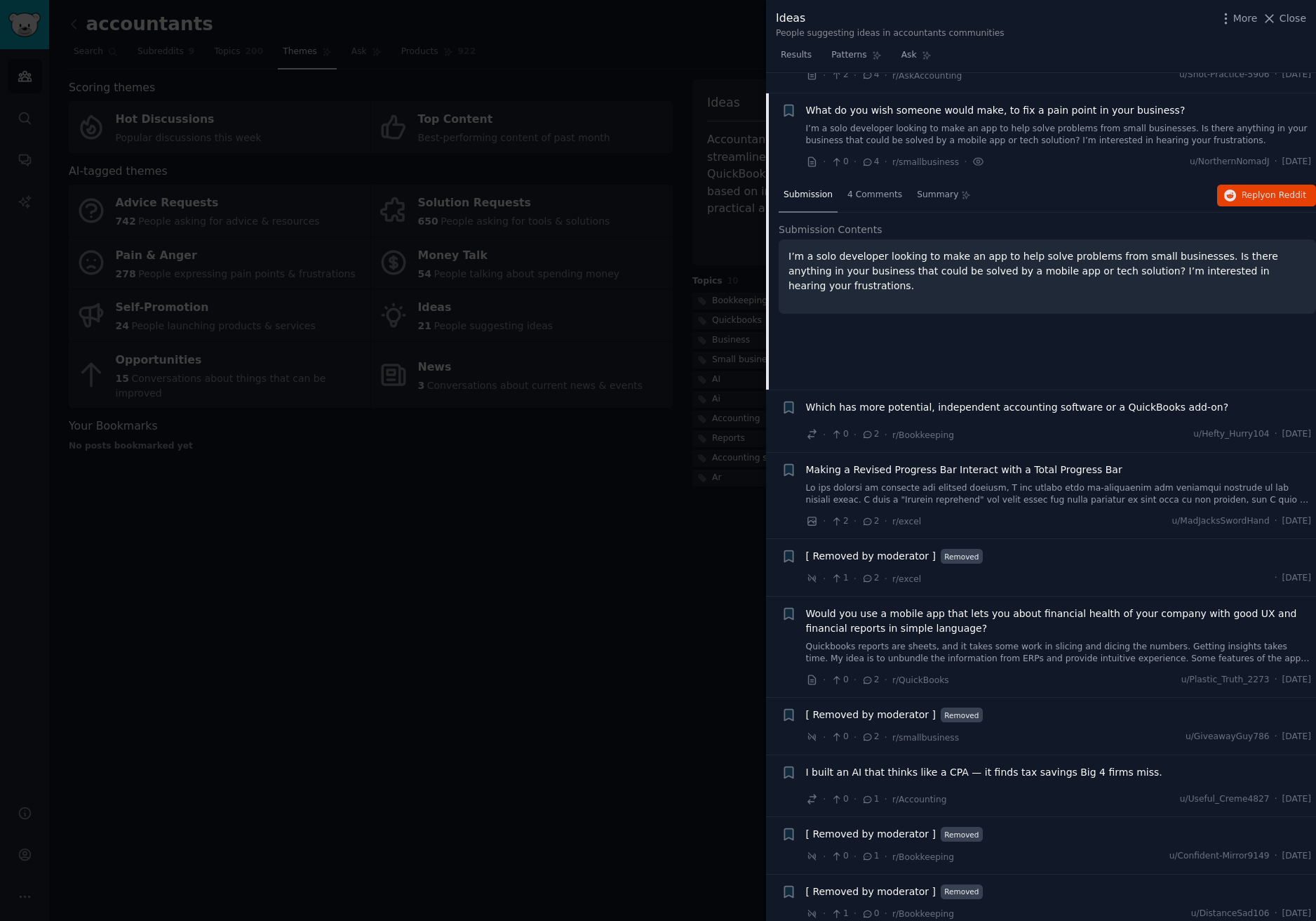
scroll to position [803, 0]
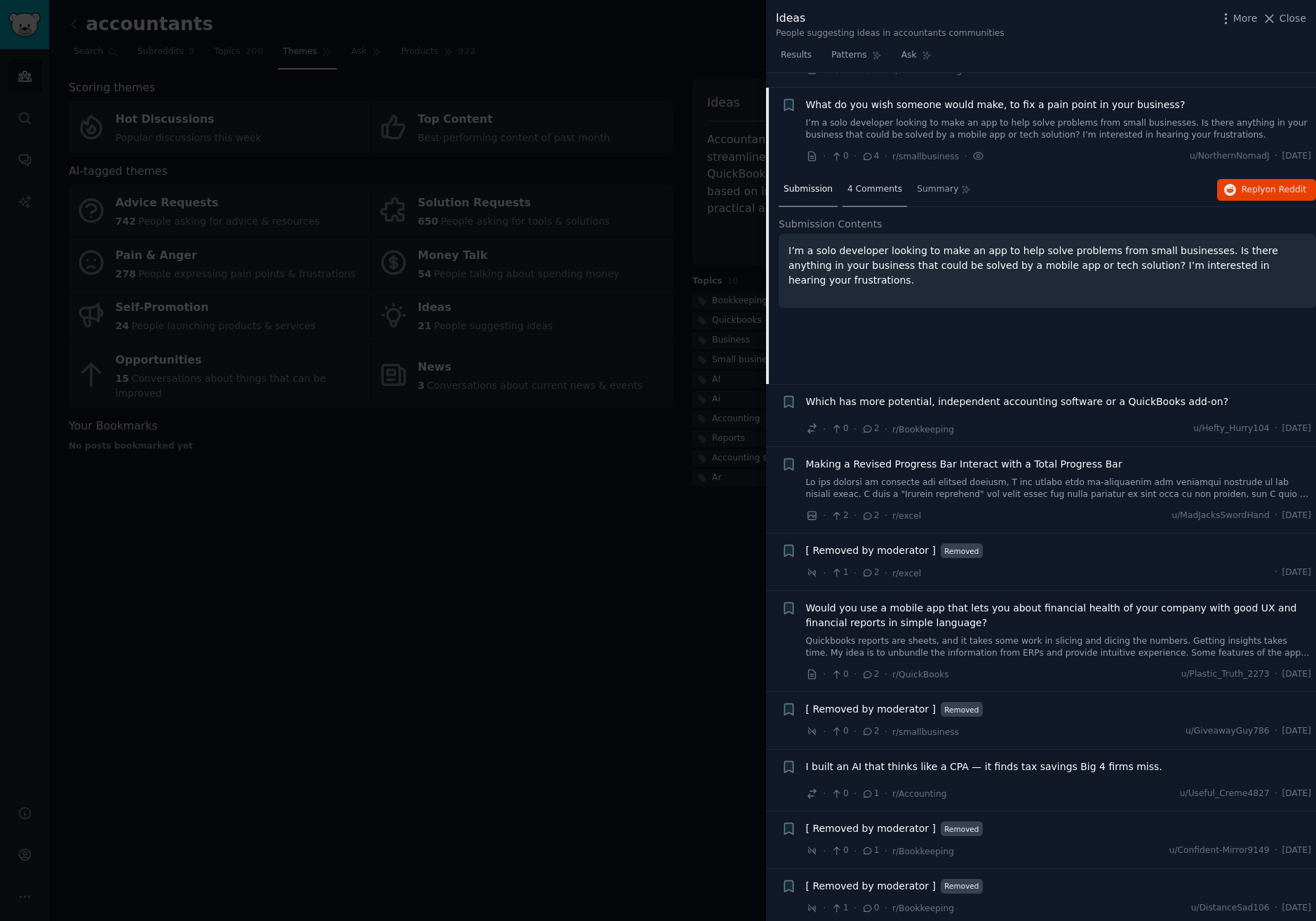
click at [880, 183] on span "4 Comments" at bounding box center [874, 189] width 55 height 13
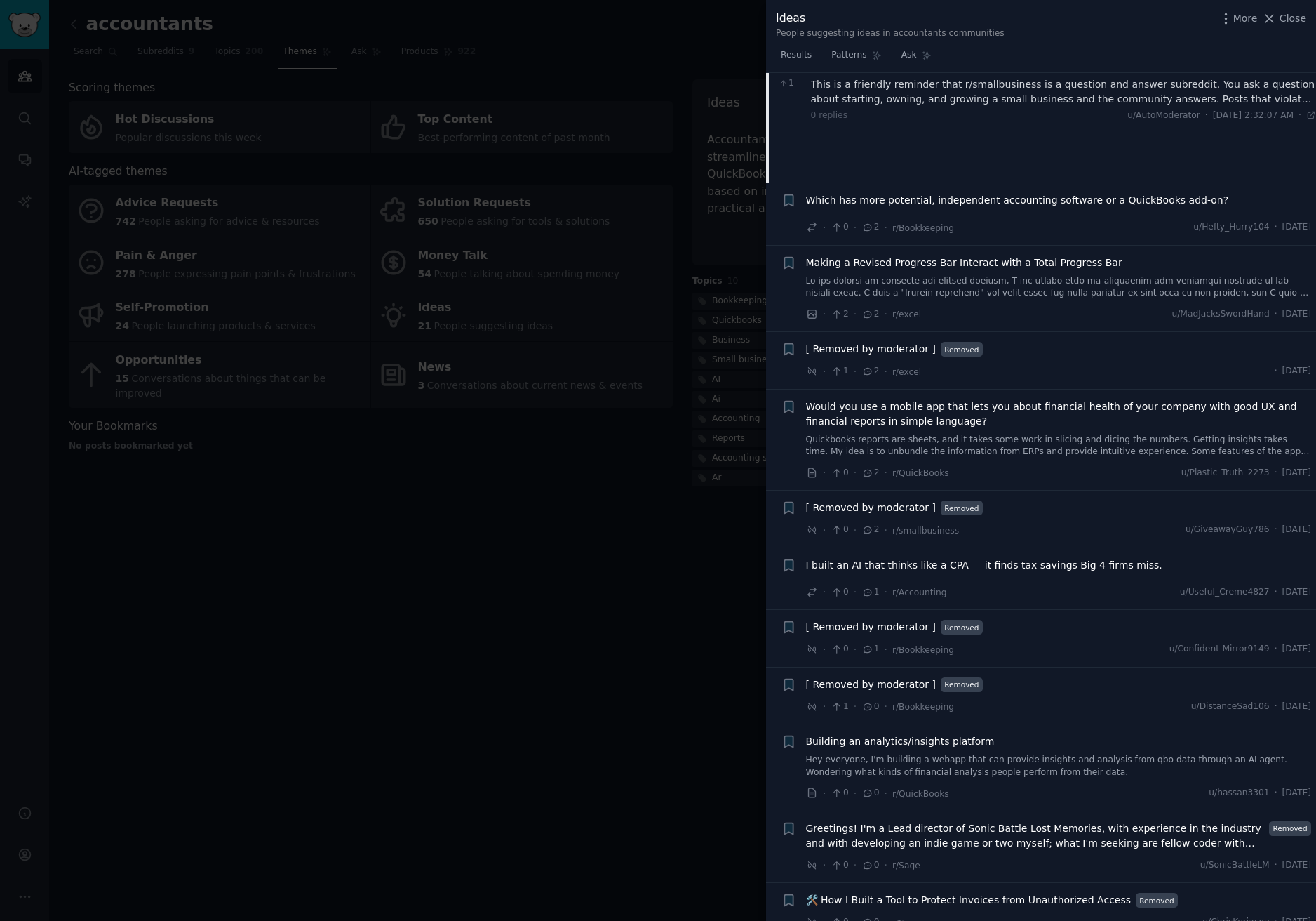
scroll to position [1008, 0]
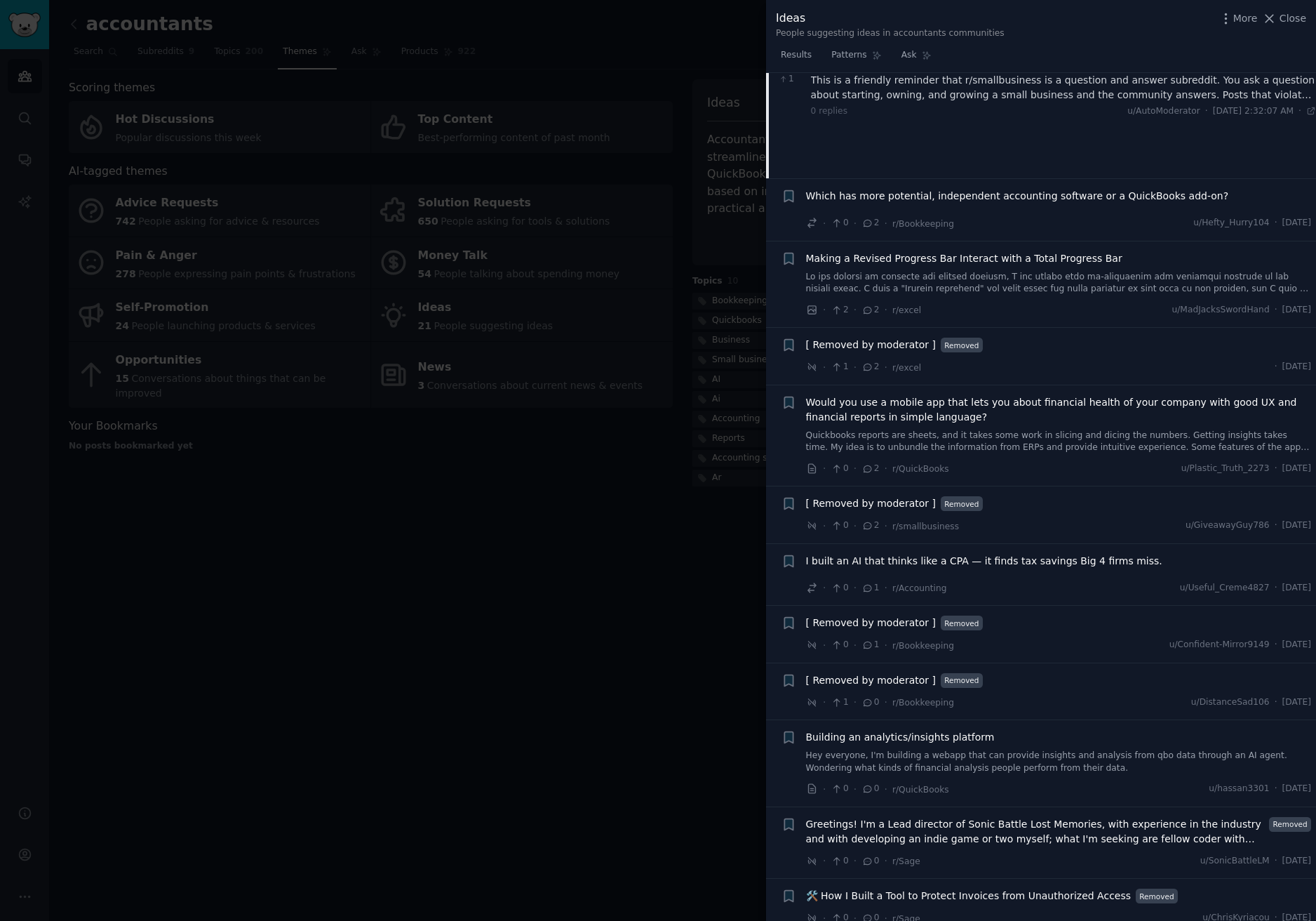
click at [608, 451] on div at bounding box center [658, 460] width 1316 height 921
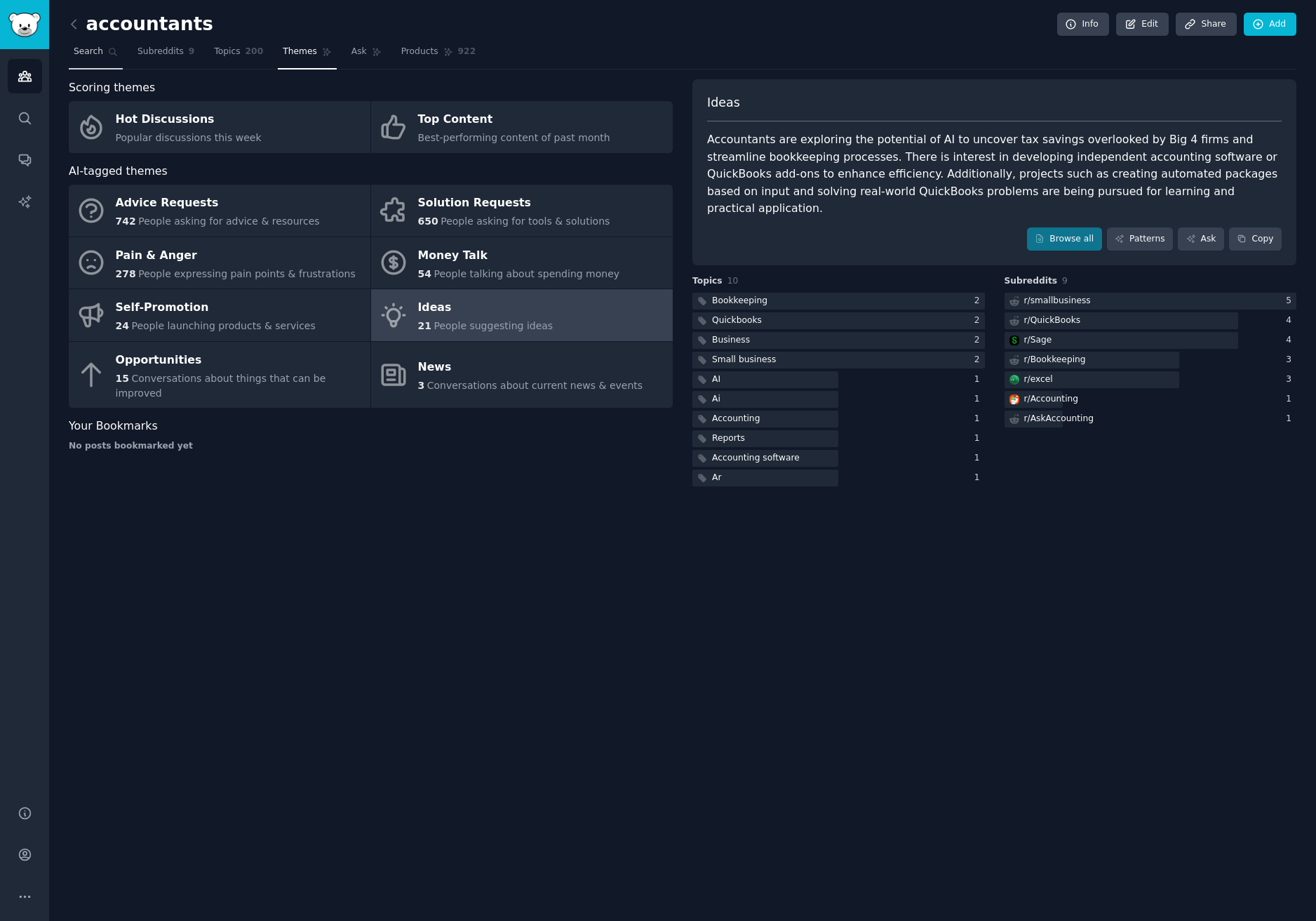
click at [88, 48] on span "Search" at bounding box center [88, 52] width 30 height 13
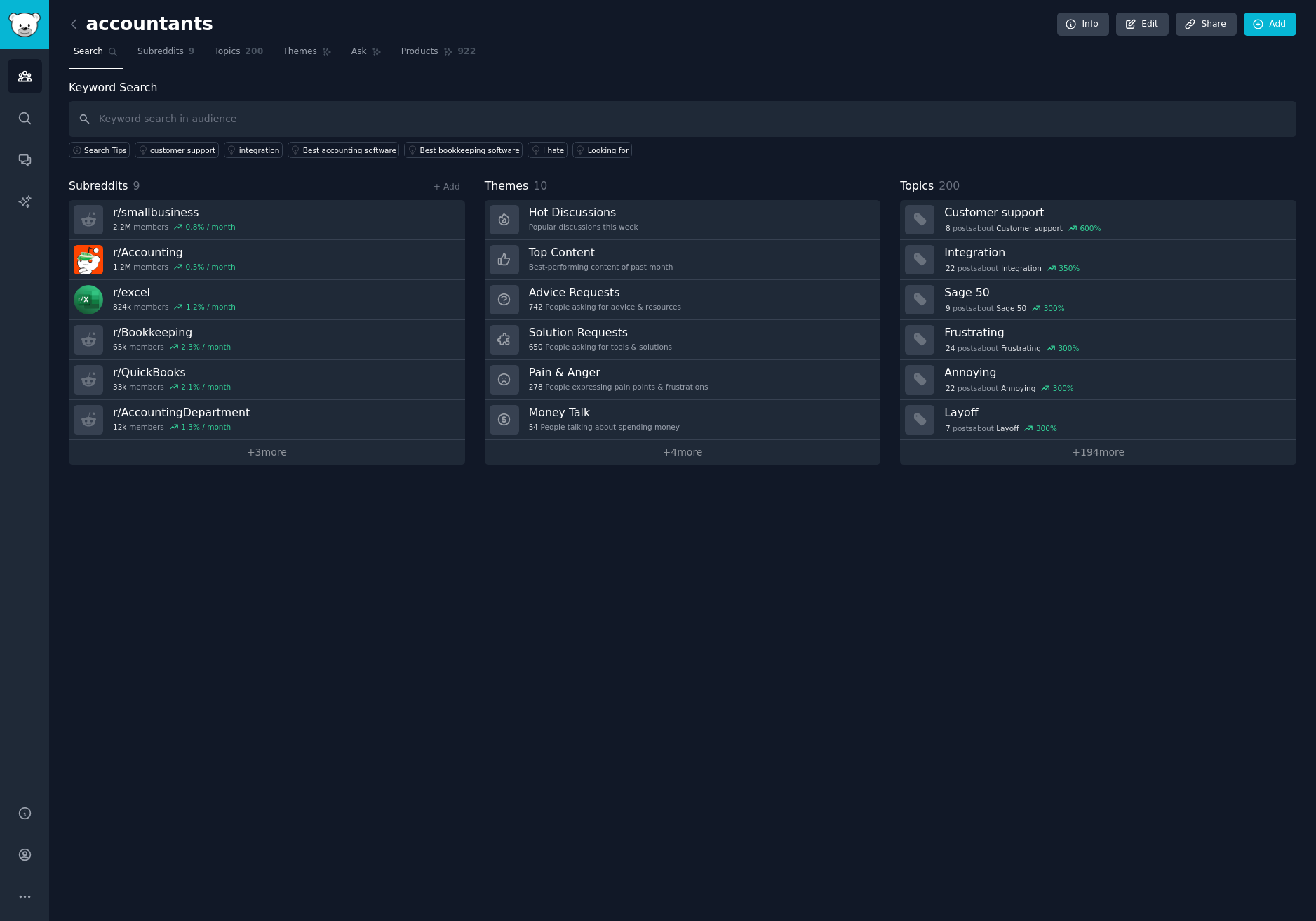
click at [452, 116] on input "text" at bounding box center [683, 119] width 1228 height 36
type input "reminders"
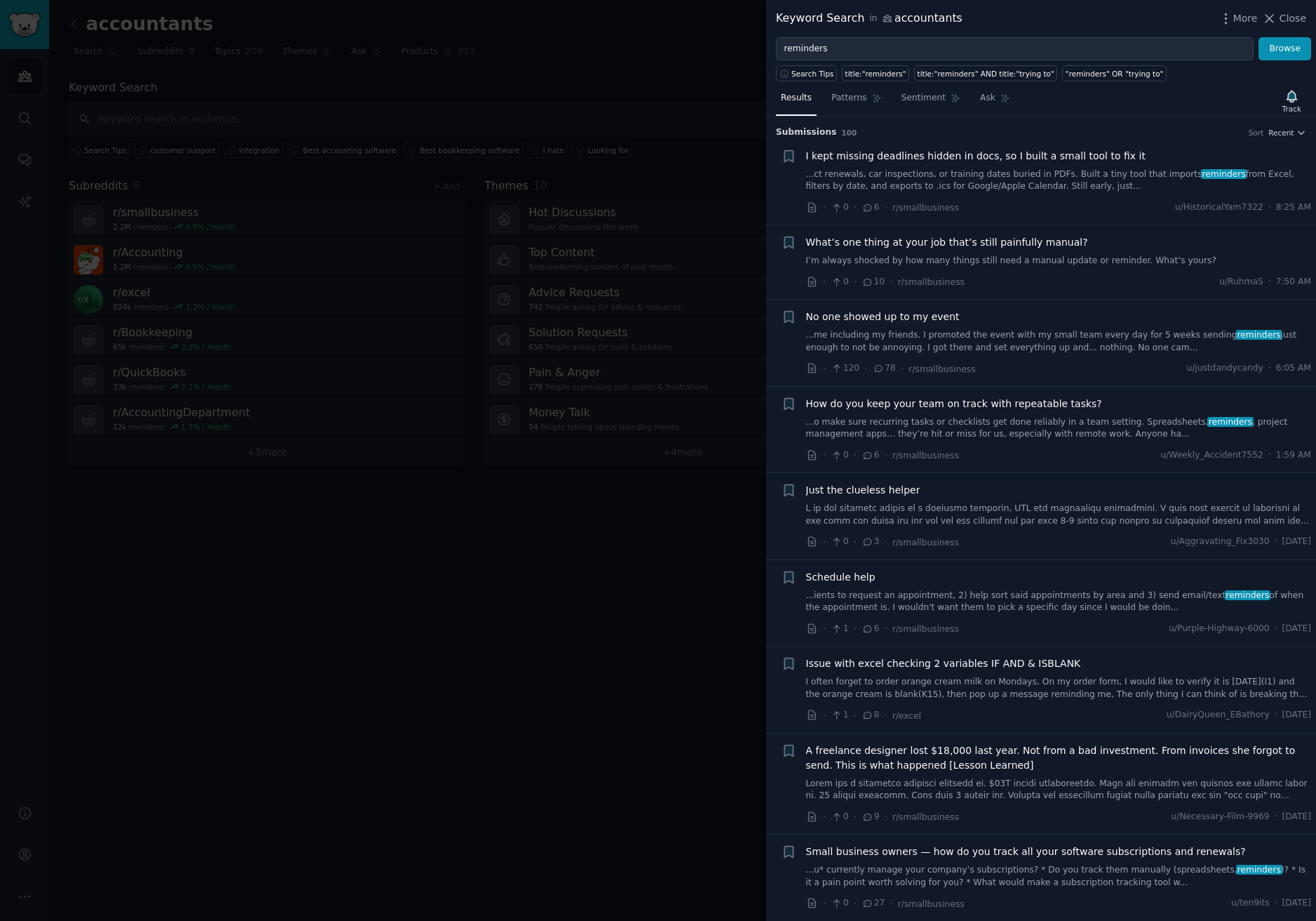
click at [991, 160] on span "I kept missing deadlines hidden in docs, so I built a small tool to fix it" at bounding box center [975, 156] width 340 height 14
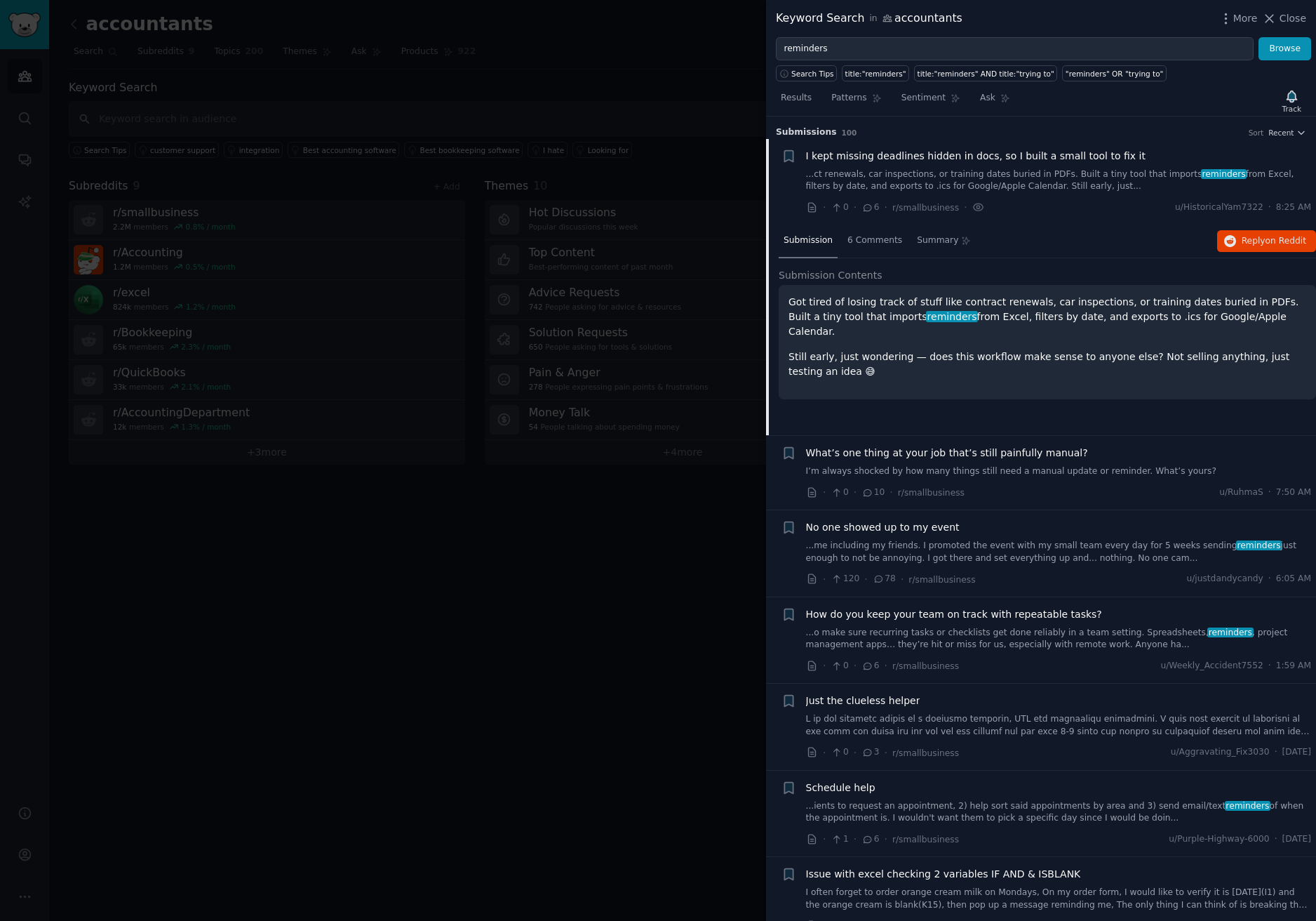
scroll to position [22, 0]
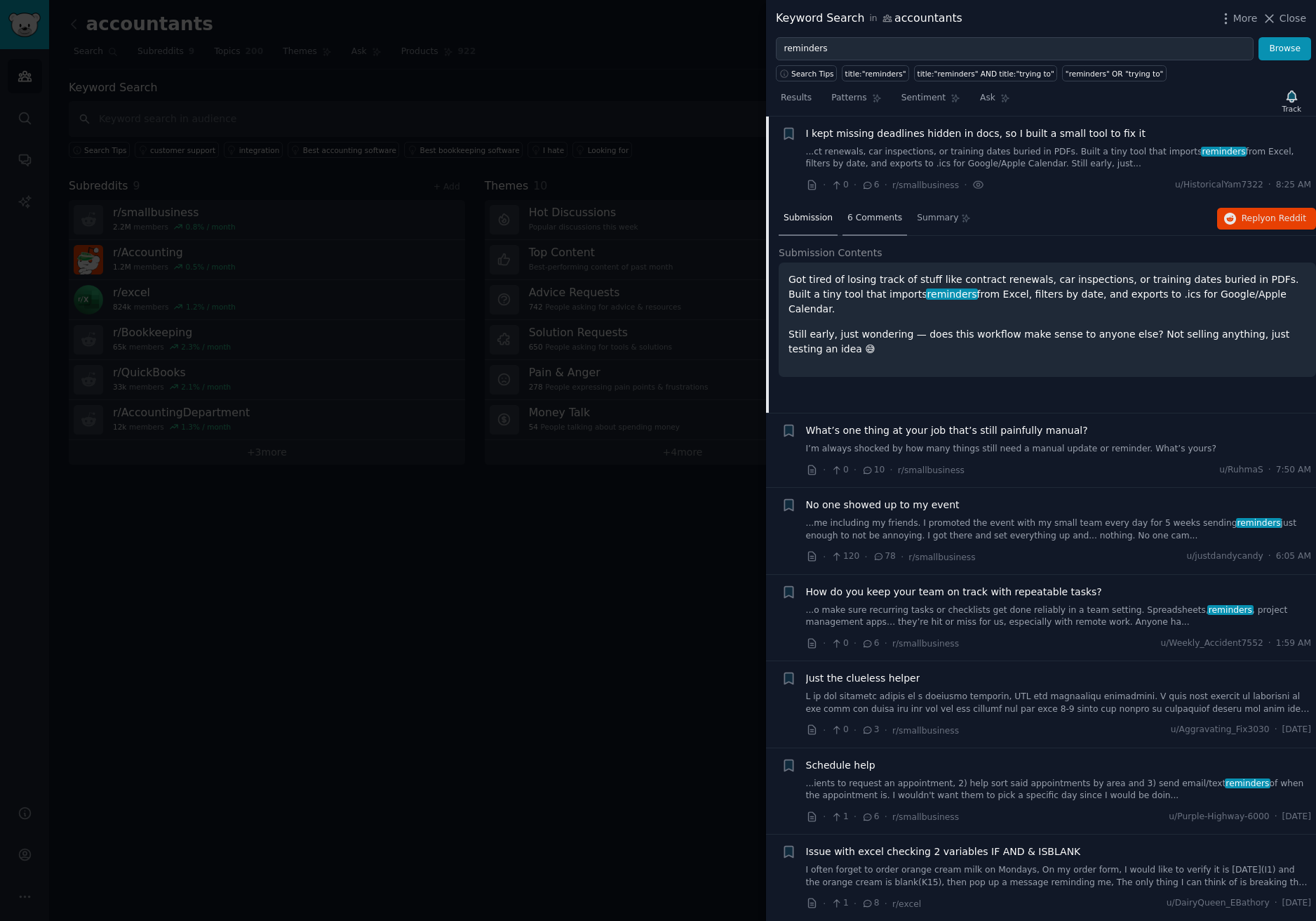
click at [857, 222] on span "6 Comments" at bounding box center [874, 218] width 55 height 13
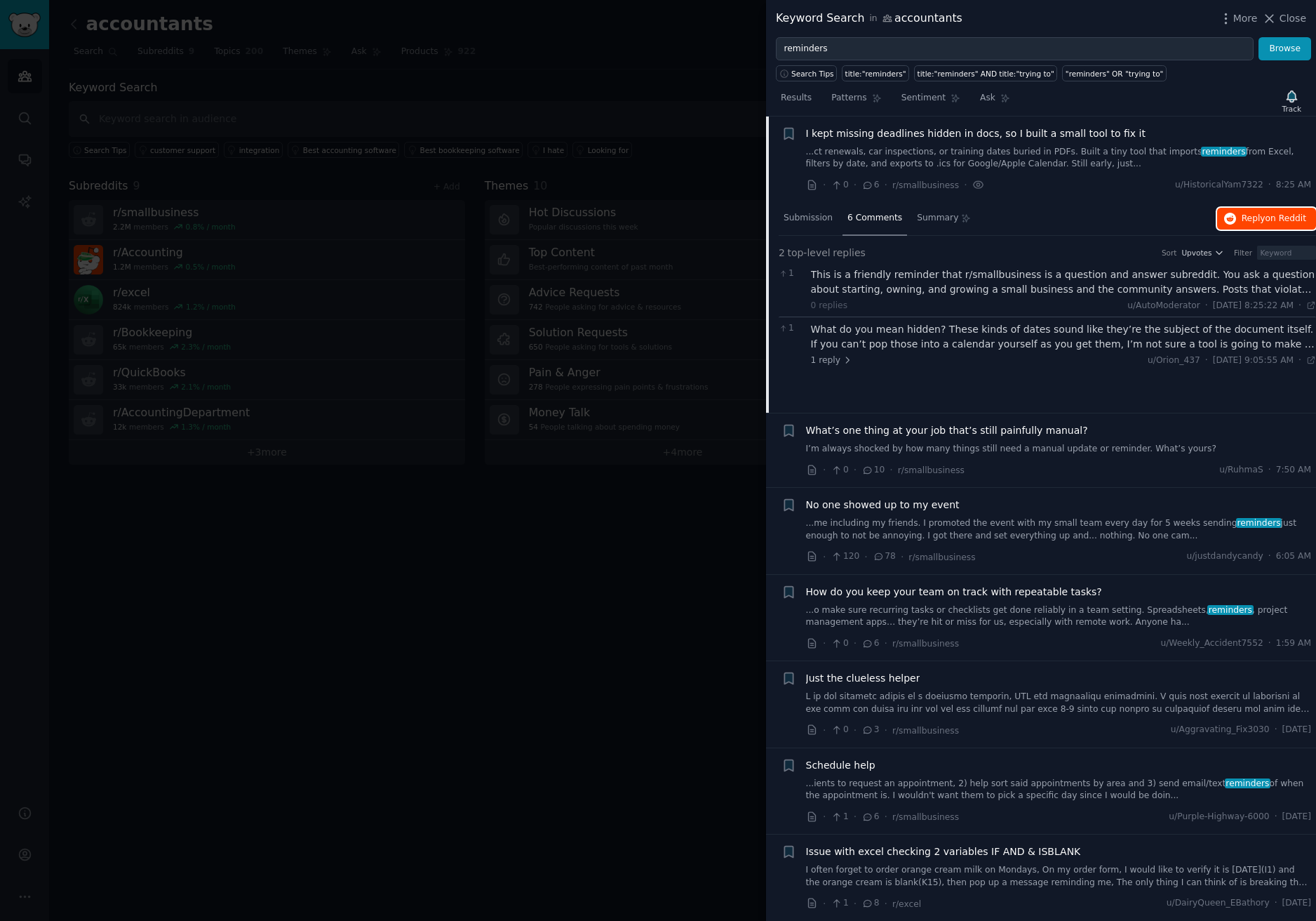
click at [1274, 208] on button "Reply on Reddit" at bounding box center [1267, 219] width 99 height 22
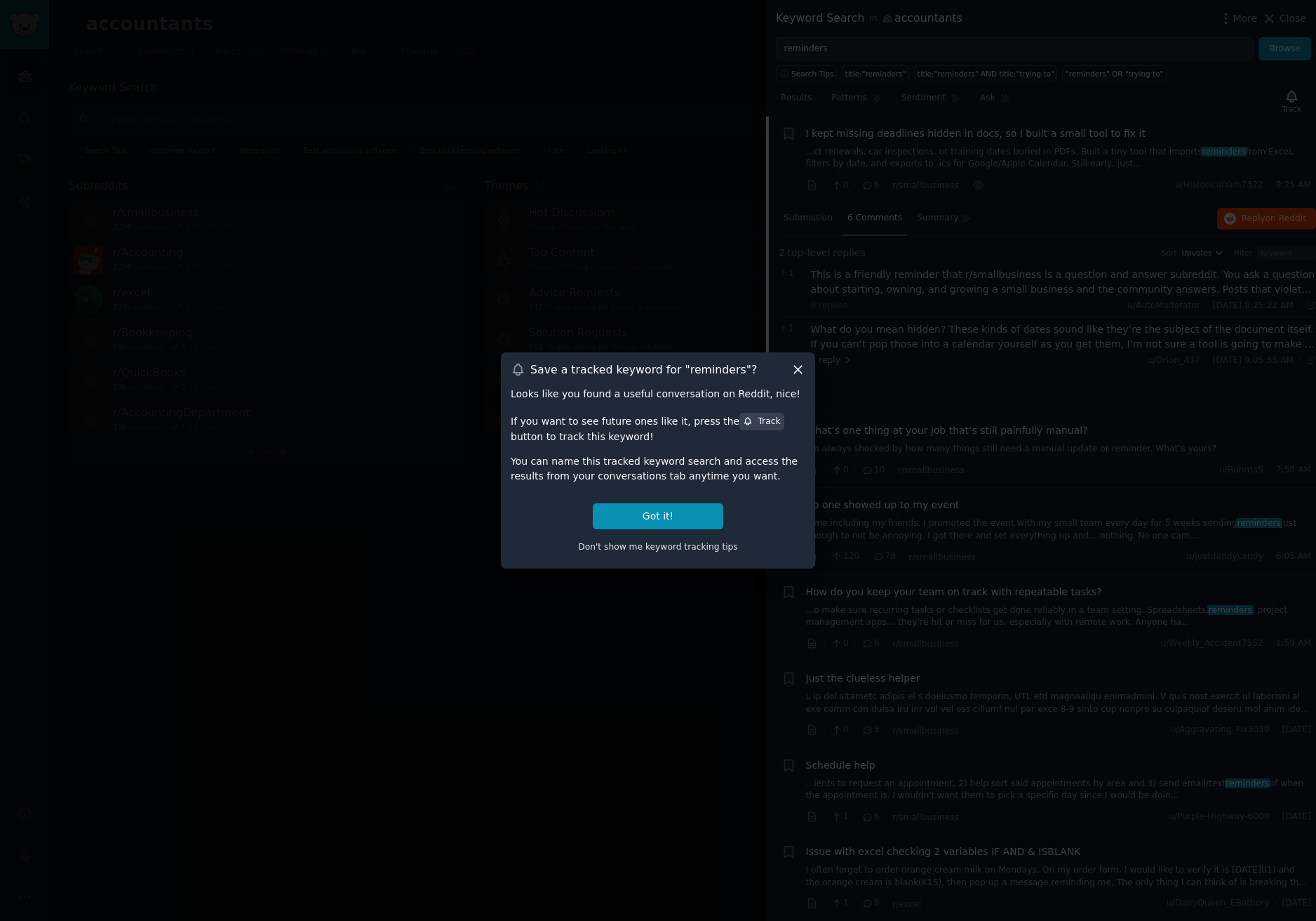
click at [791, 367] on icon at bounding box center [798, 369] width 14 height 14
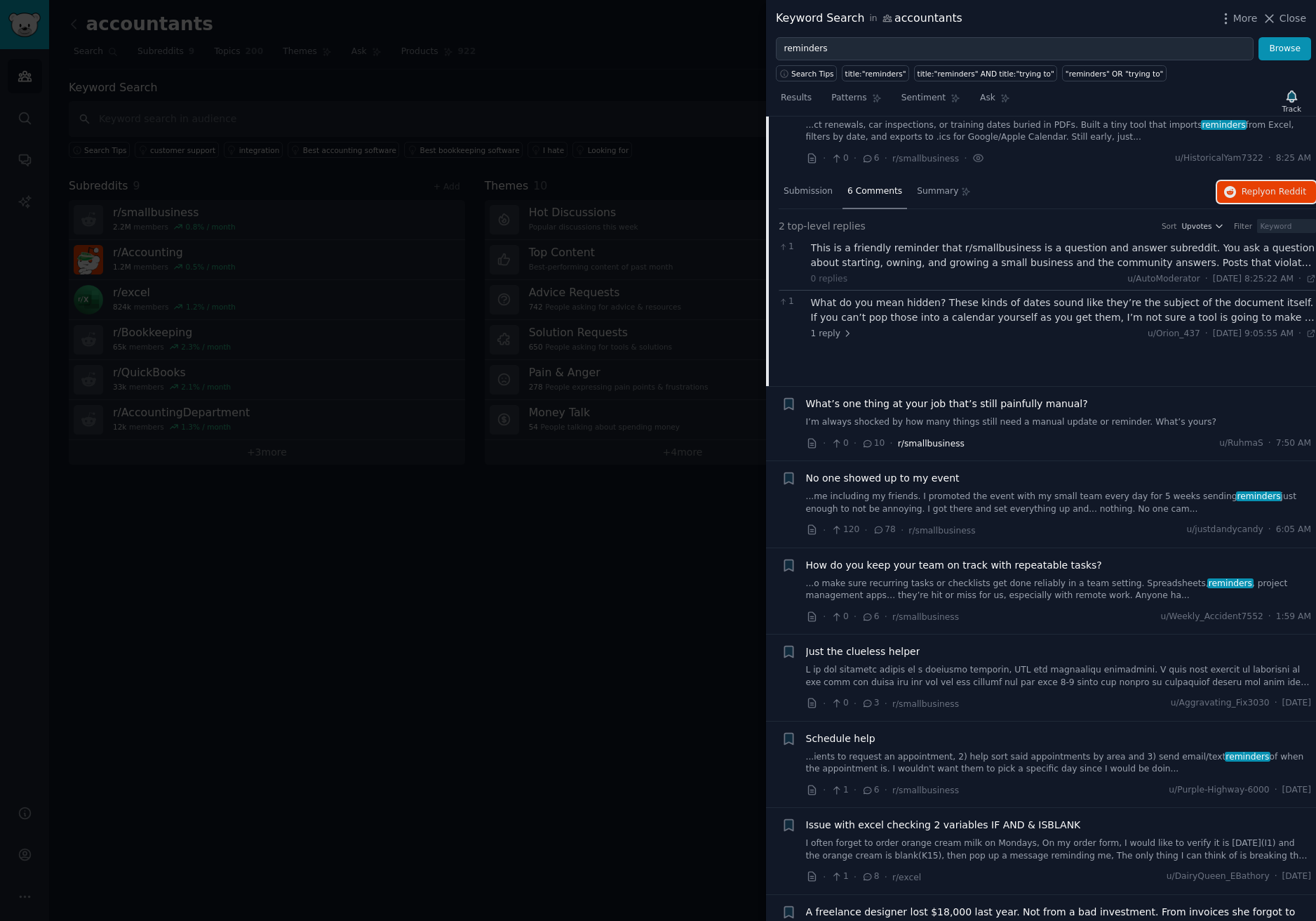
scroll to position [92, 0]
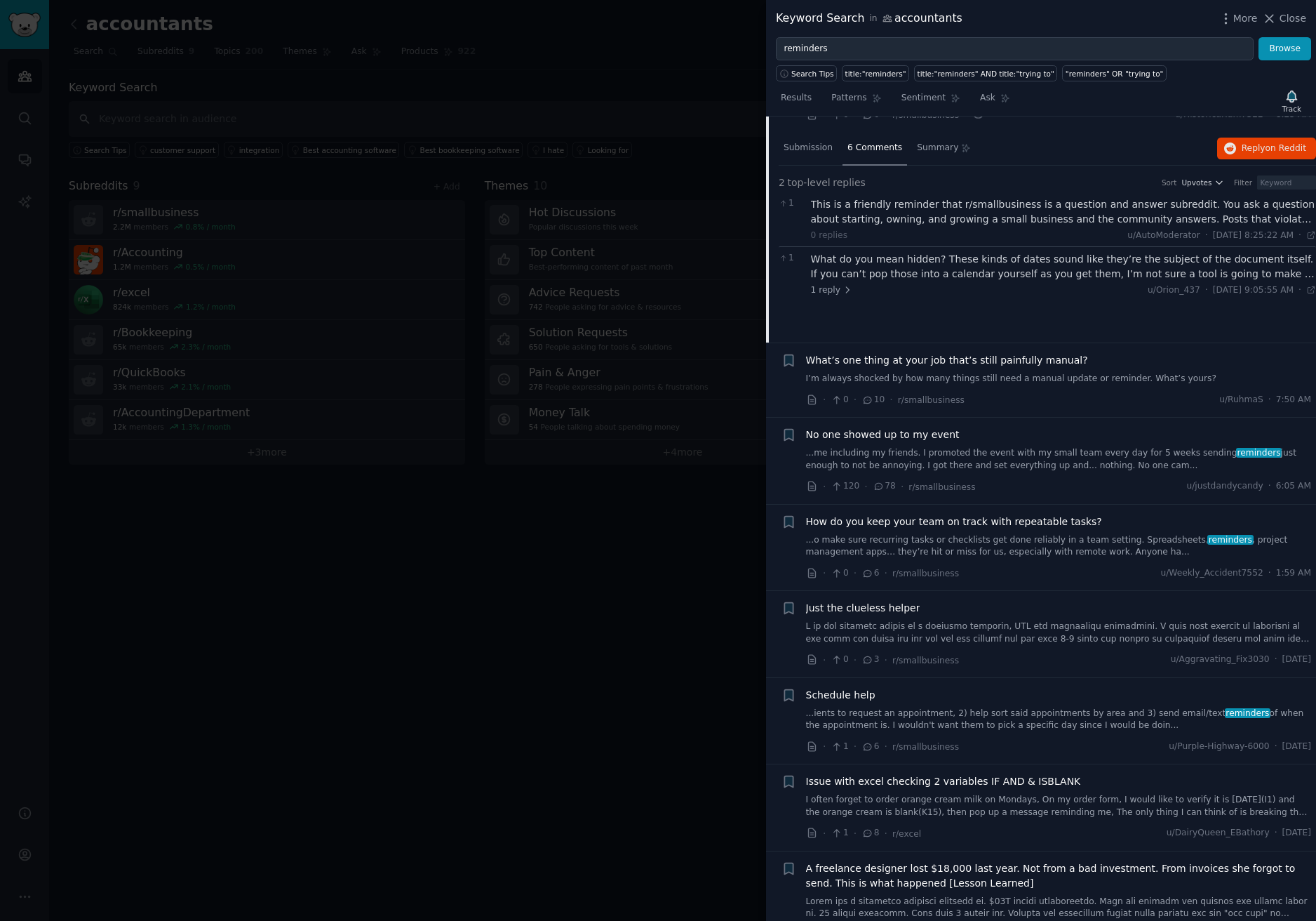
click at [1058, 357] on span "What’s one thing at your job that’s still painfully manual?" at bounding box center [947, 361] width 282 height 14
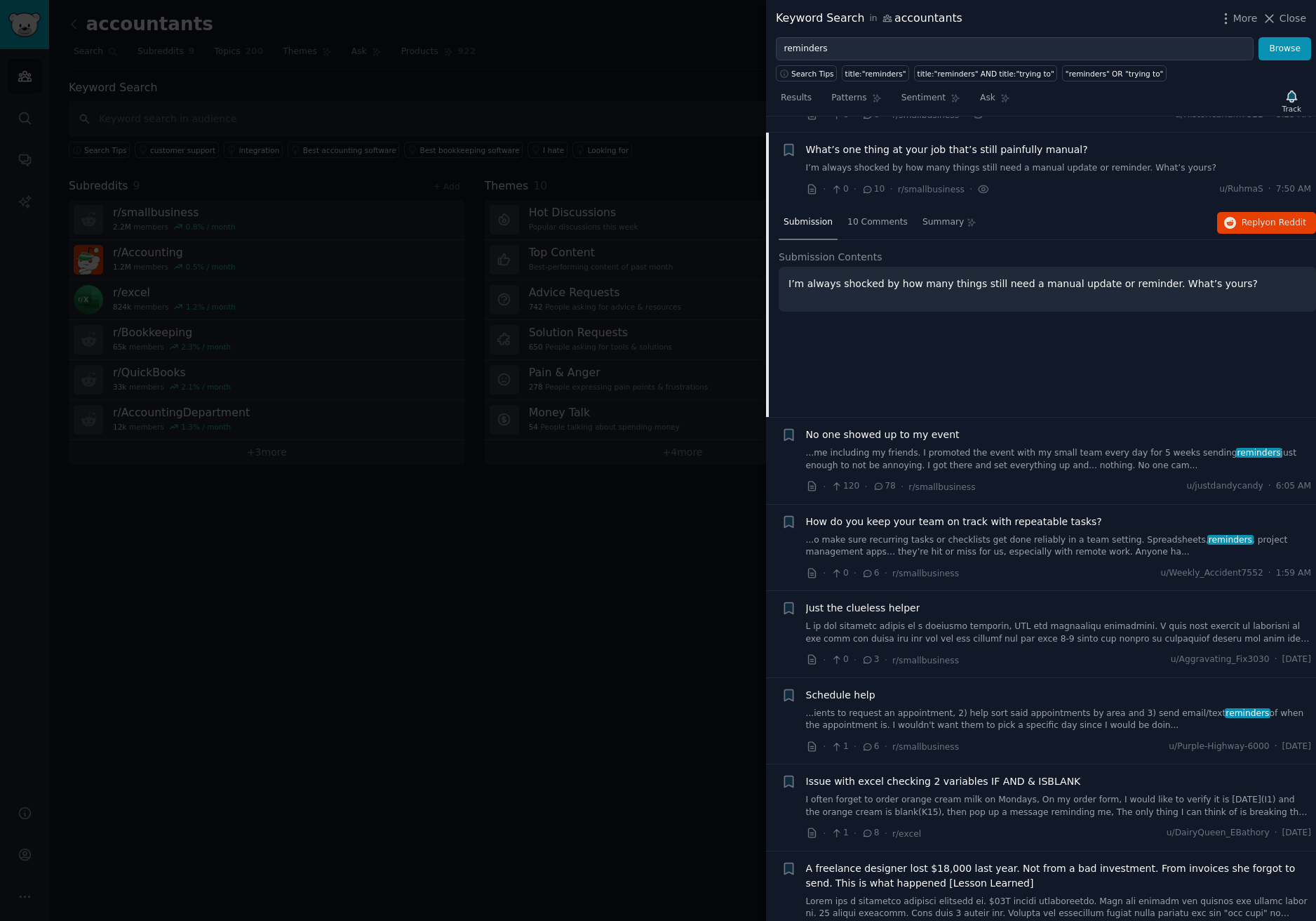
scroll to position [109, 0]
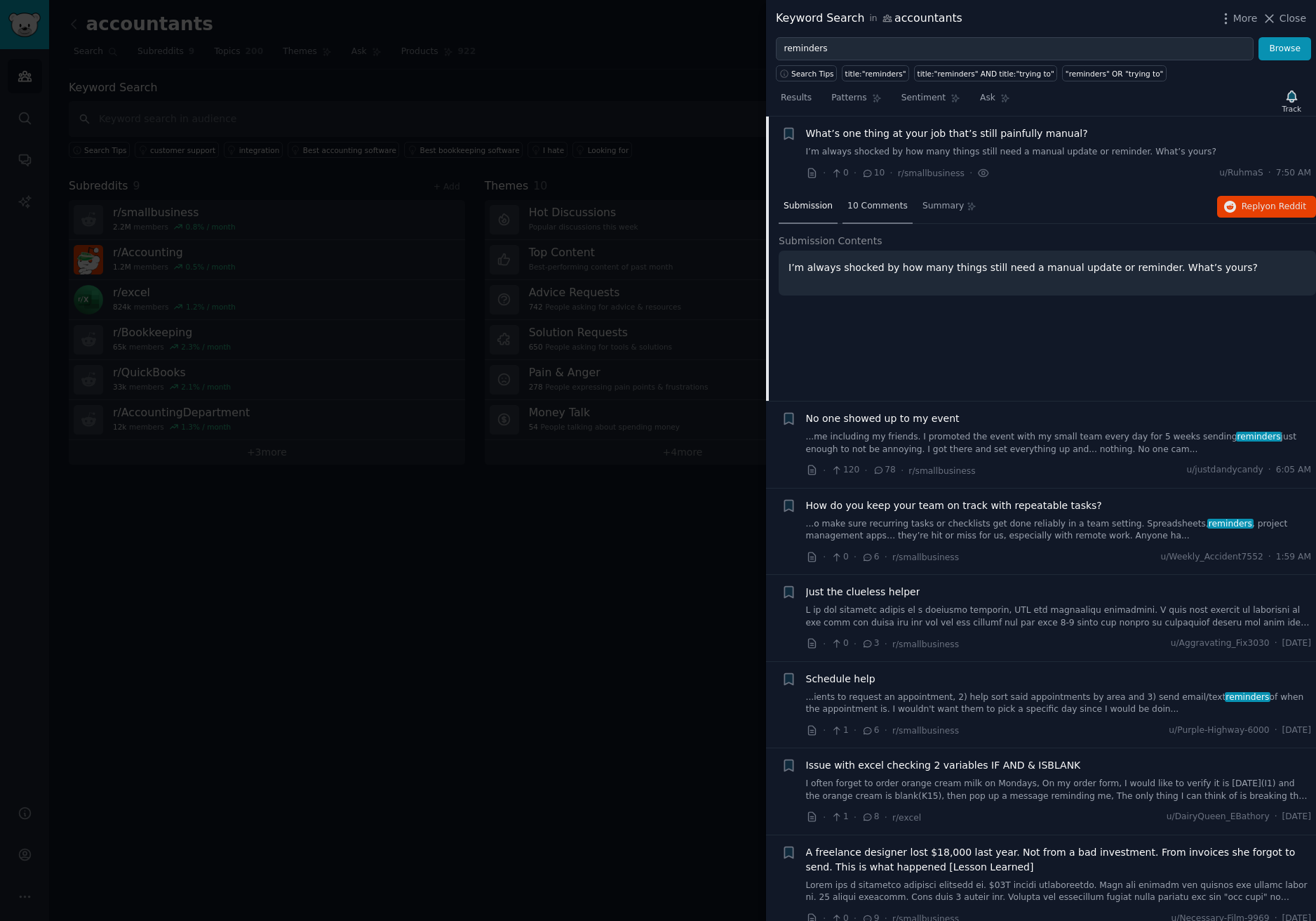
click at [874, 200] on span "10 Comments" at bounding box center [877, 206] width 60 height 13
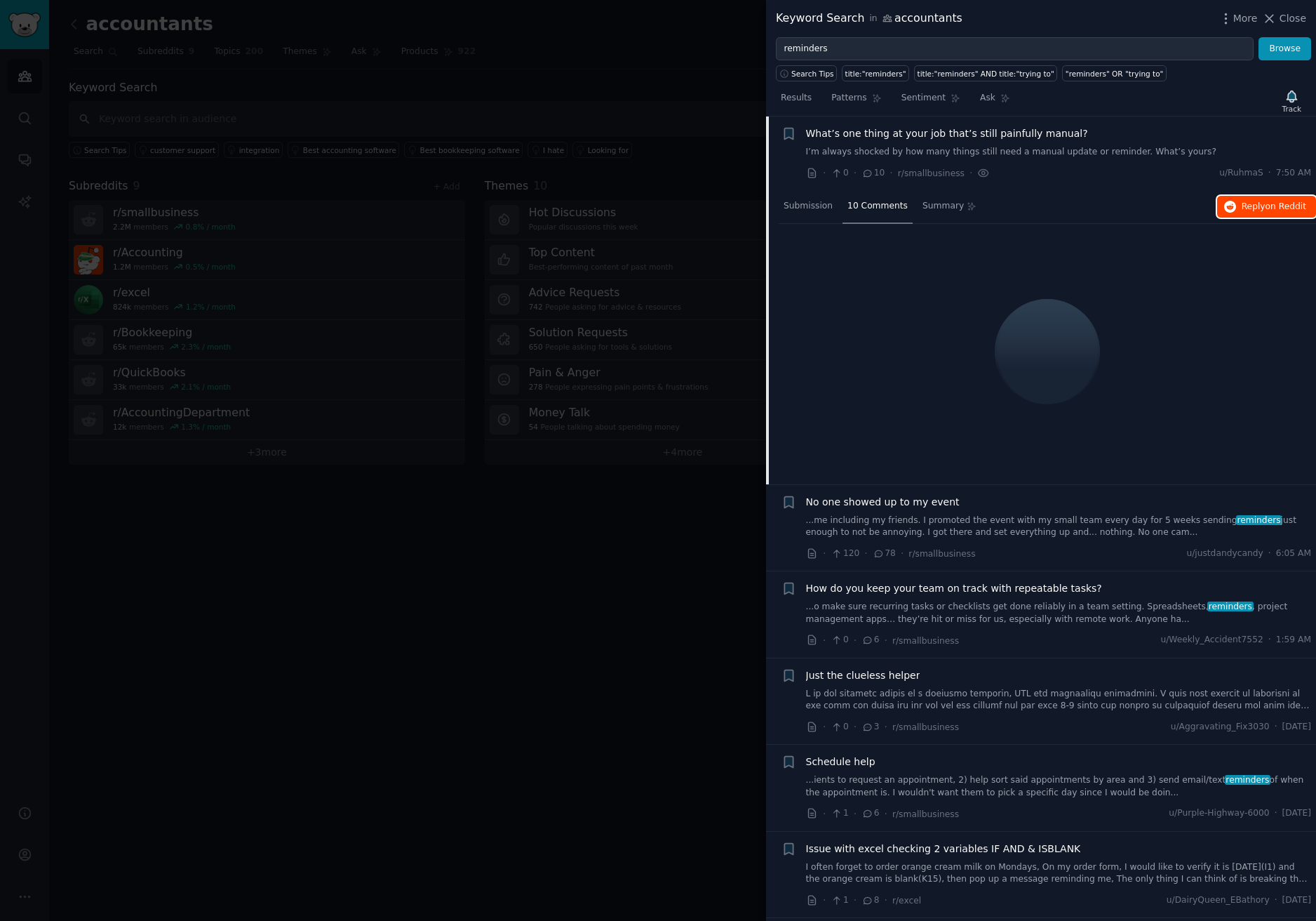
click at [1269, 208] on span "on Reddit" at bounding box center [1286, 206] width 40 height 10
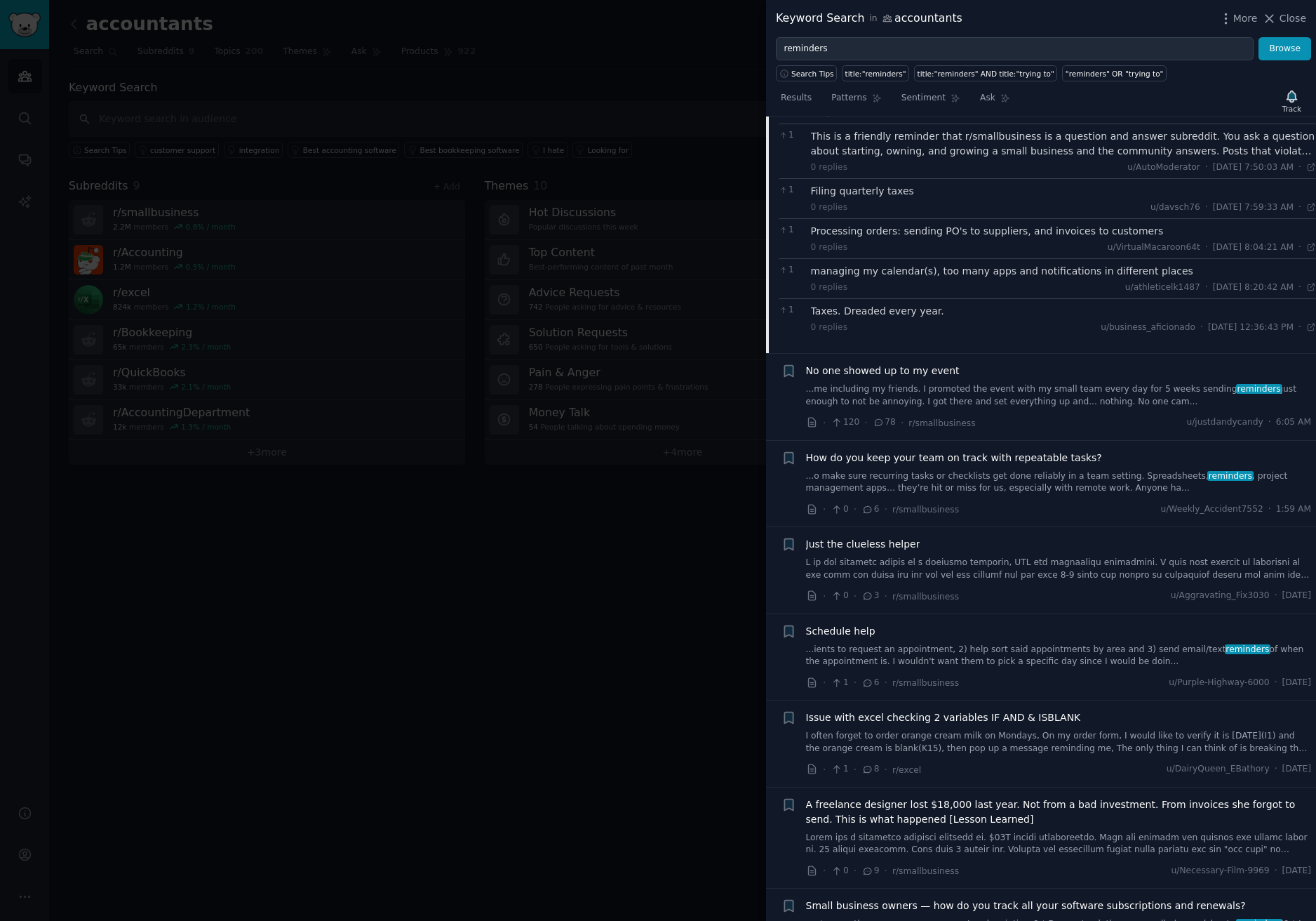
scroll to position [389, 0]
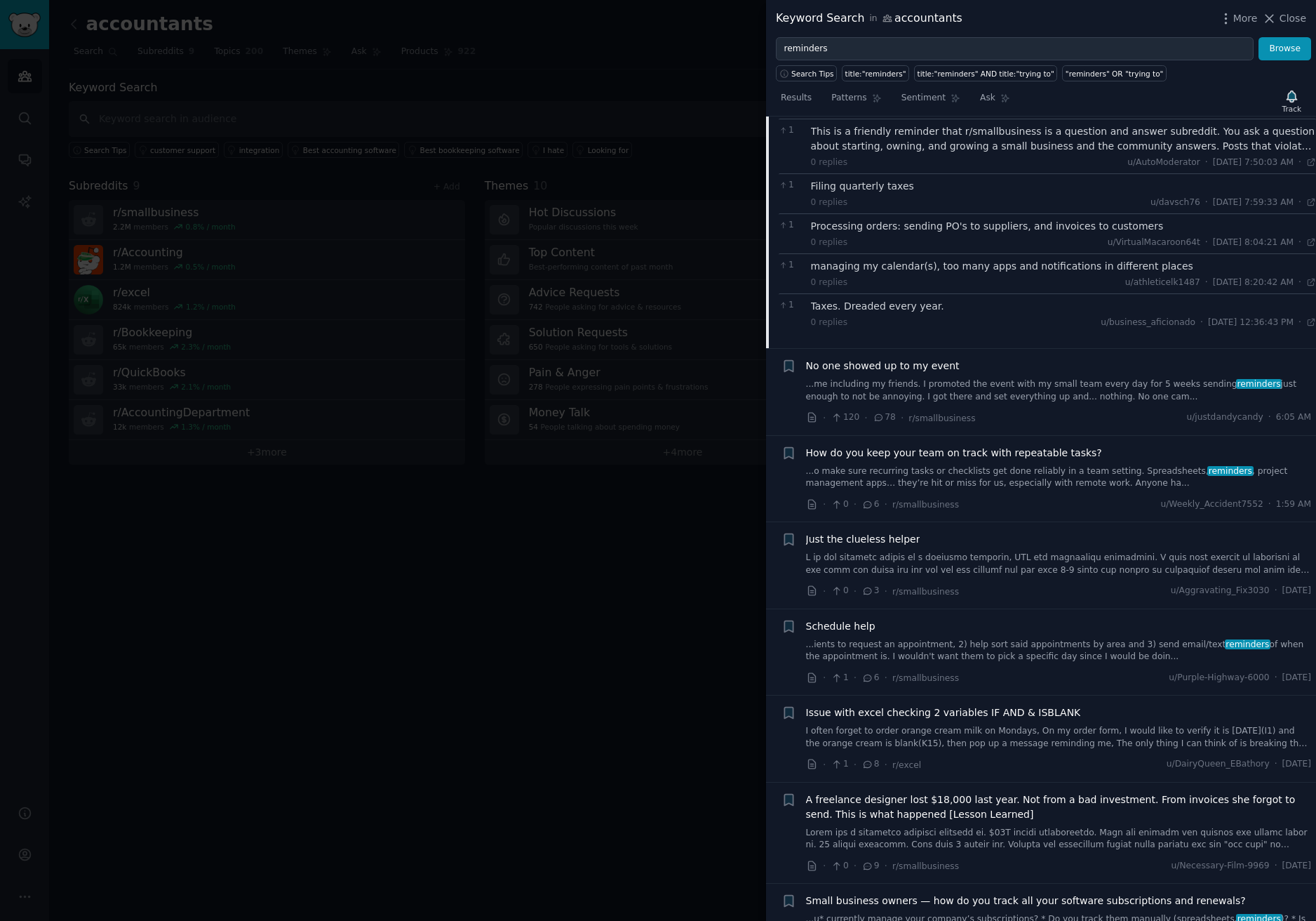
drag, startPoint x: 523, startPoint y: 555, endPoint x: 482, endPoint y: 525, distance: 50.8
click at [523, 555] on div at bounding box center [658, 460] width 1316 height 921
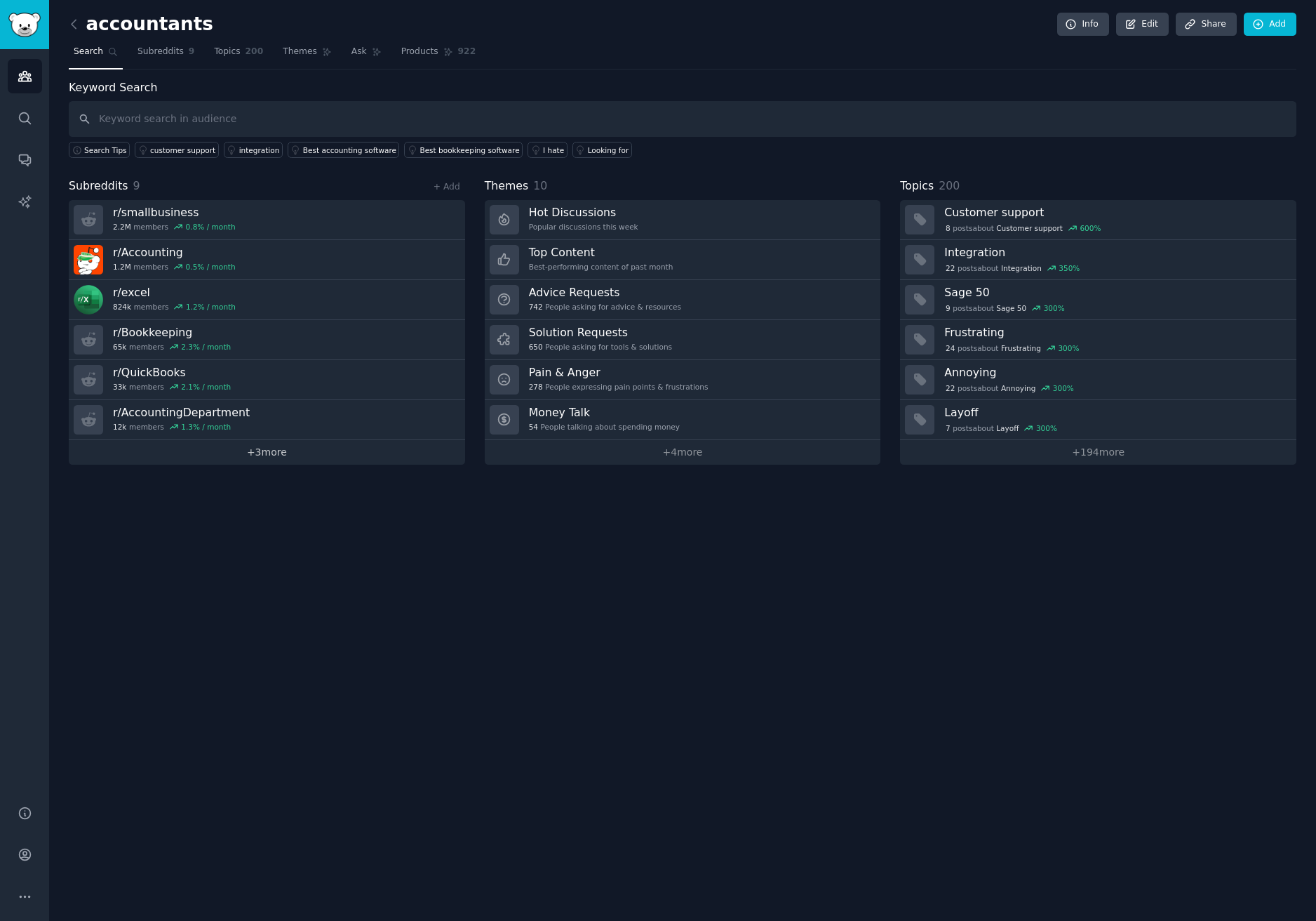
click at [308, 454] on link "+ 3 more" at bounding box center [267, 452] width 396 height 24
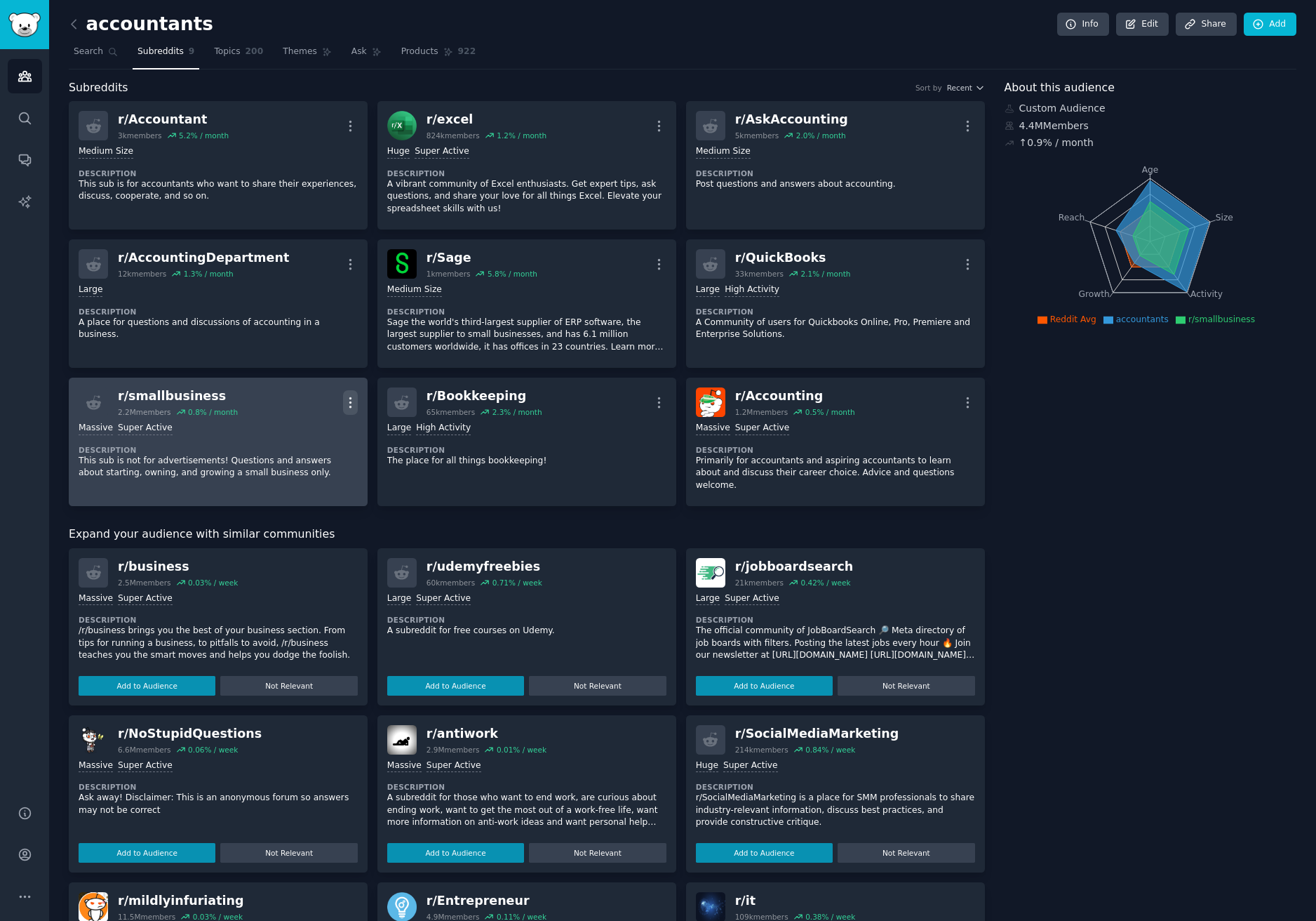
click at [351, 404] on icon "button" at bounding box center [351, 403] width 14 height 14
click at [316, 462] on div "Delete" at bounding box center [293, 456] width 83 height 30
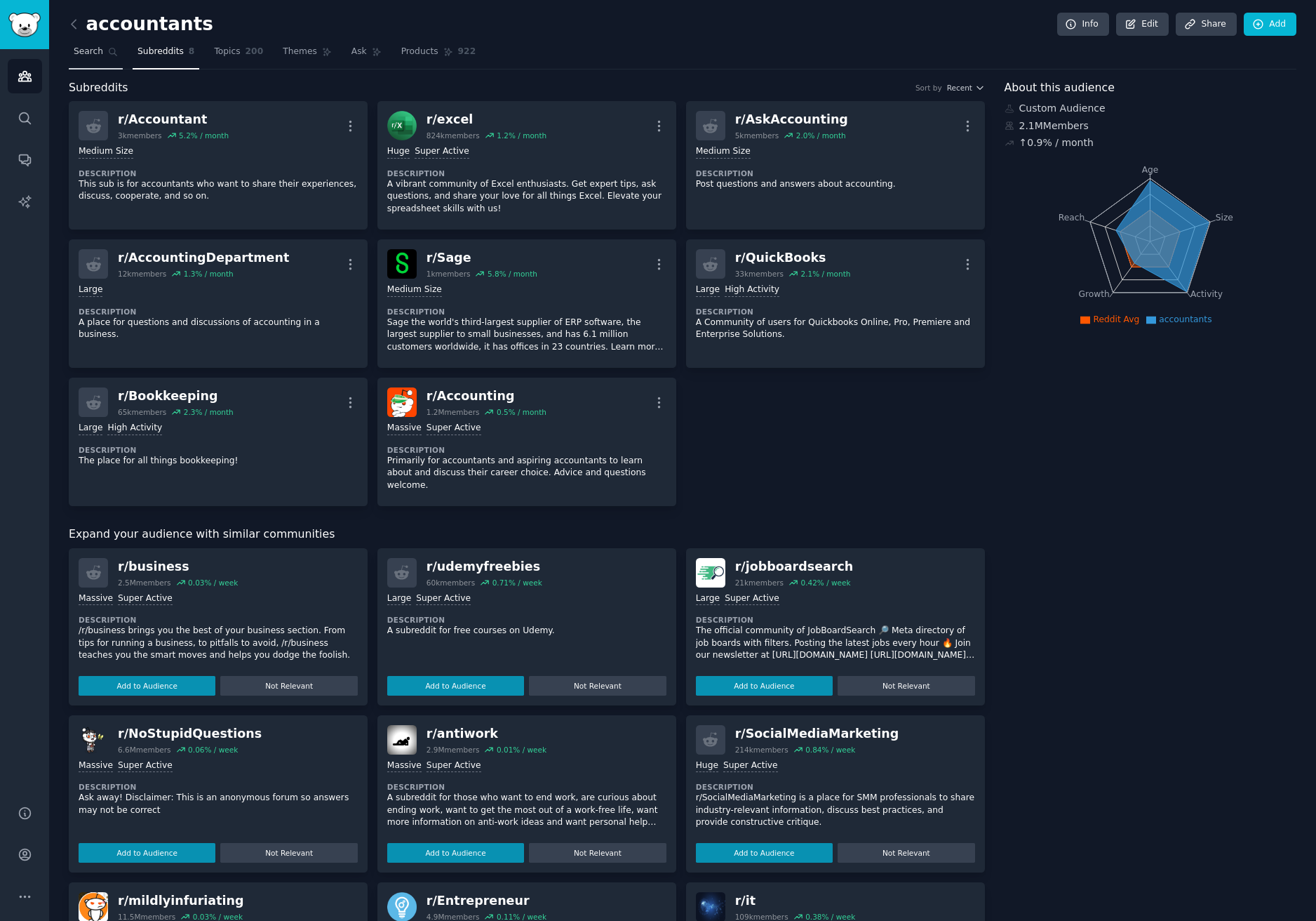
click at [89, 48] on span "Search" at bounding box center [88, 52] width 30 height 13
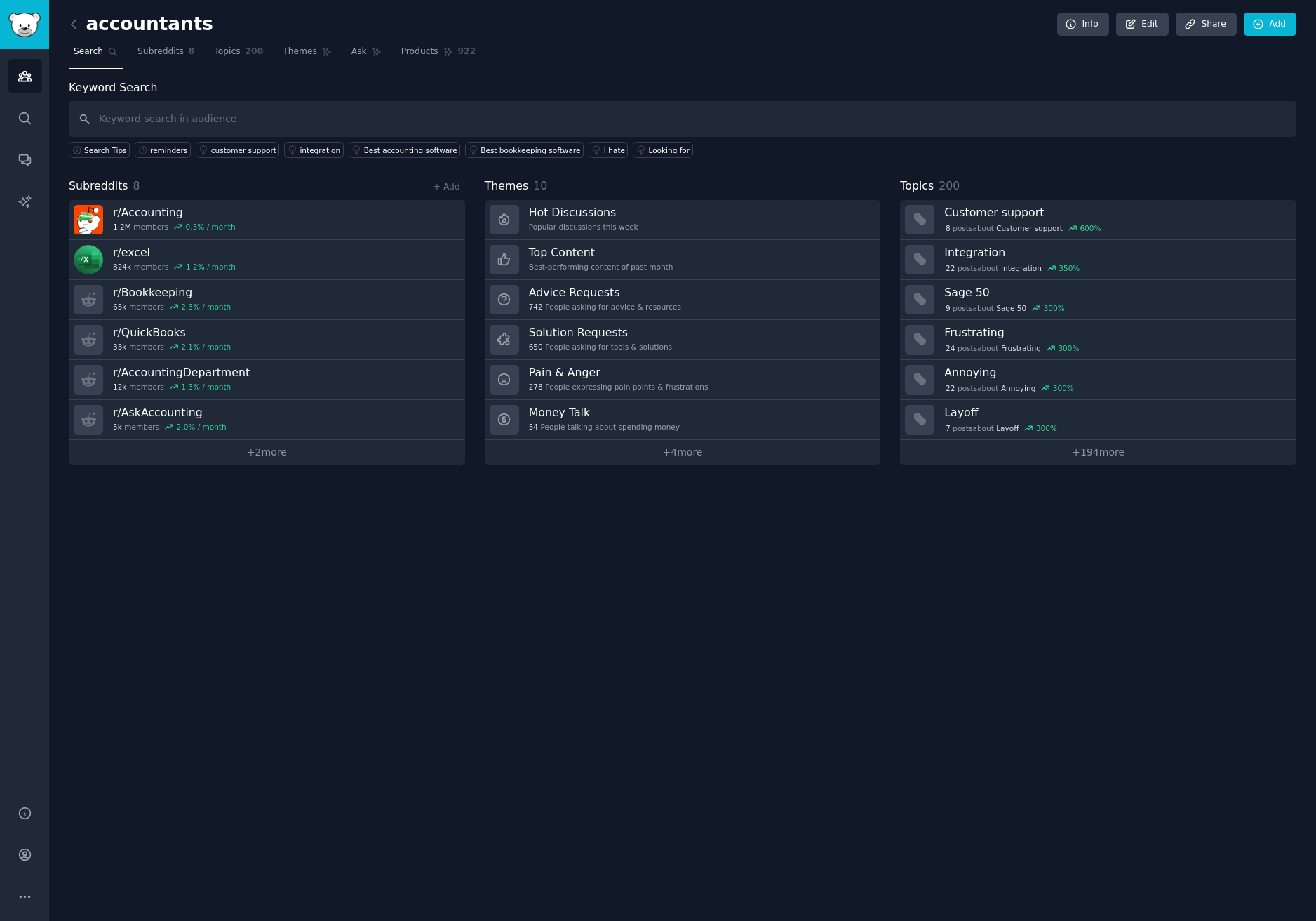
click at [434, 112] on input "text" at bounding box center [683, 119] width 1228 height 36
type input "reminders"
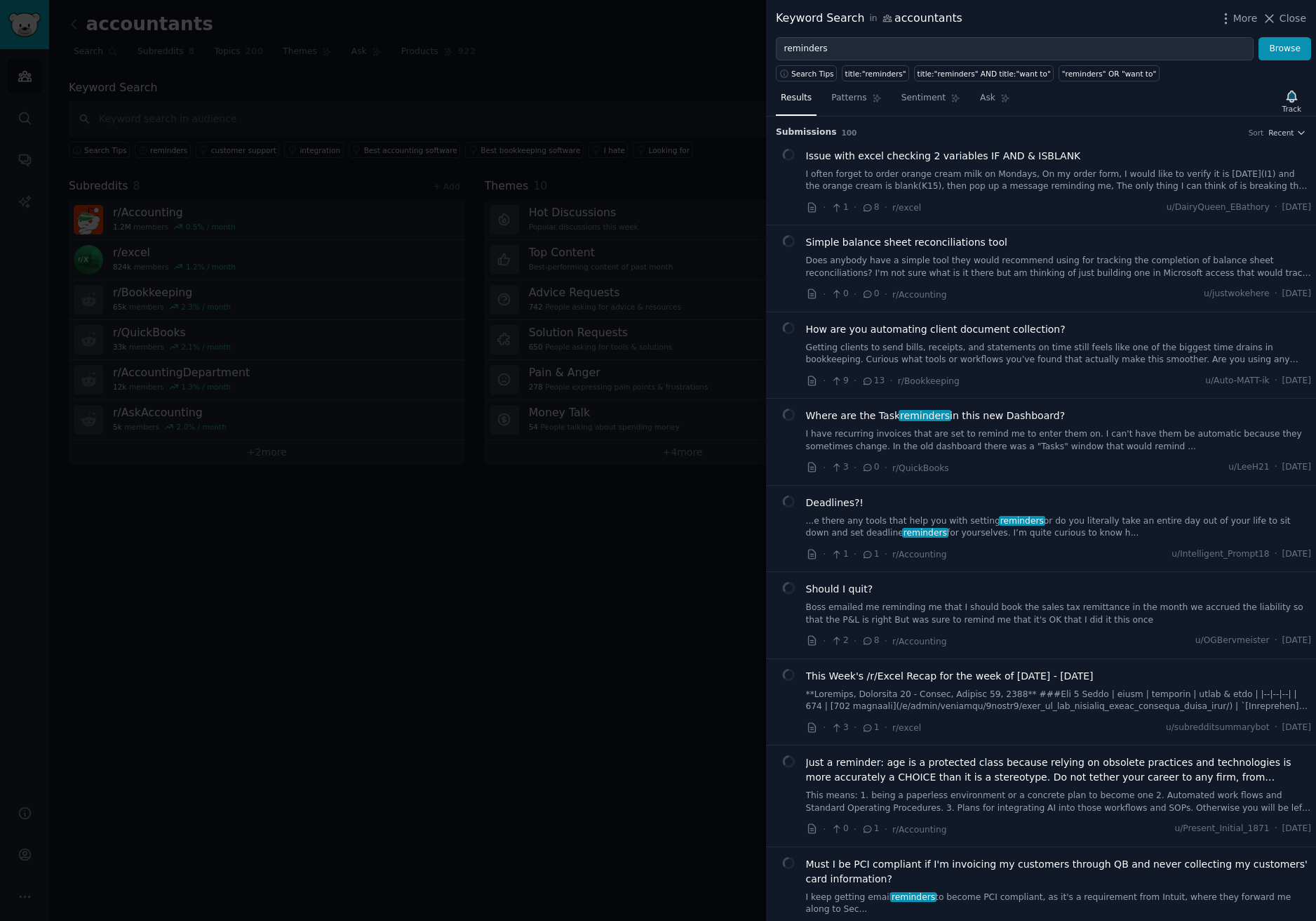
click at [1026, 328] on span "How are you automating client document collection?" at bounding box center [936, 329] width 260 height 14
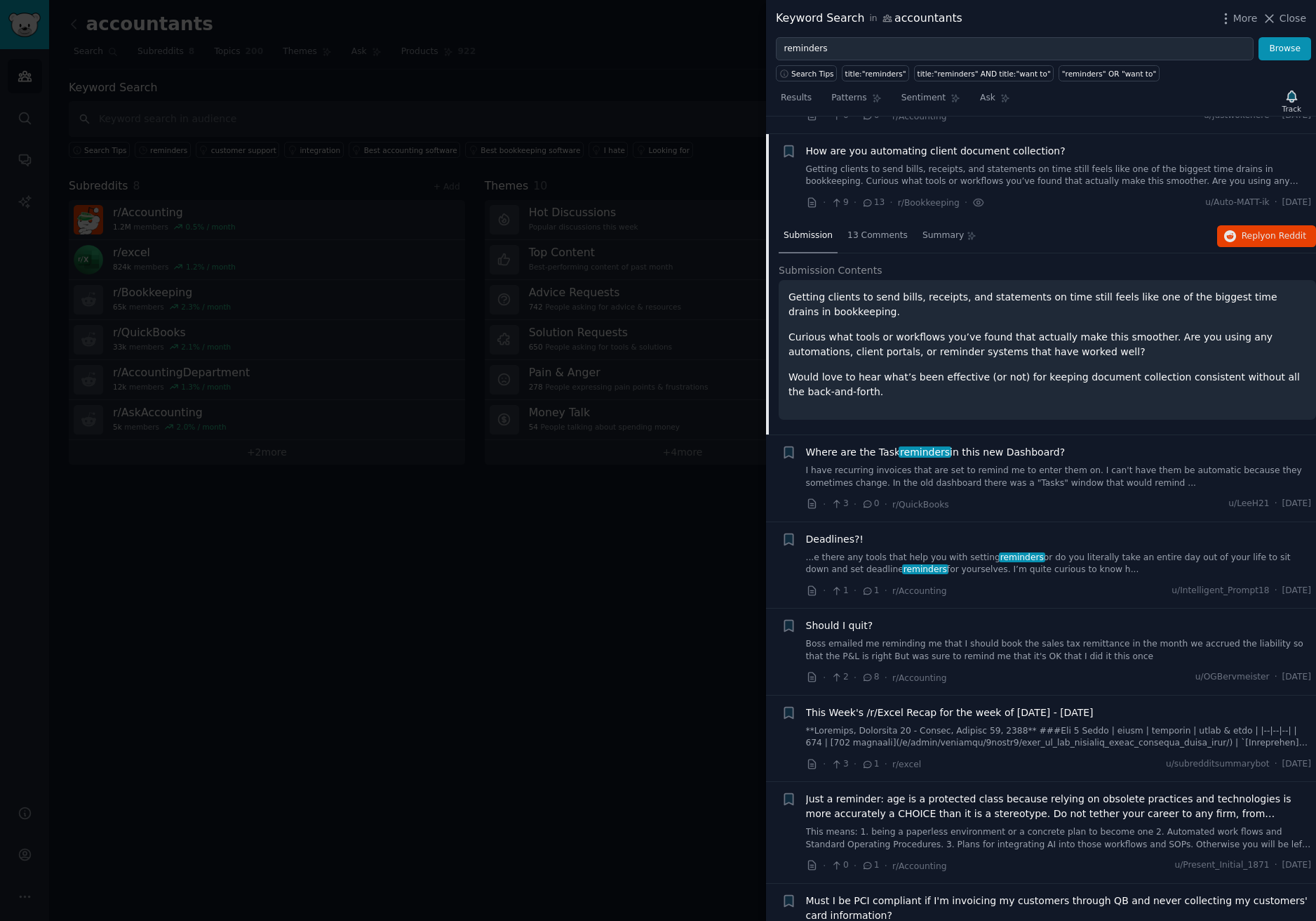
scroll to position [195, 0]
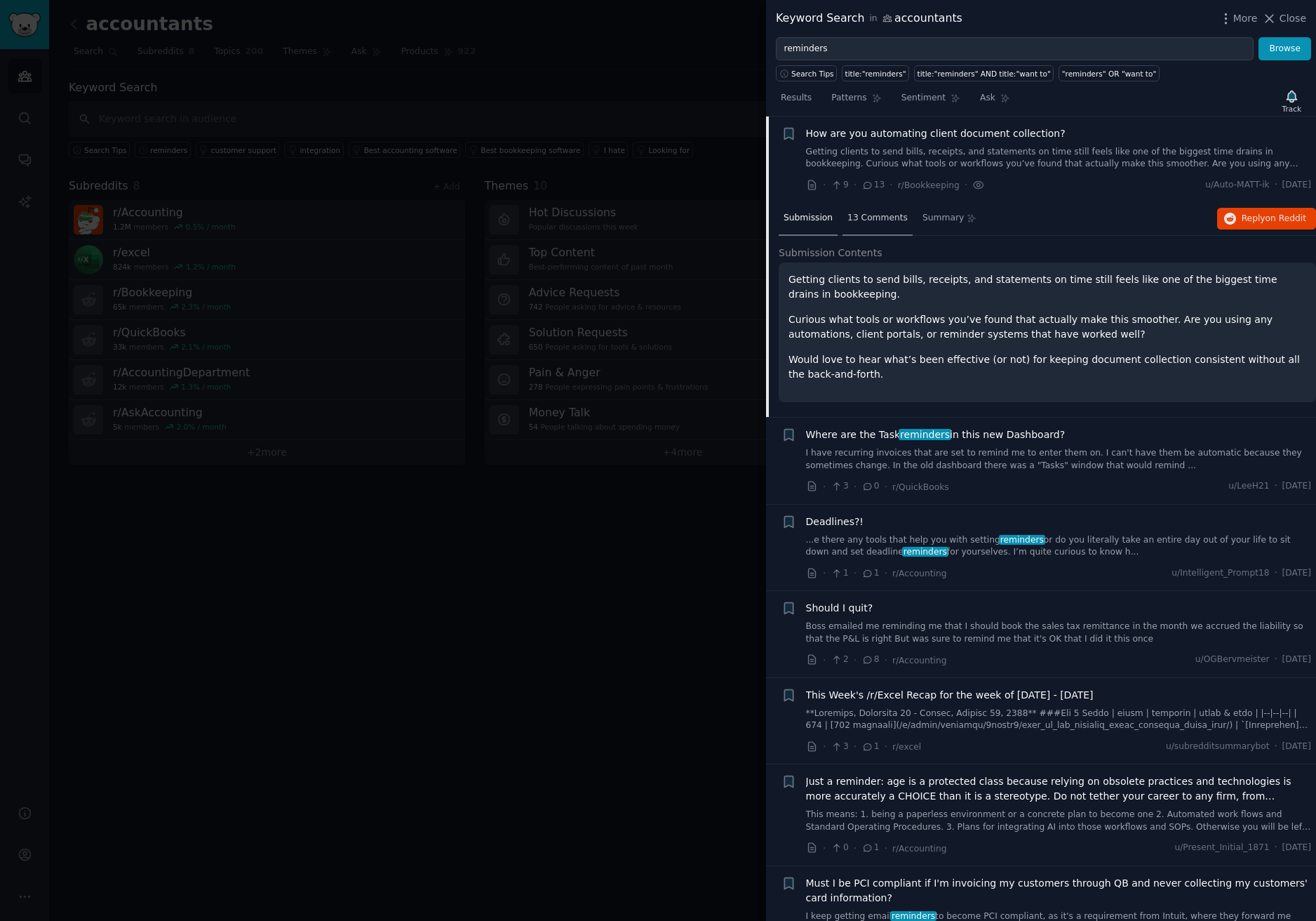
click at [863, 205] on div "13 Comments" at bounding box center [878, 219] width 70 height 34
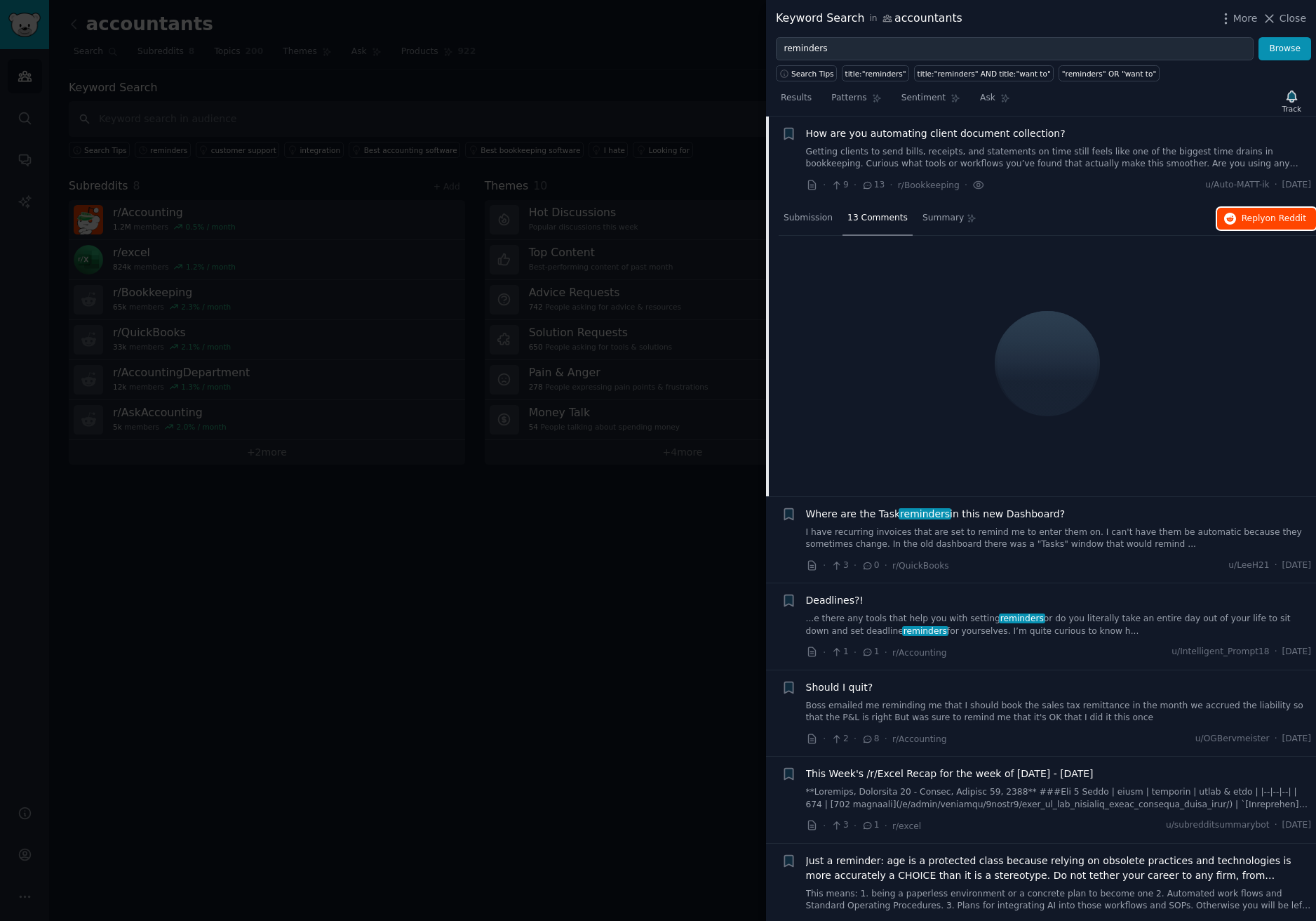
click at [1278, 222] on span "on Reddit" at bounding box center [1286, 218] width 40 height 10
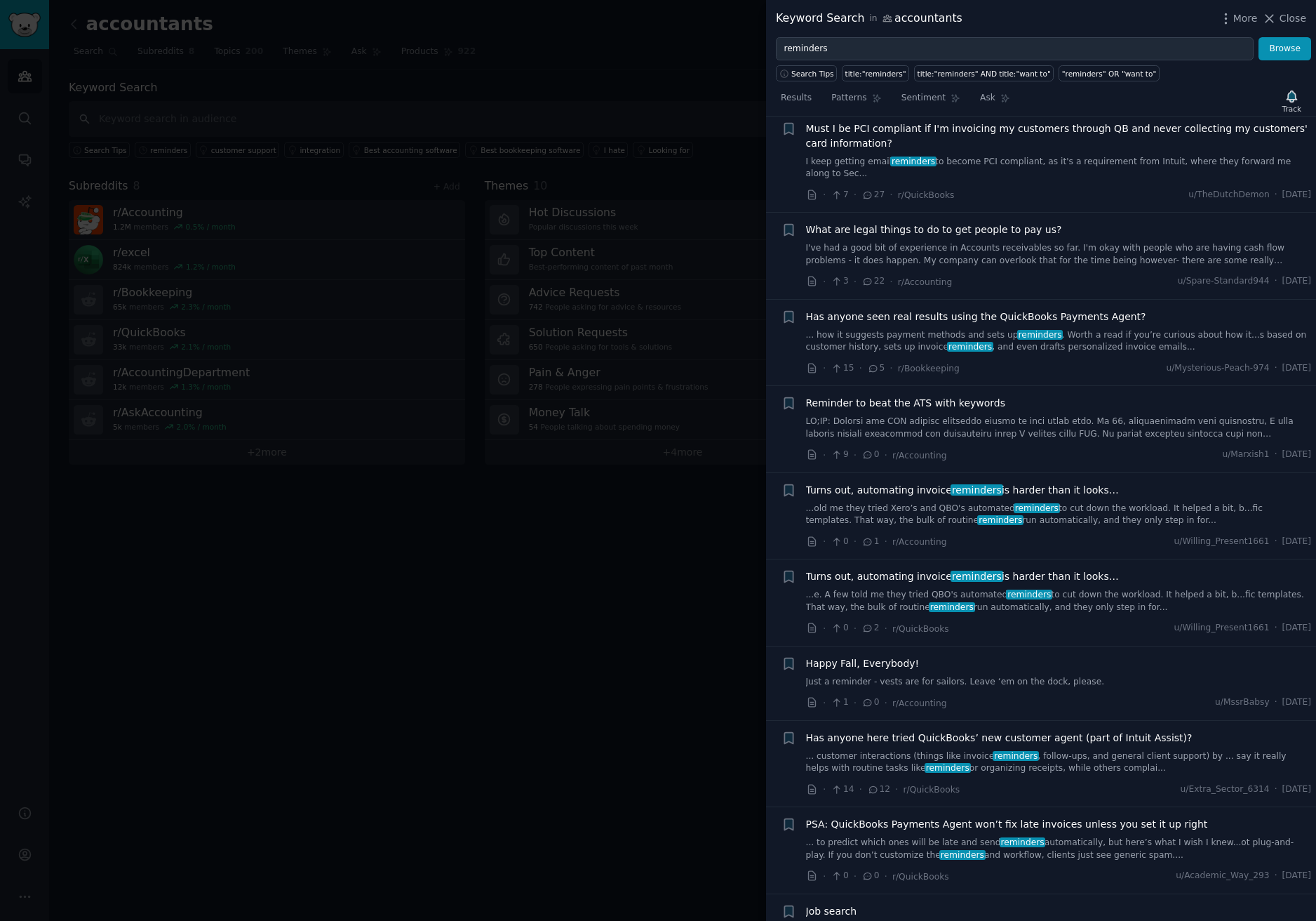
scroll to position [1248, 0]
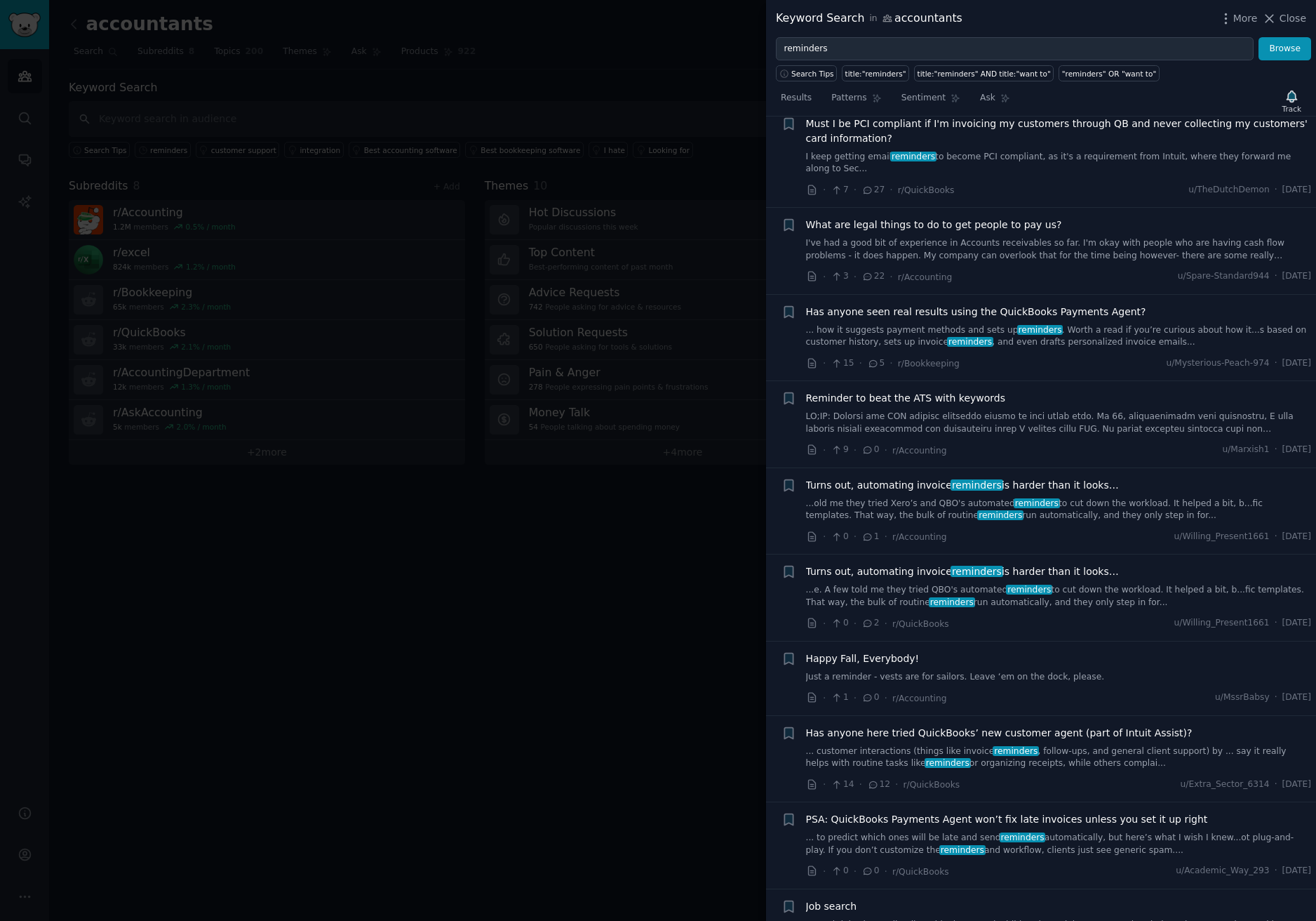
click at [945, 305] on span "Has anyone seen real results using the QuickBooks Payments Agent?" at bounding box center [976, 312] width 341 height 14
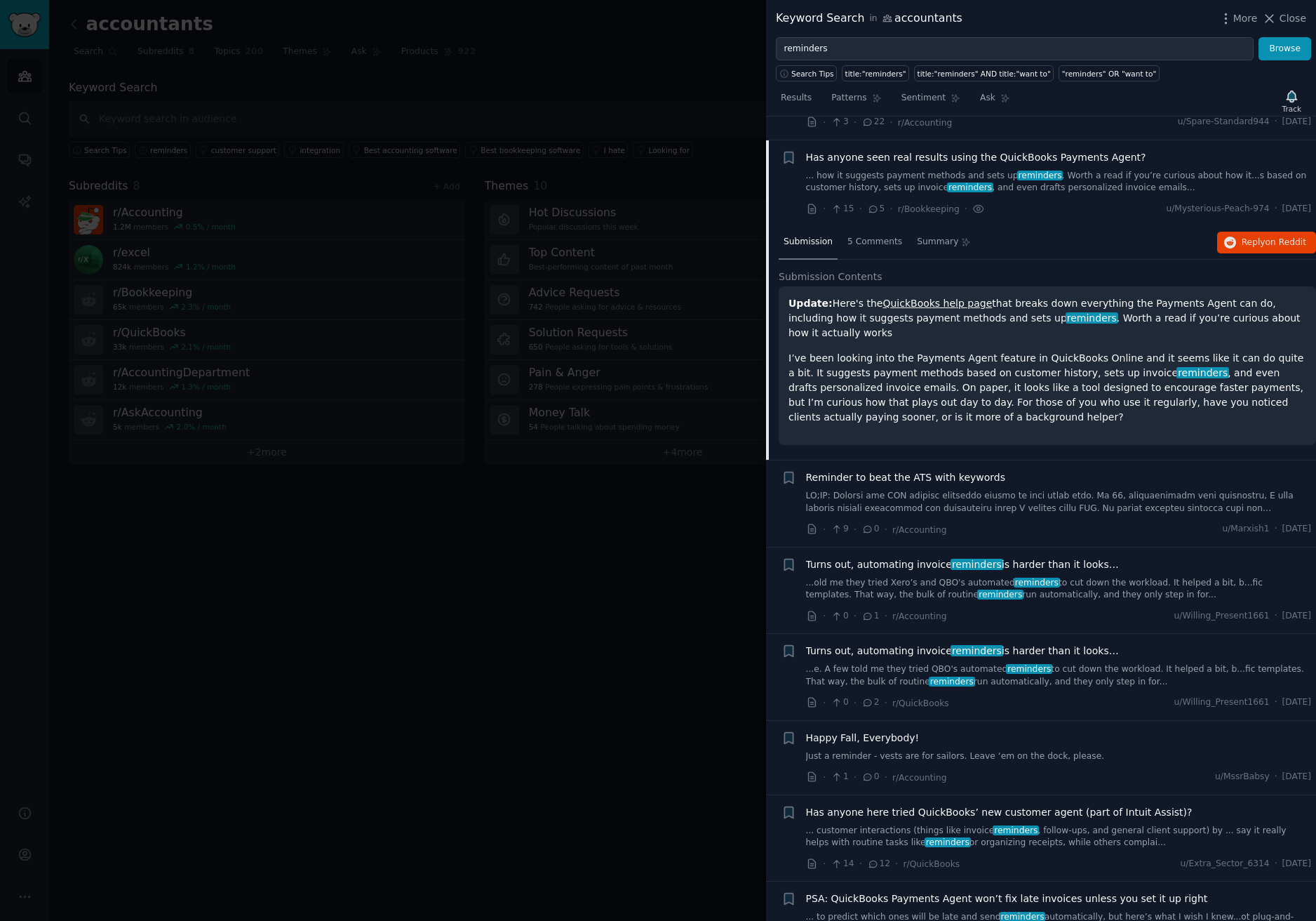
scroll to position [906, 0]
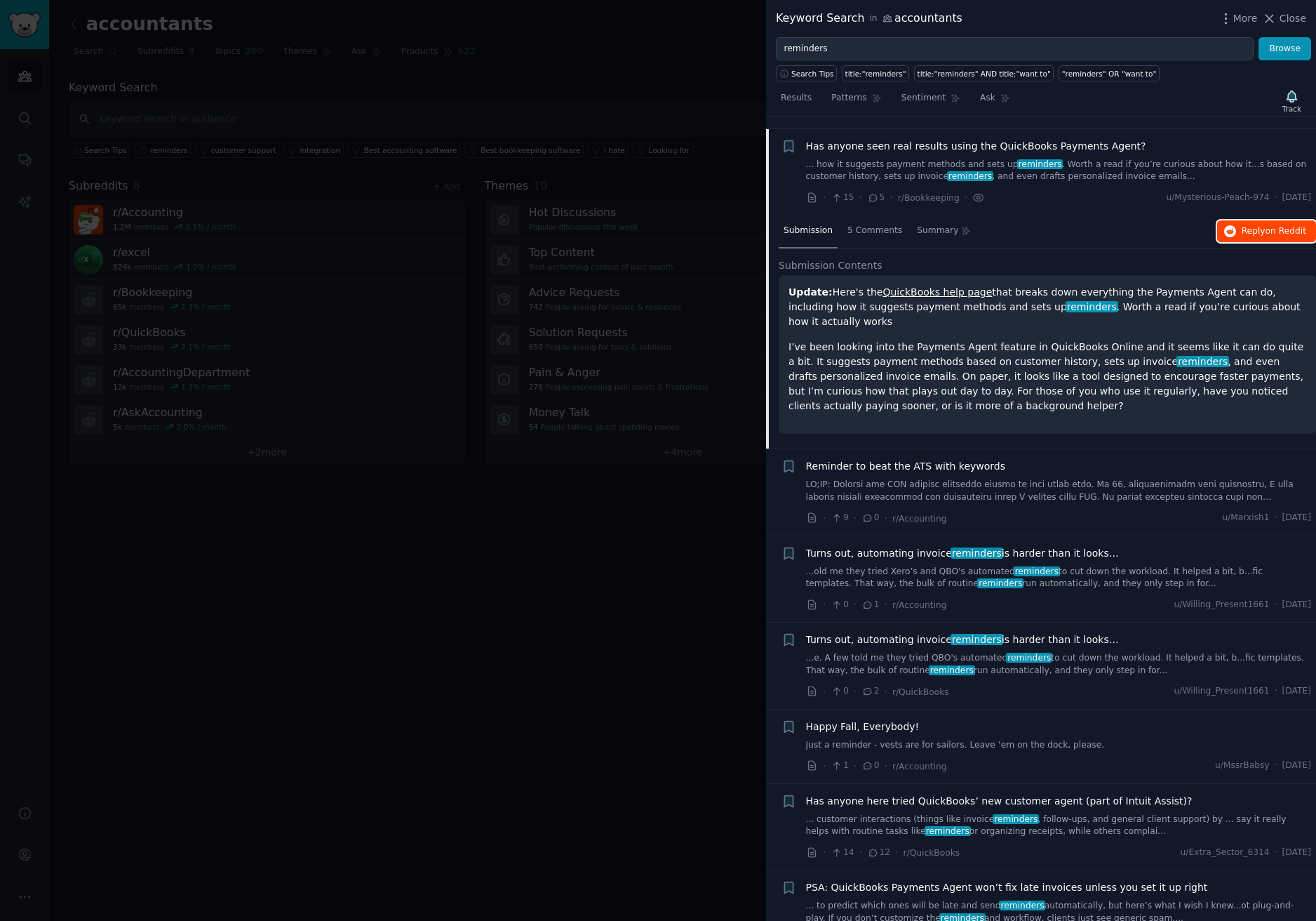
click at [1275, 226] on span "on Reddit" at bounding box center [1286, 230] width 40 height 10
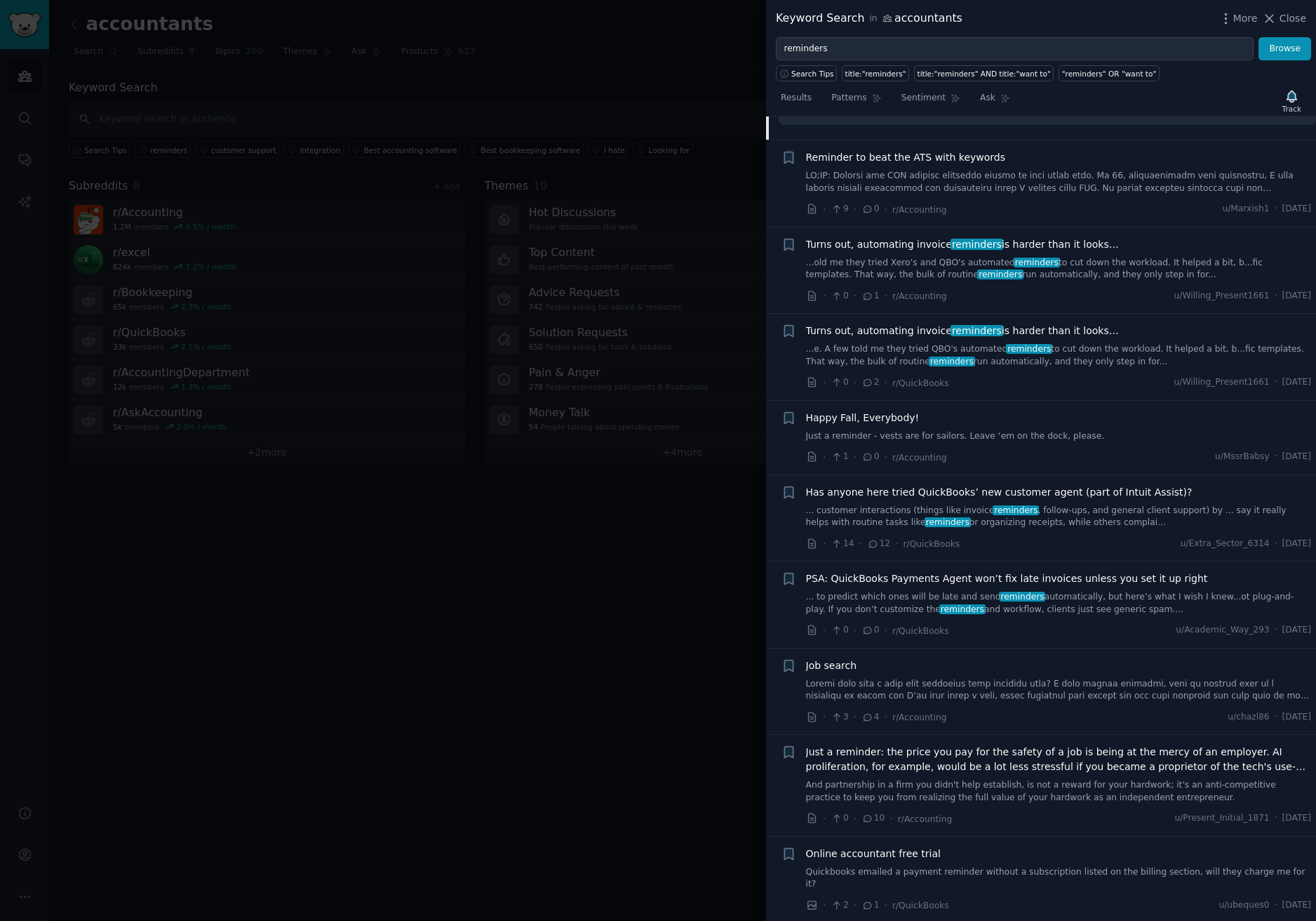
scroll to position [1257, 0]
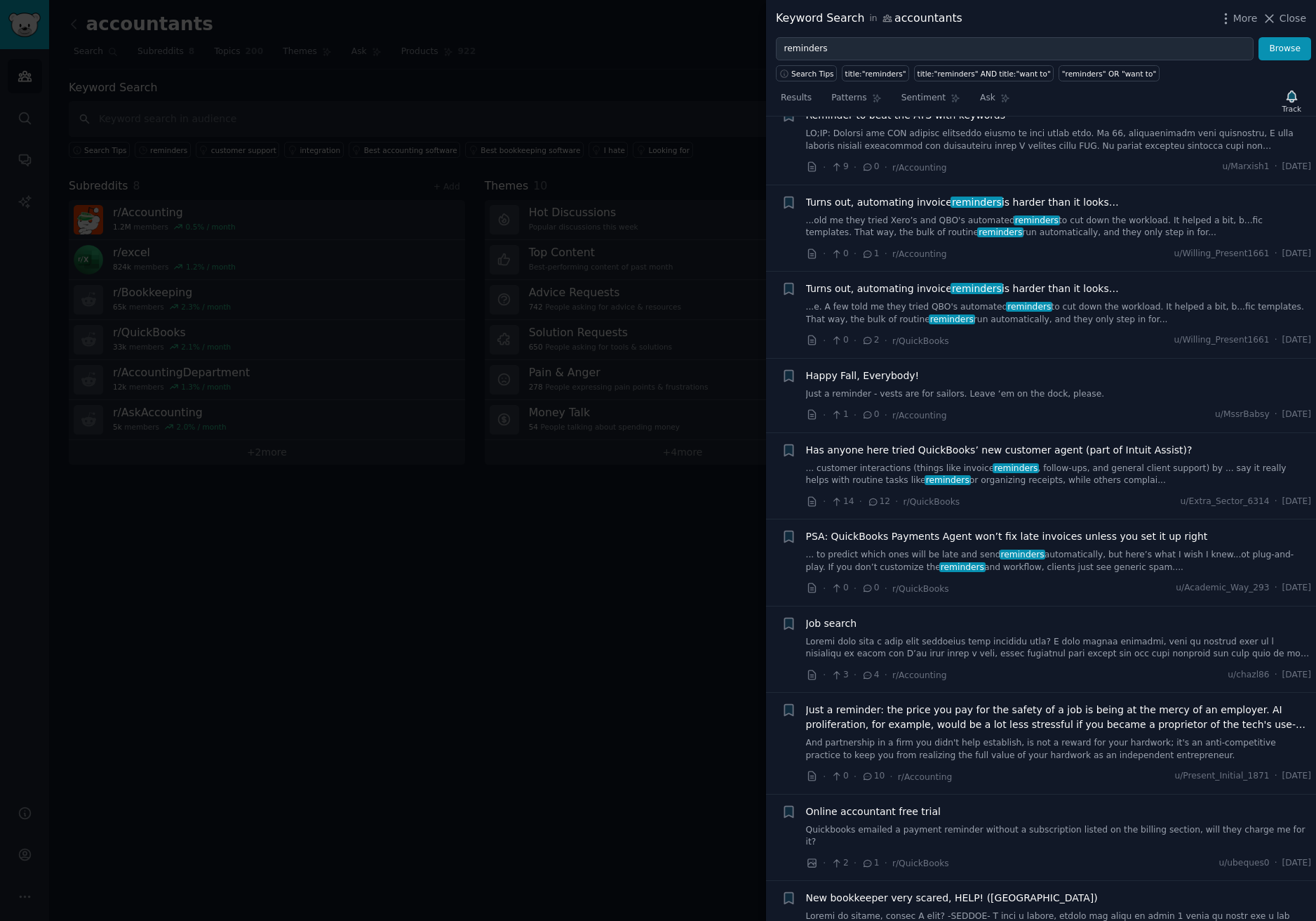
click at [1075, 195] on span "Turns out, automating invoice reminders is harder than it looks…" at bounding box center [962, 203] width 313 height 14
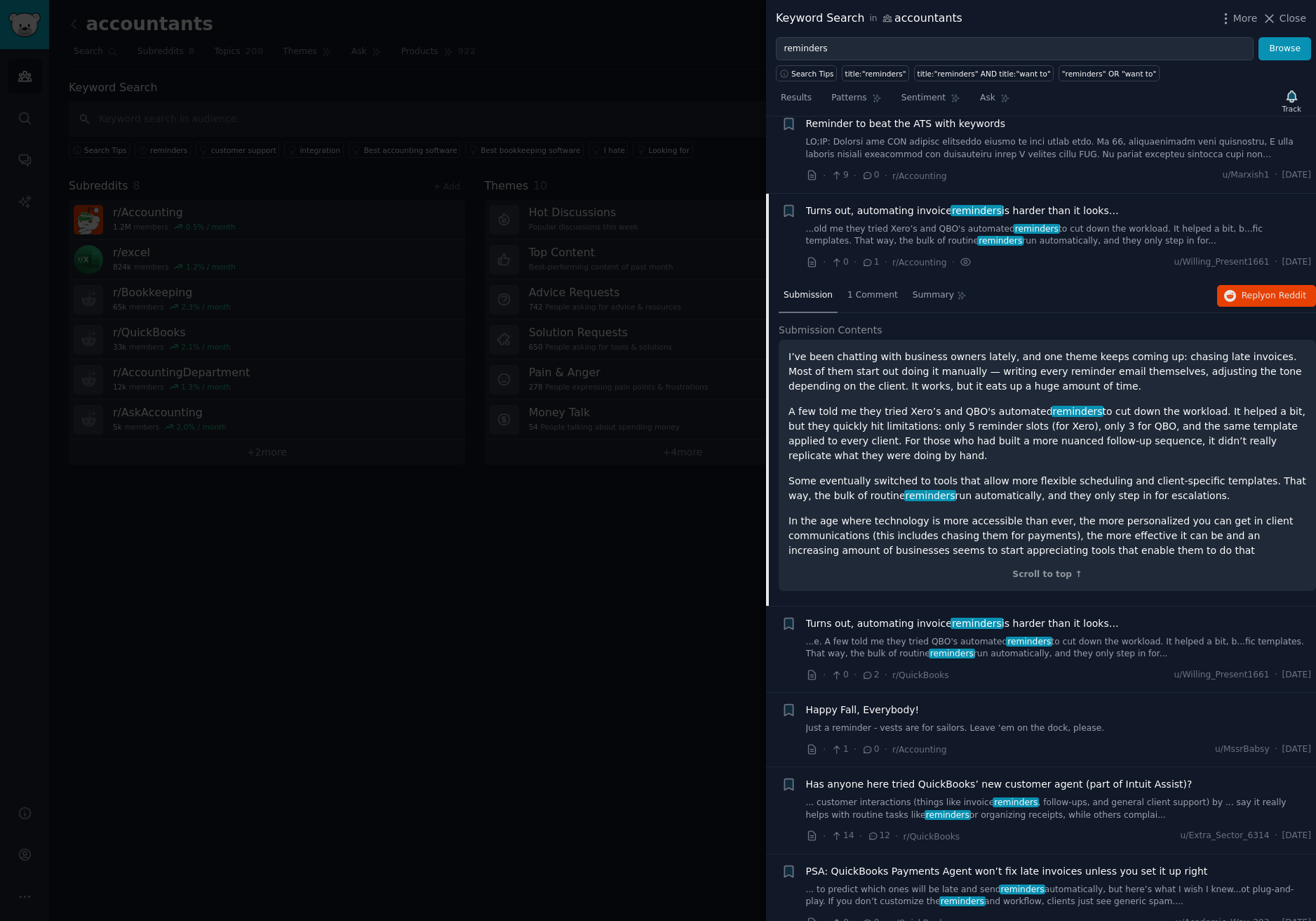
scroll to position [1010, 0]
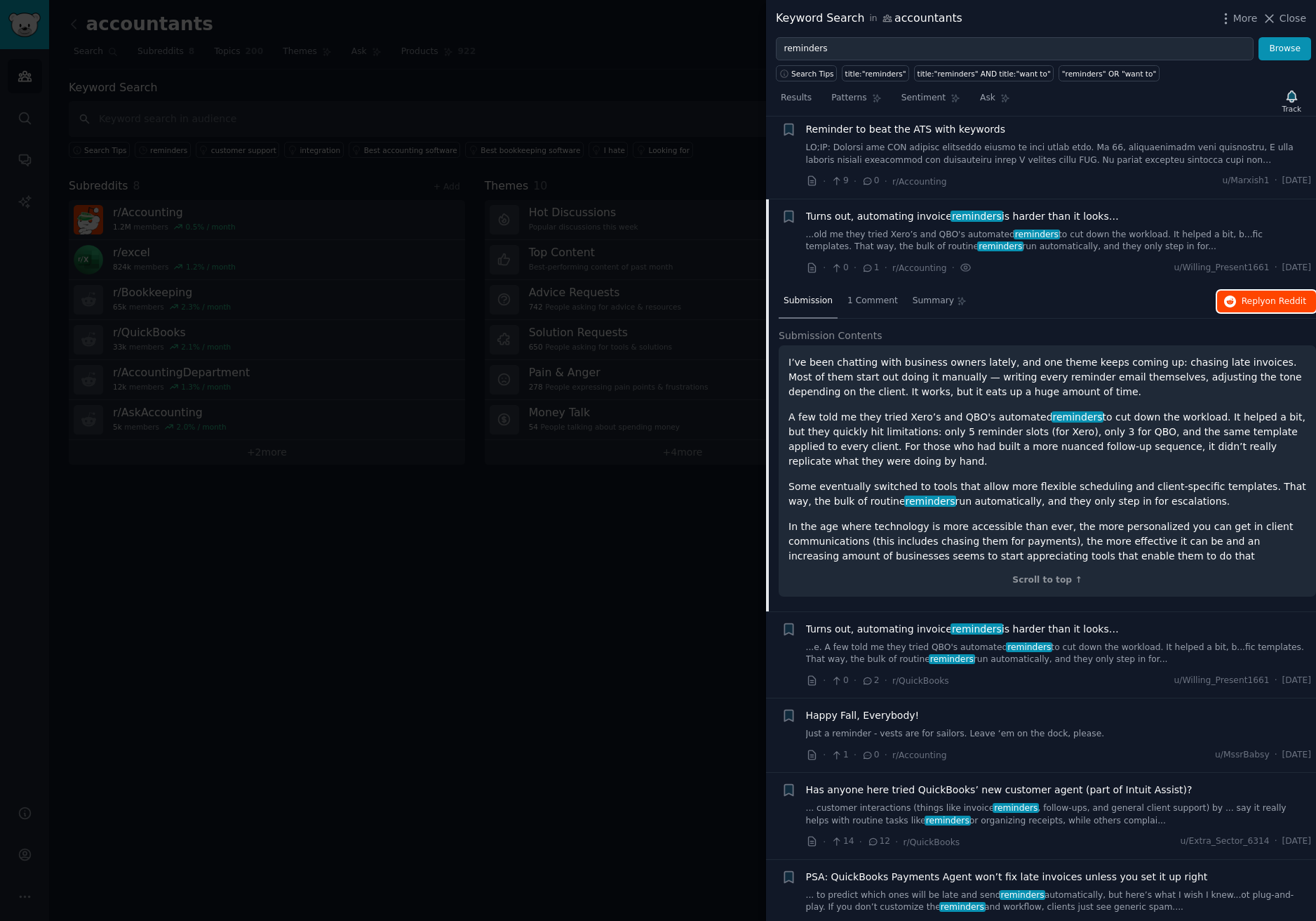
click at [1274, 296] on span "on Reddit" at bounding box center [1286, 300] width 40 height 10
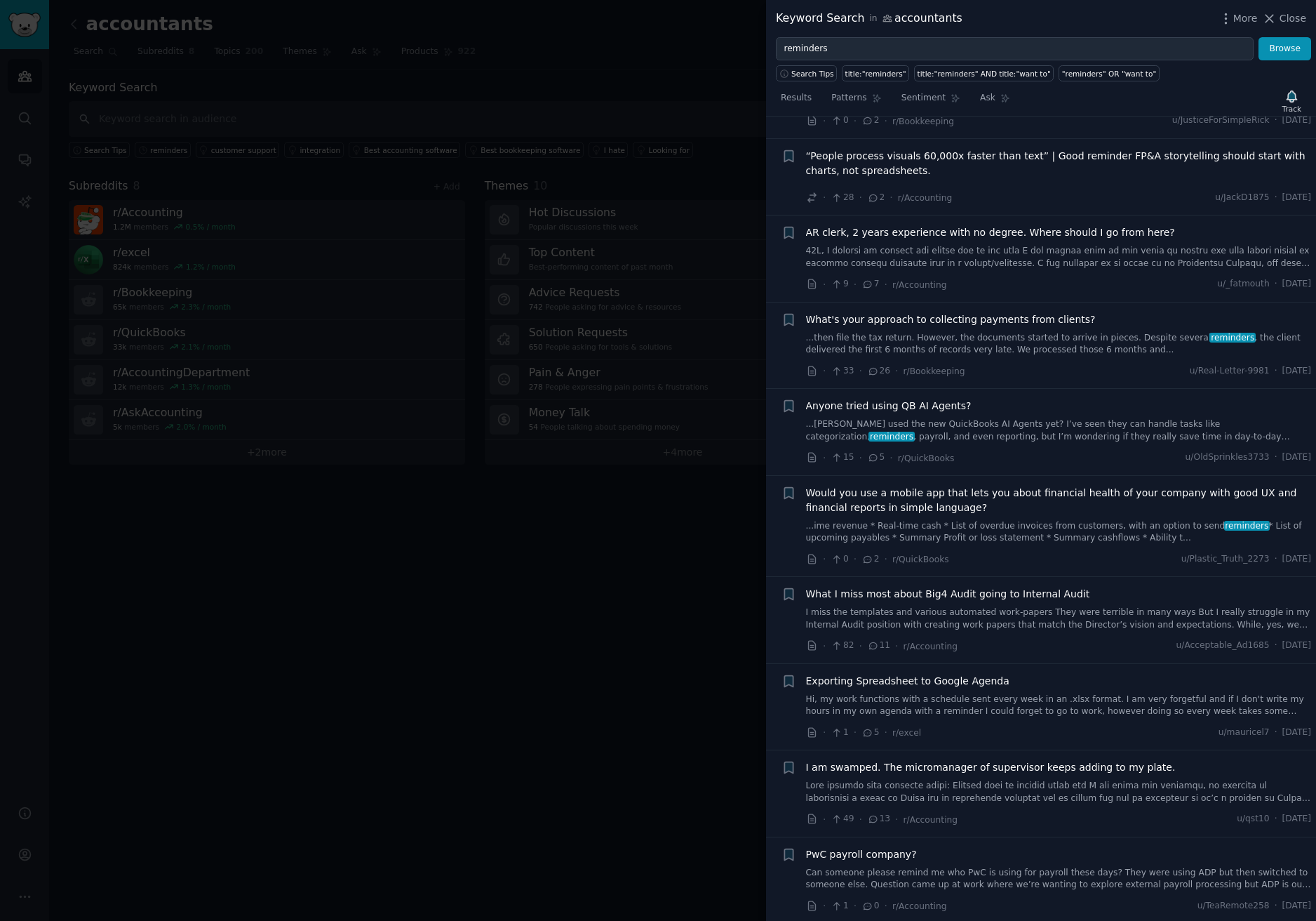
scroll to position [2272, 0]
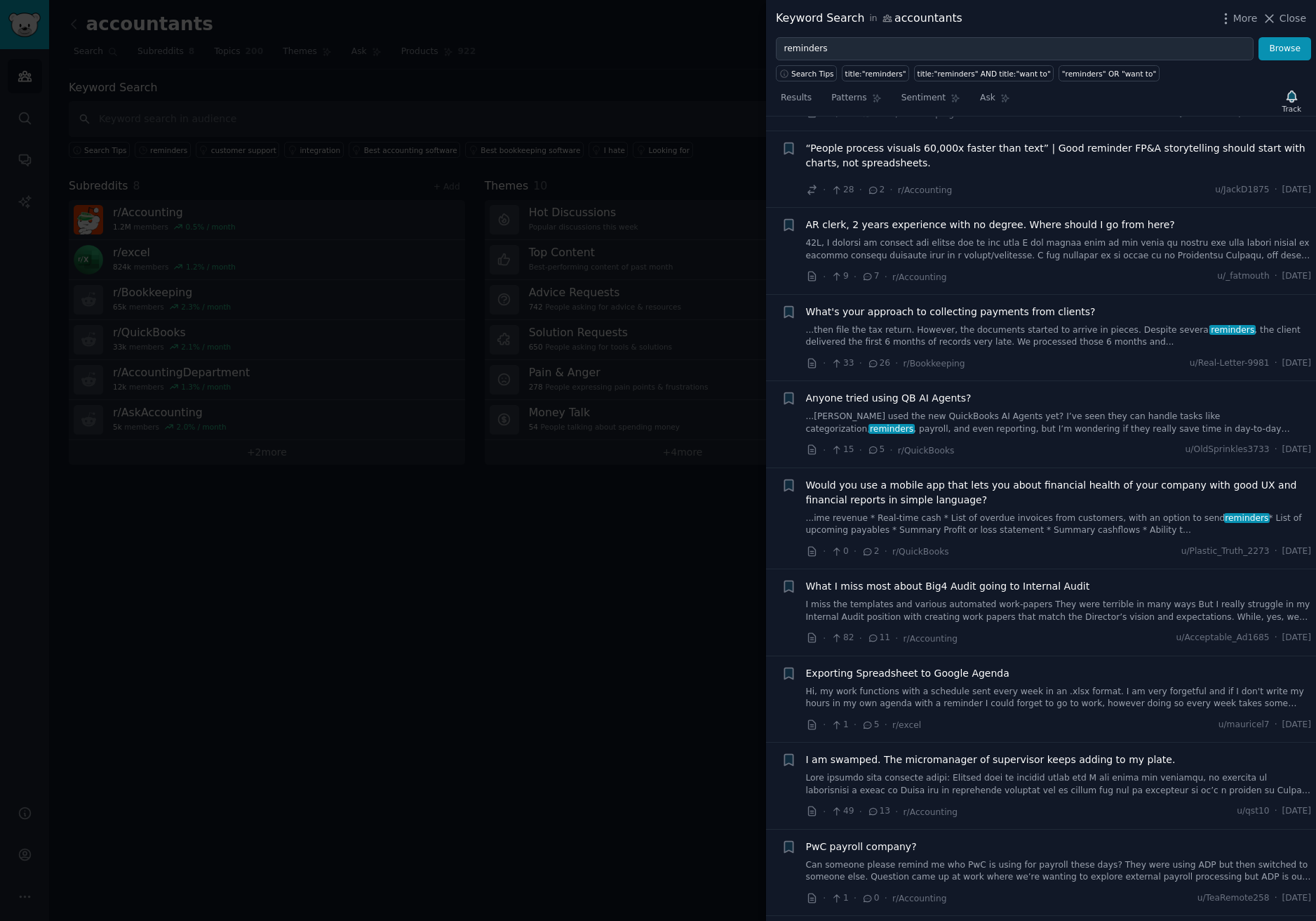
click at [986, 305] on span "What's your approach to collecting payments from clients?" at bounding box center [950, 312] width 290 height 14
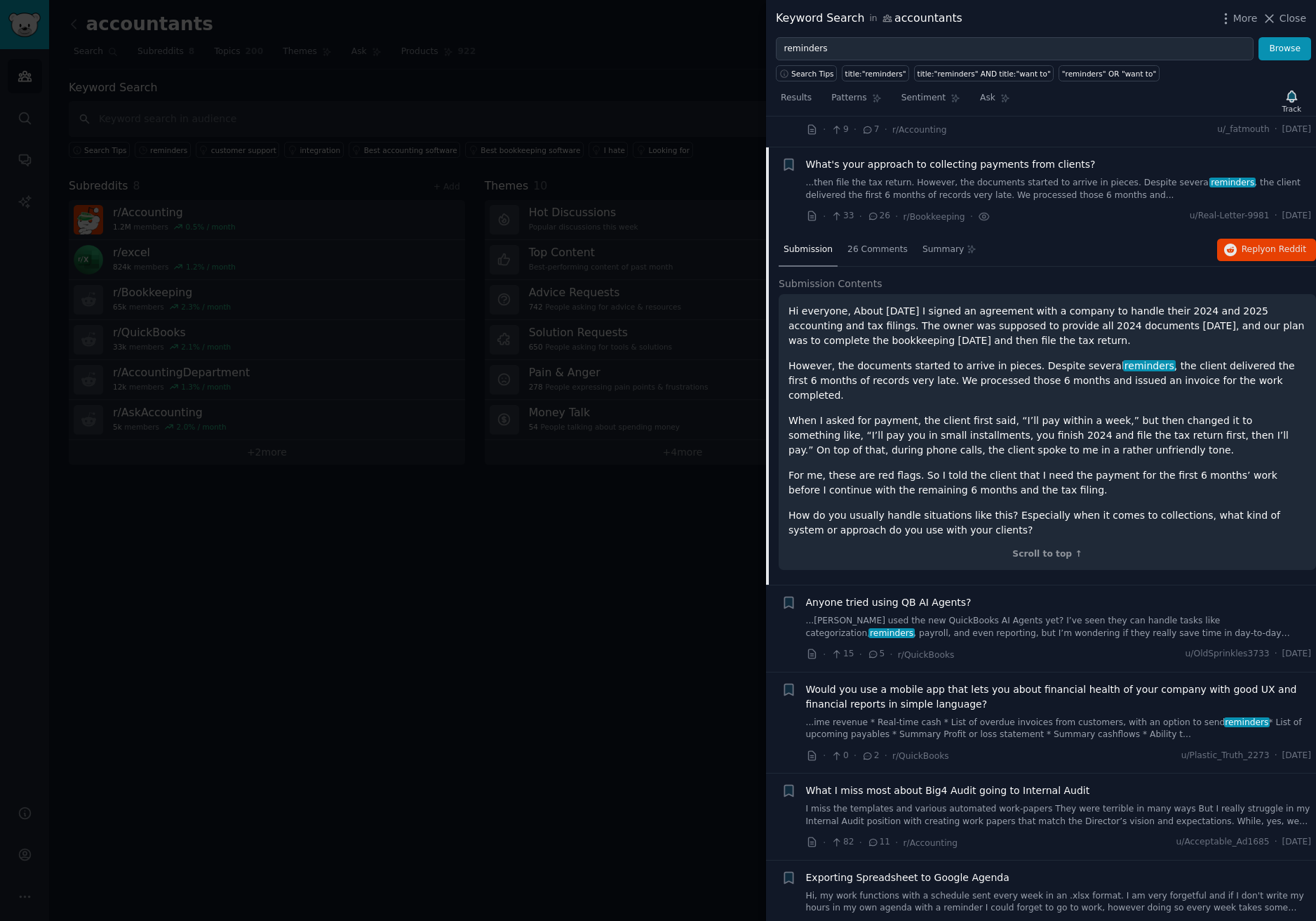
scroll to position [2100, 0]
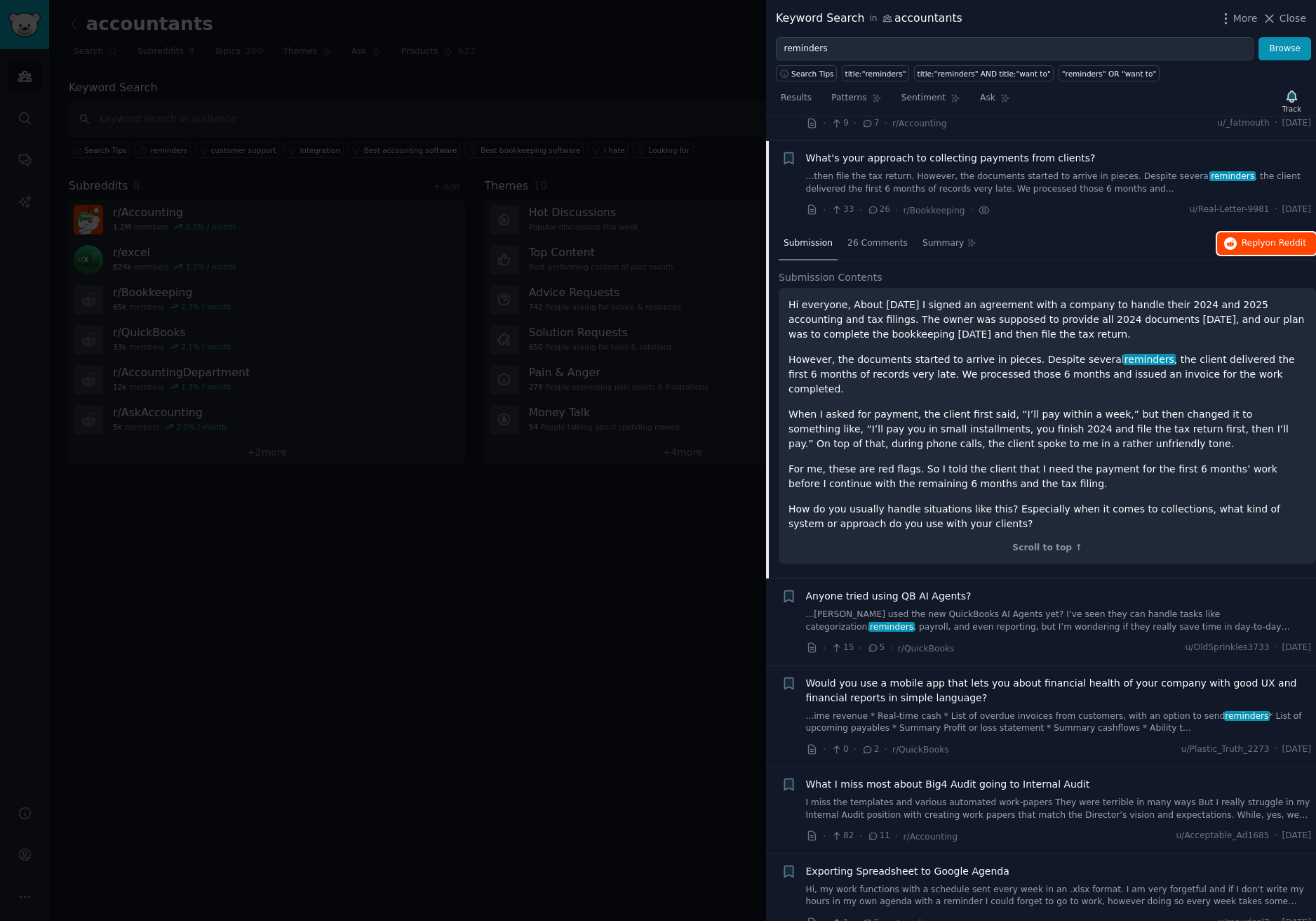
click at [1260, 238] on span "Reply on Reddit" at bounding box center [1274, 244] width 65 height 13
click at [520, 109] on div at bounding box center [658, 460] width 1316 height 921
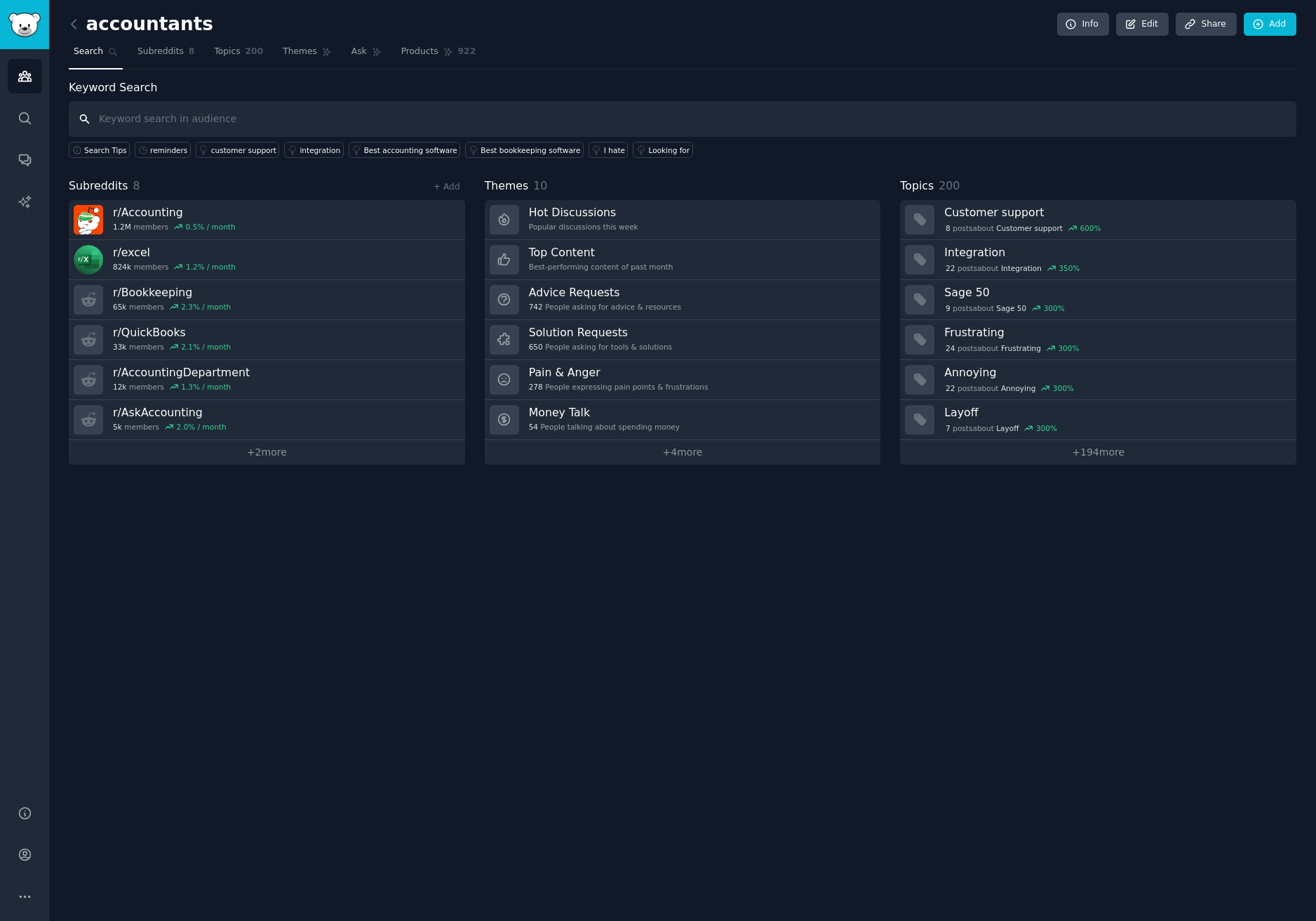
click at [169, 117] on input "text" at bounding box center [683, 119] width 1228 height 36
type input "collection"
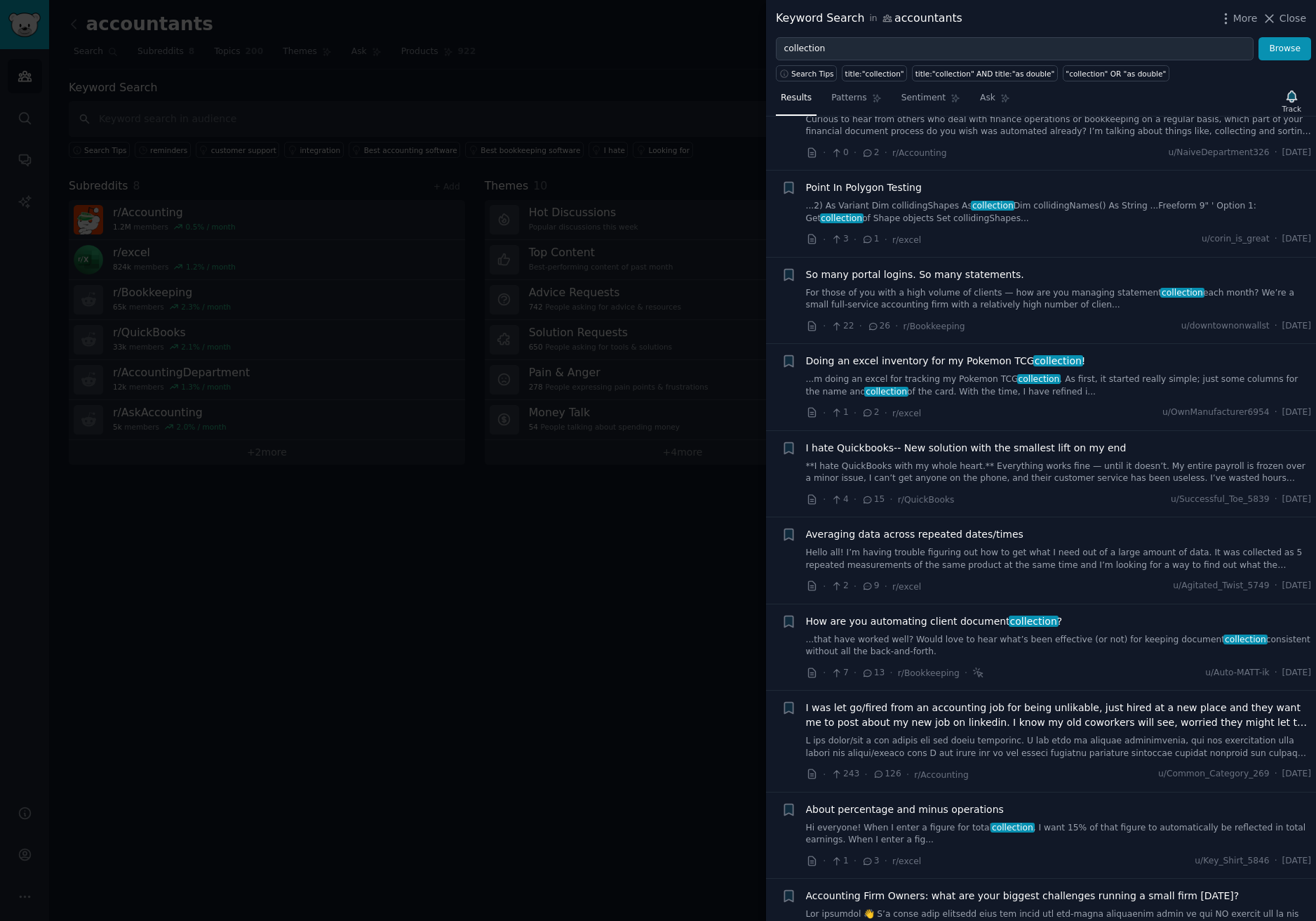
scroll to position [421, 0]
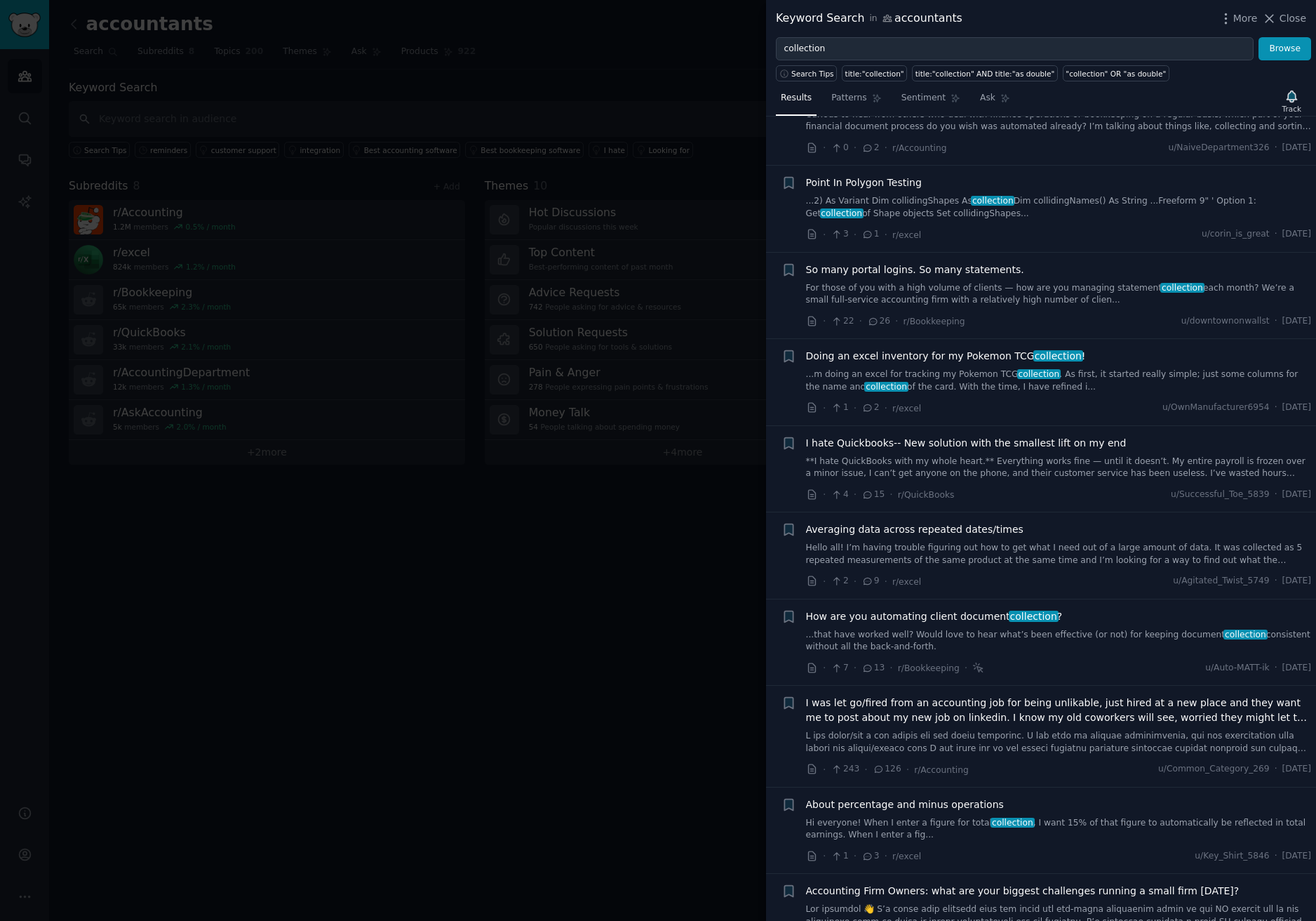
click at [920, 263] on span "So many portal logins. So many statements." at bounding box center [914, 270] width 218 height 14
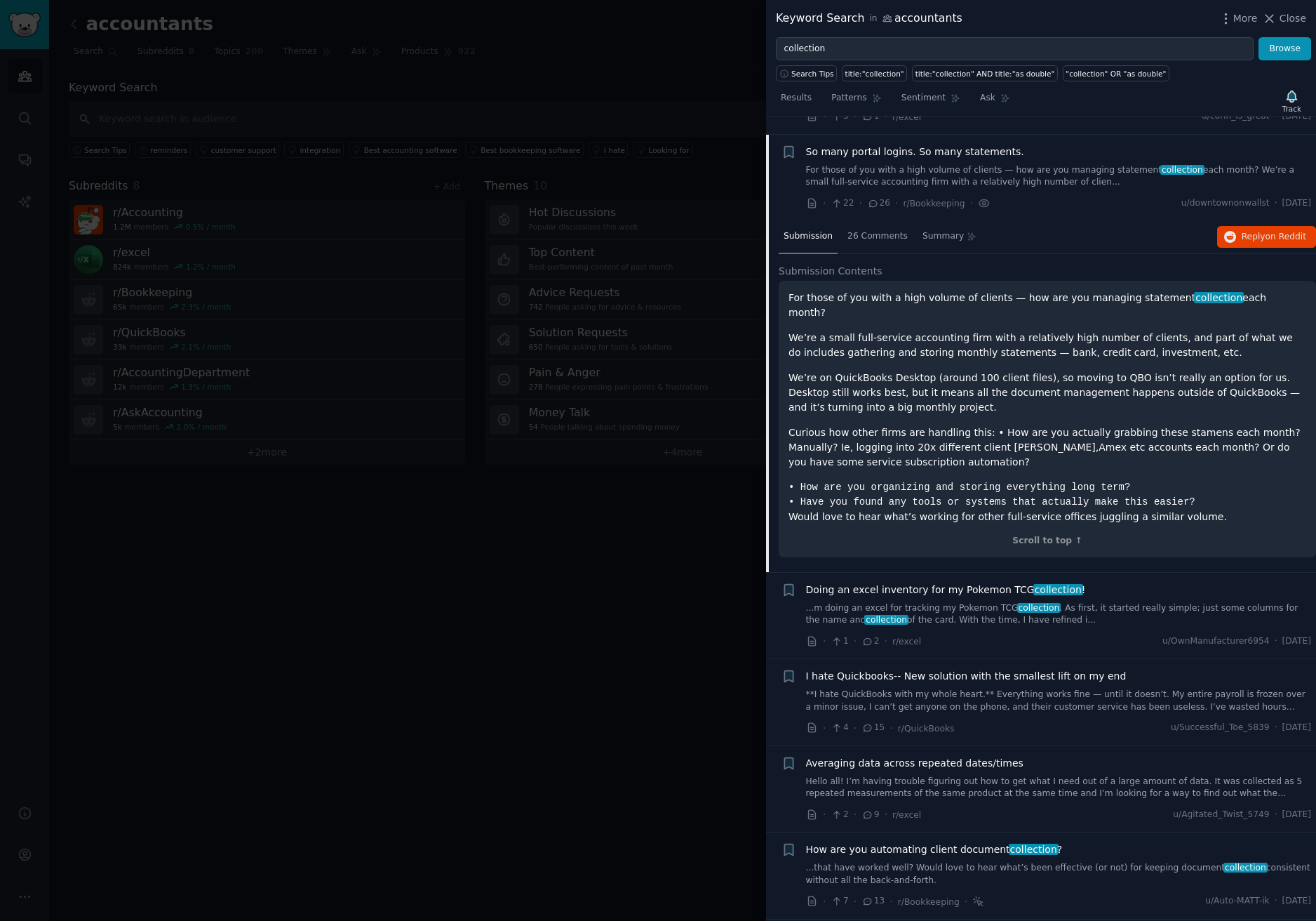
scroll to position [543, 0]
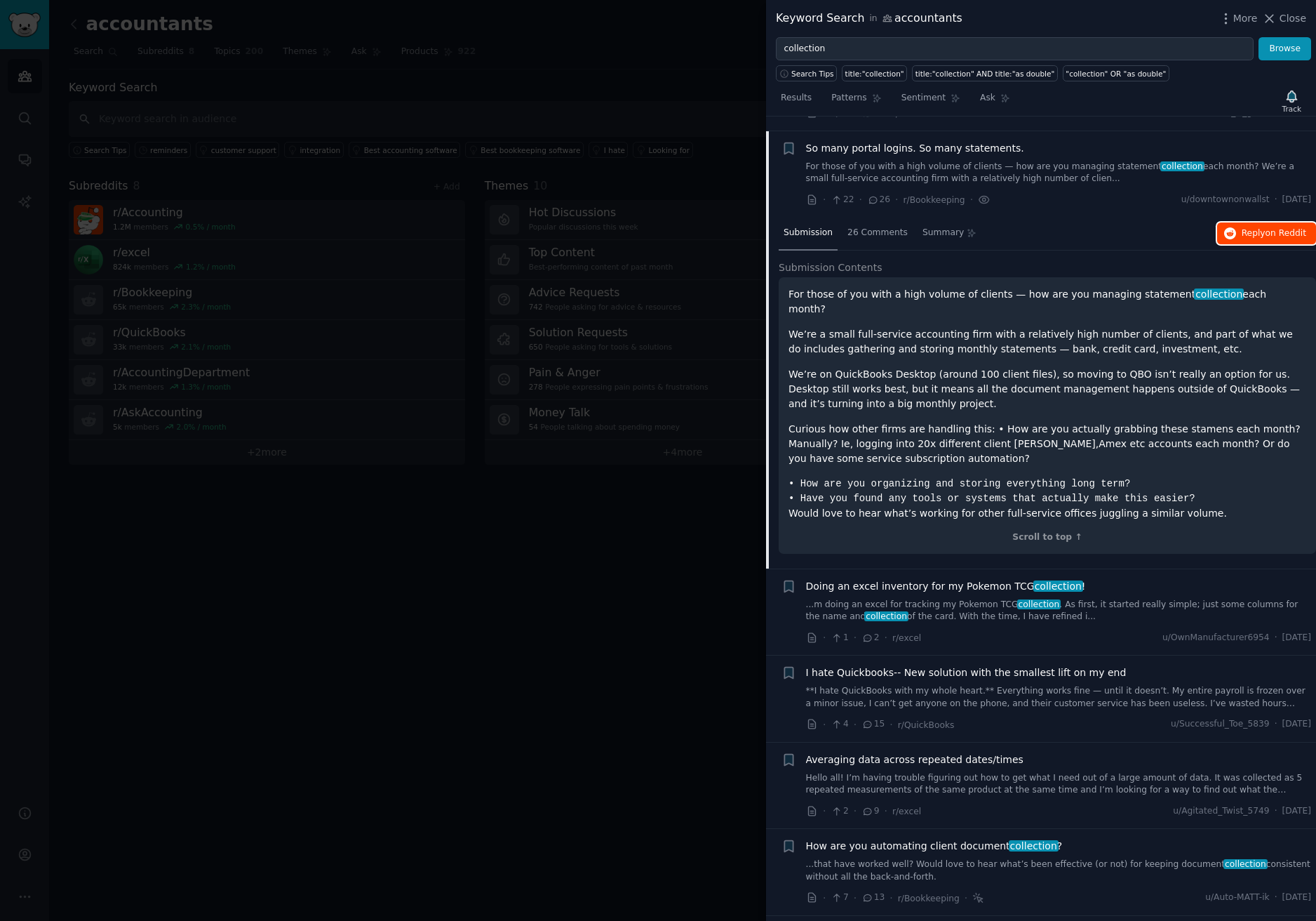
click at [1259, 228] on span "Reply on Reddit" at bounding box center [1274, 234] width 65 height 13
